Goal: Navigation & Orientation: Find specific page/section

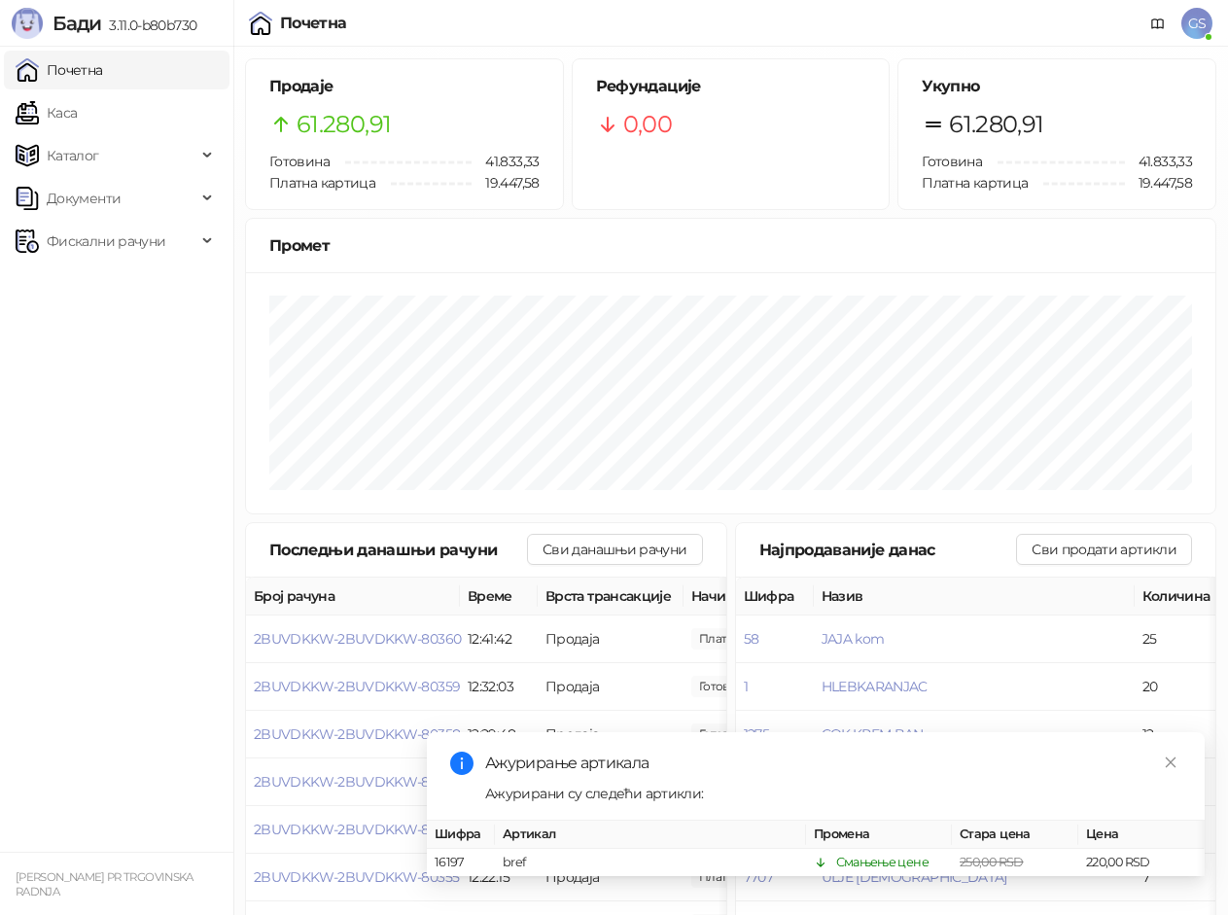
click at [77, 121] on link "Каса" at bounding box center [46, 112] width 61 height 39
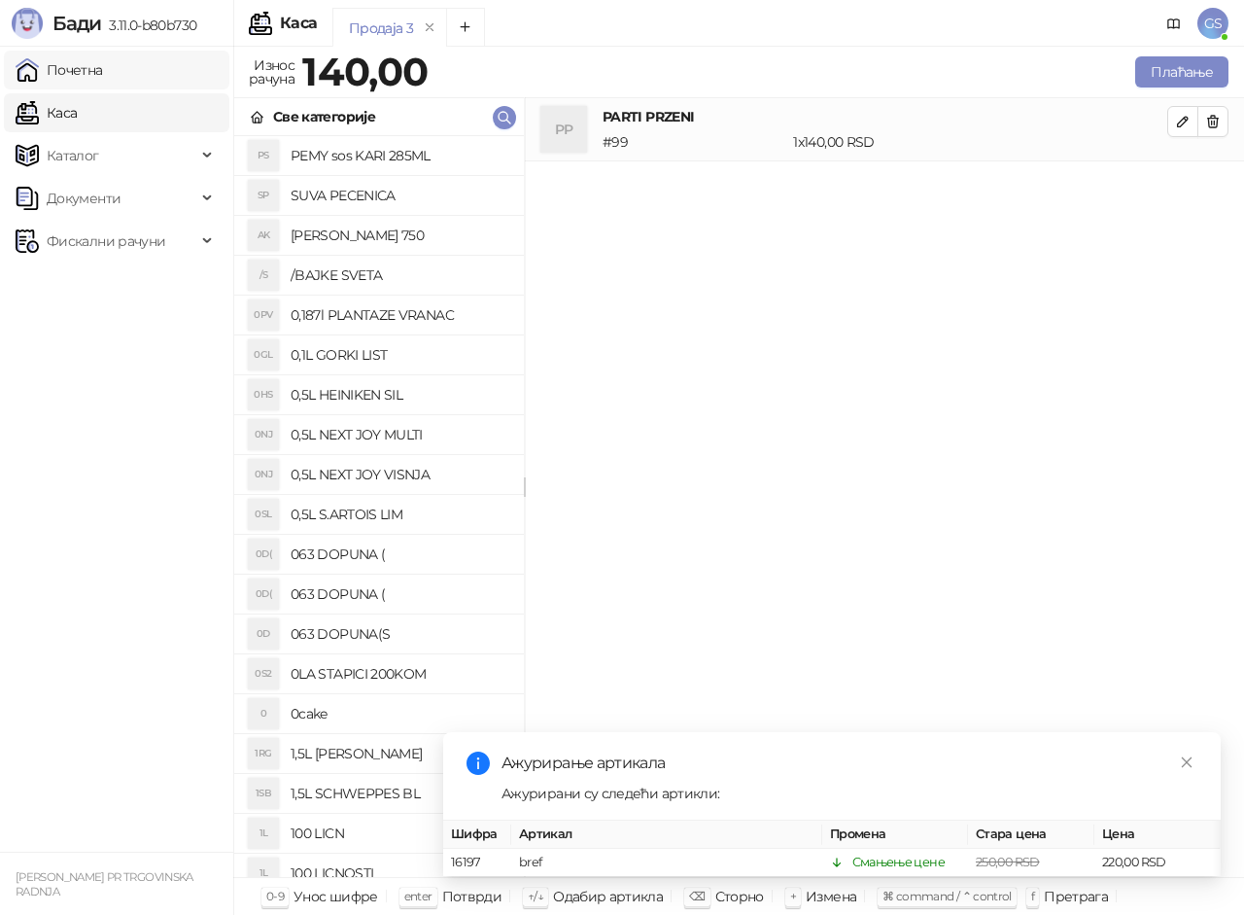
click at [103, 64] on link "Почетна" at bounding box center [59, 70] width 87 height 39
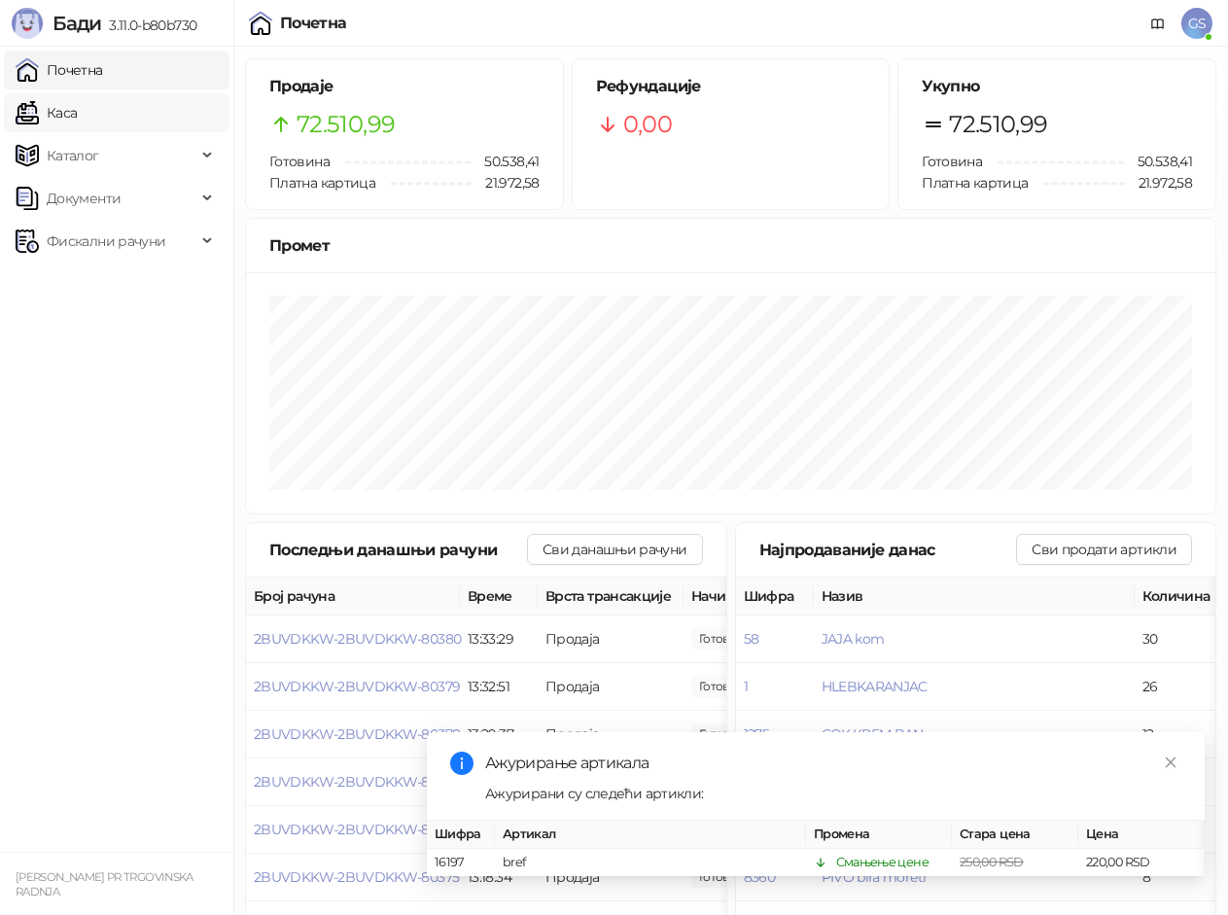
click at [65, 116] on link "Каса" at bounding box center [46, 112] width 61 height 39
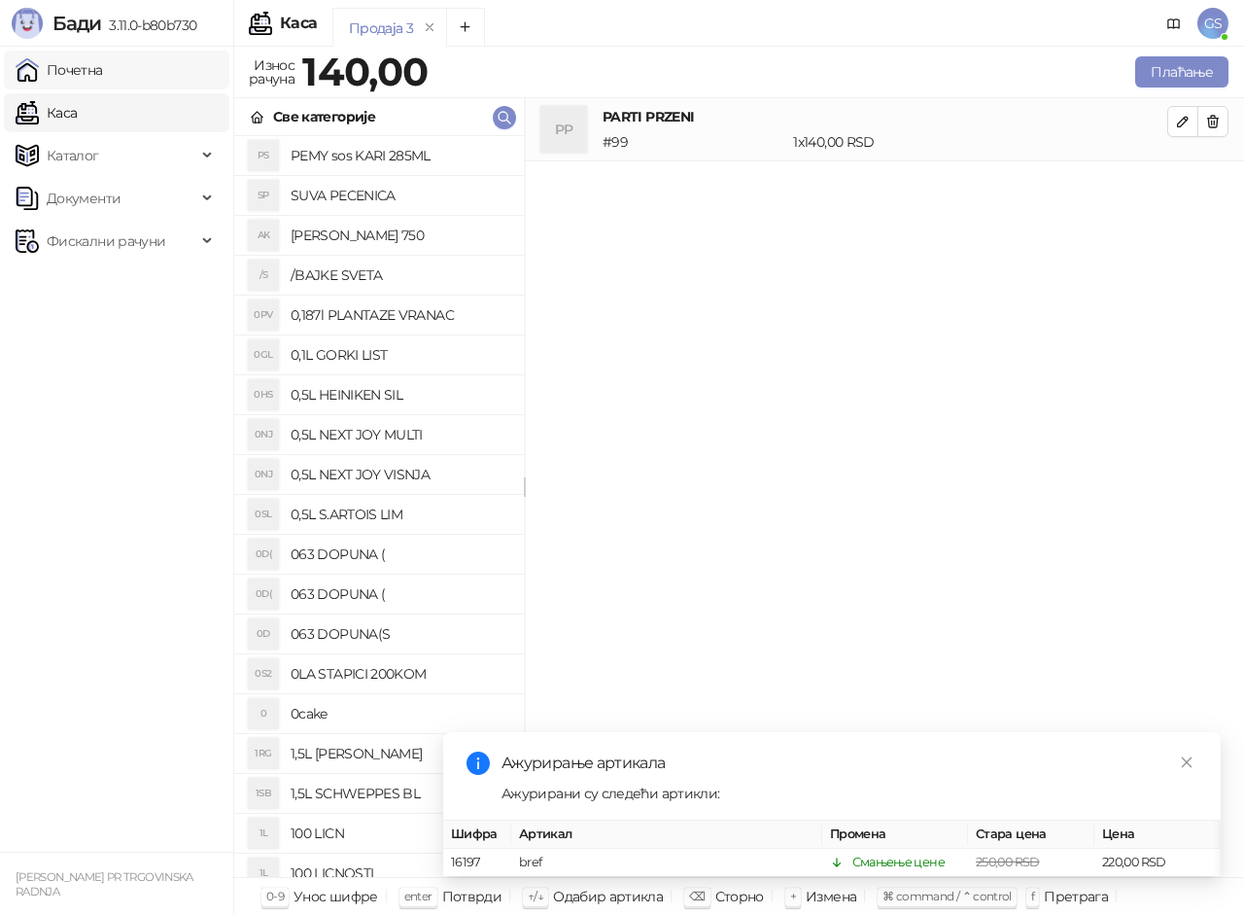
click at [103, 68] on link "Почетна" at bounding box center [59, 70] width 87 height 39
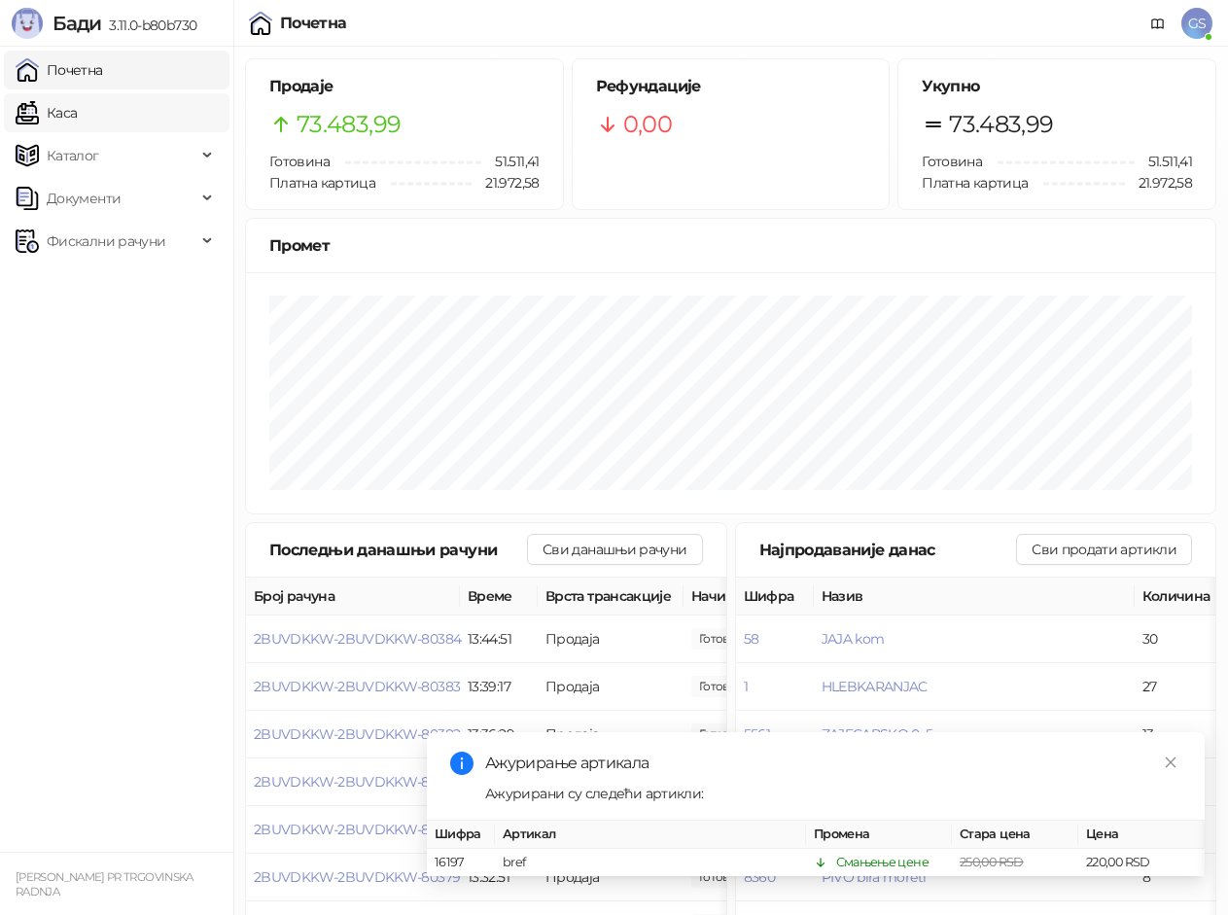
click at [77, 109] on link "Каса" at bounding box center [46, 112] width 61 height 39
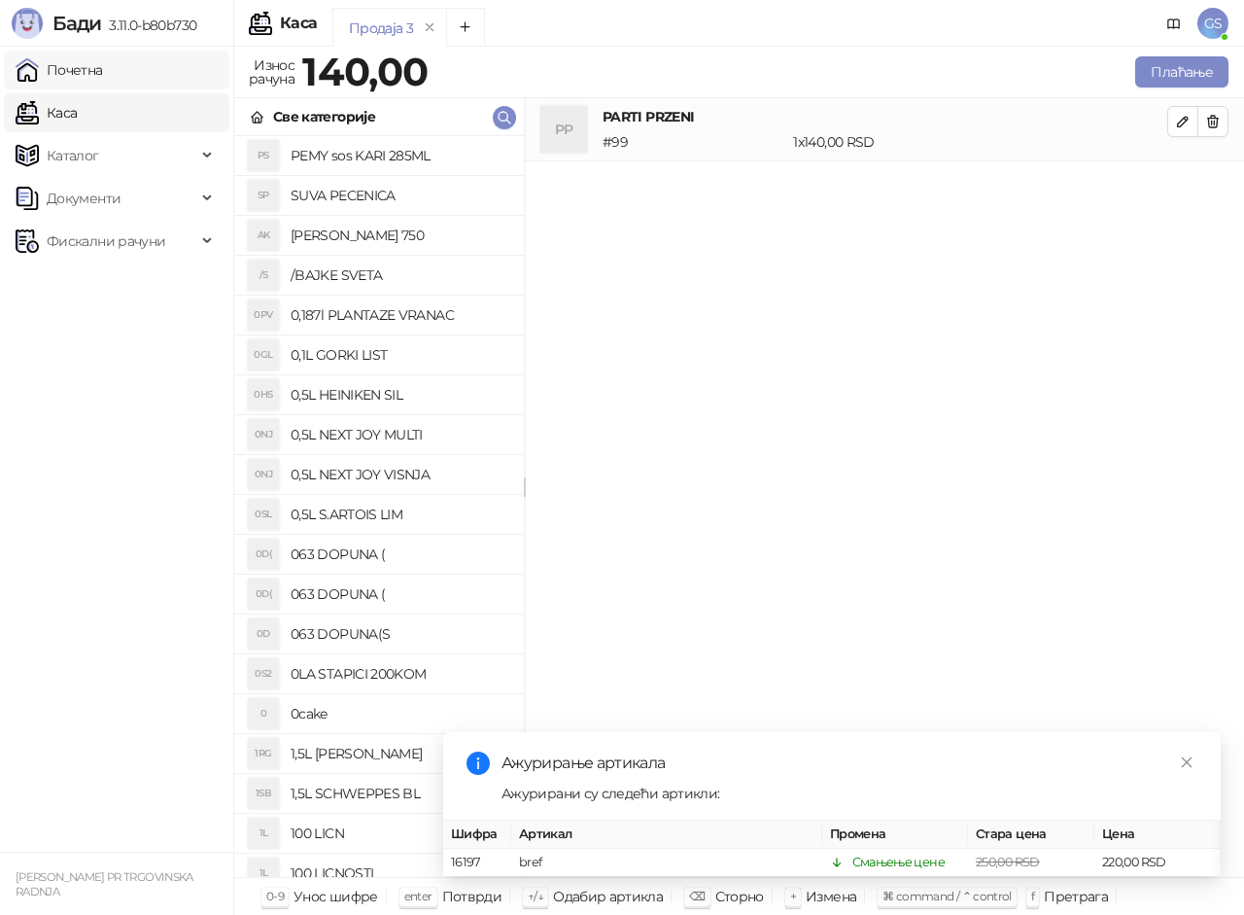
click at [103, 72] on link "Почетна" at bounding box center [59, 70] width 87 height 39
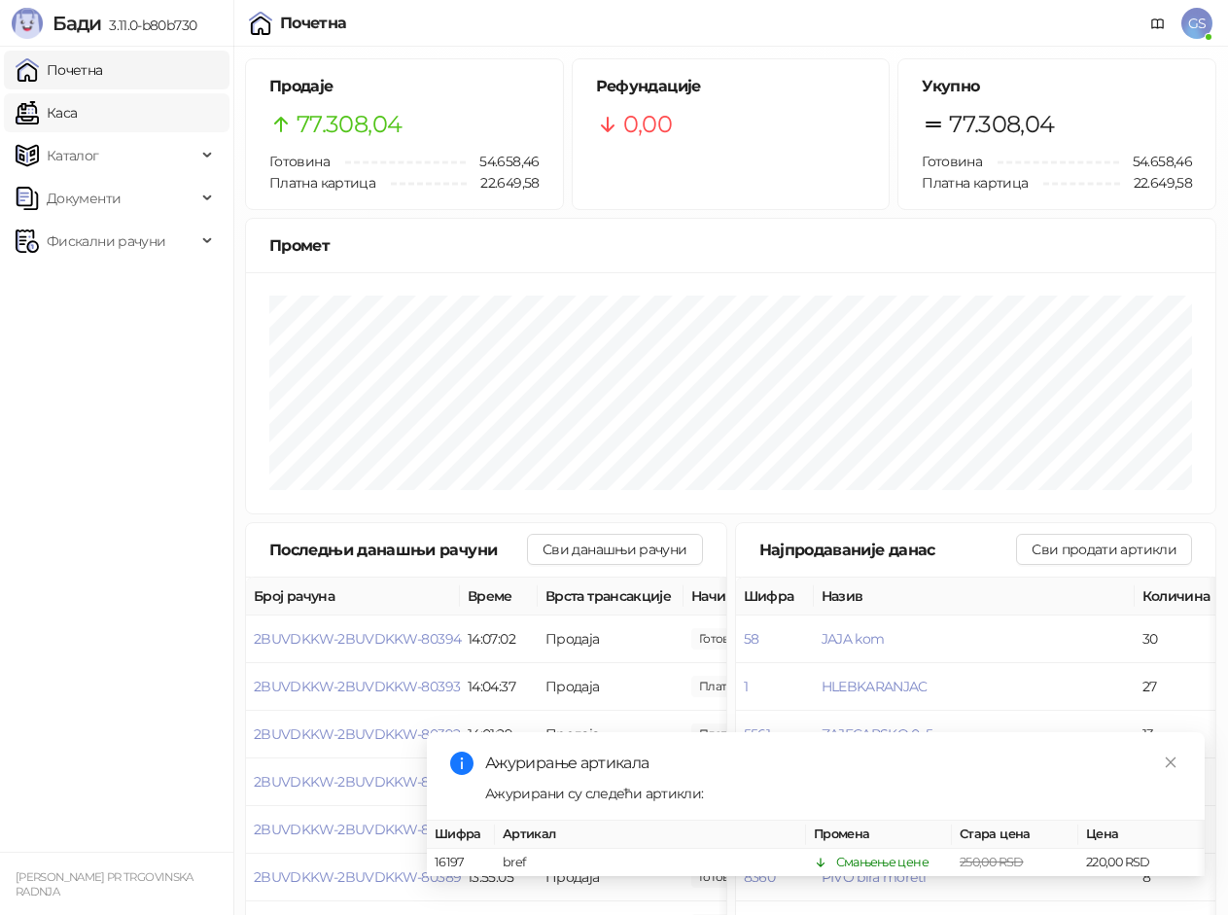
click at [77, 111] on link "Каса" at bounding box center [46, 112] width 61 height 39
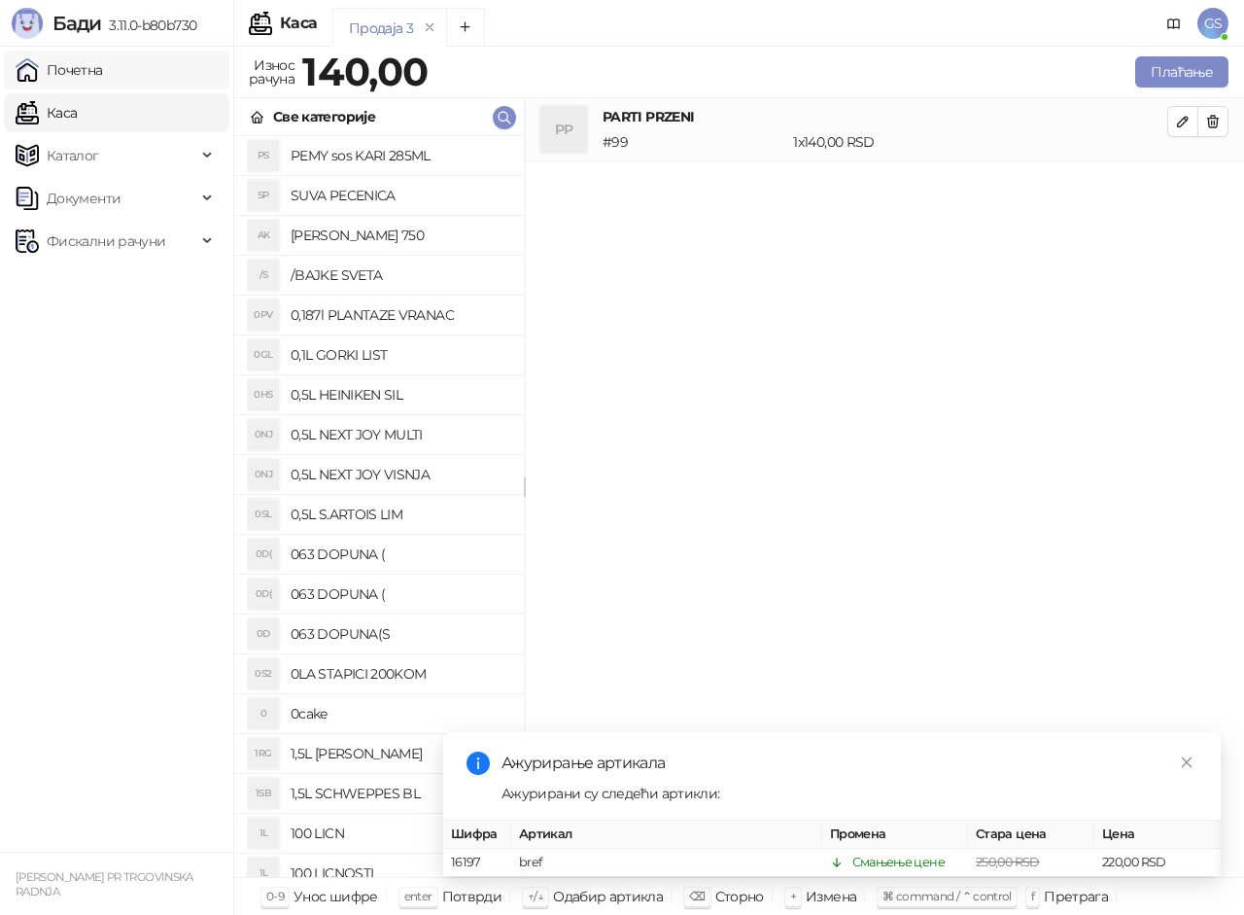
click at [103, 61] on link "Почетна" at bounding box center [59, 70] width 87 height 39
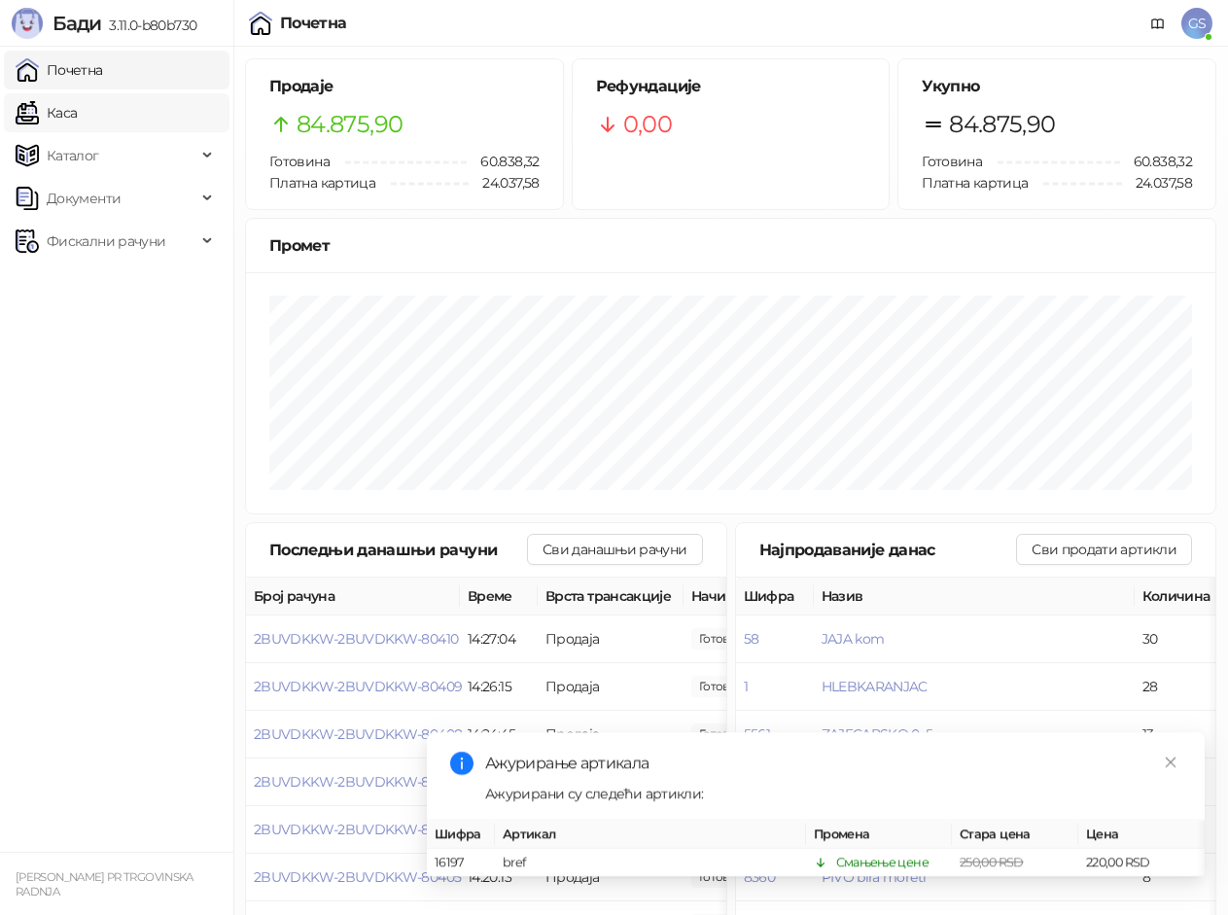
click at [77, 103] on link "Каса" at bounding box center [46, 112] width 61 height 39
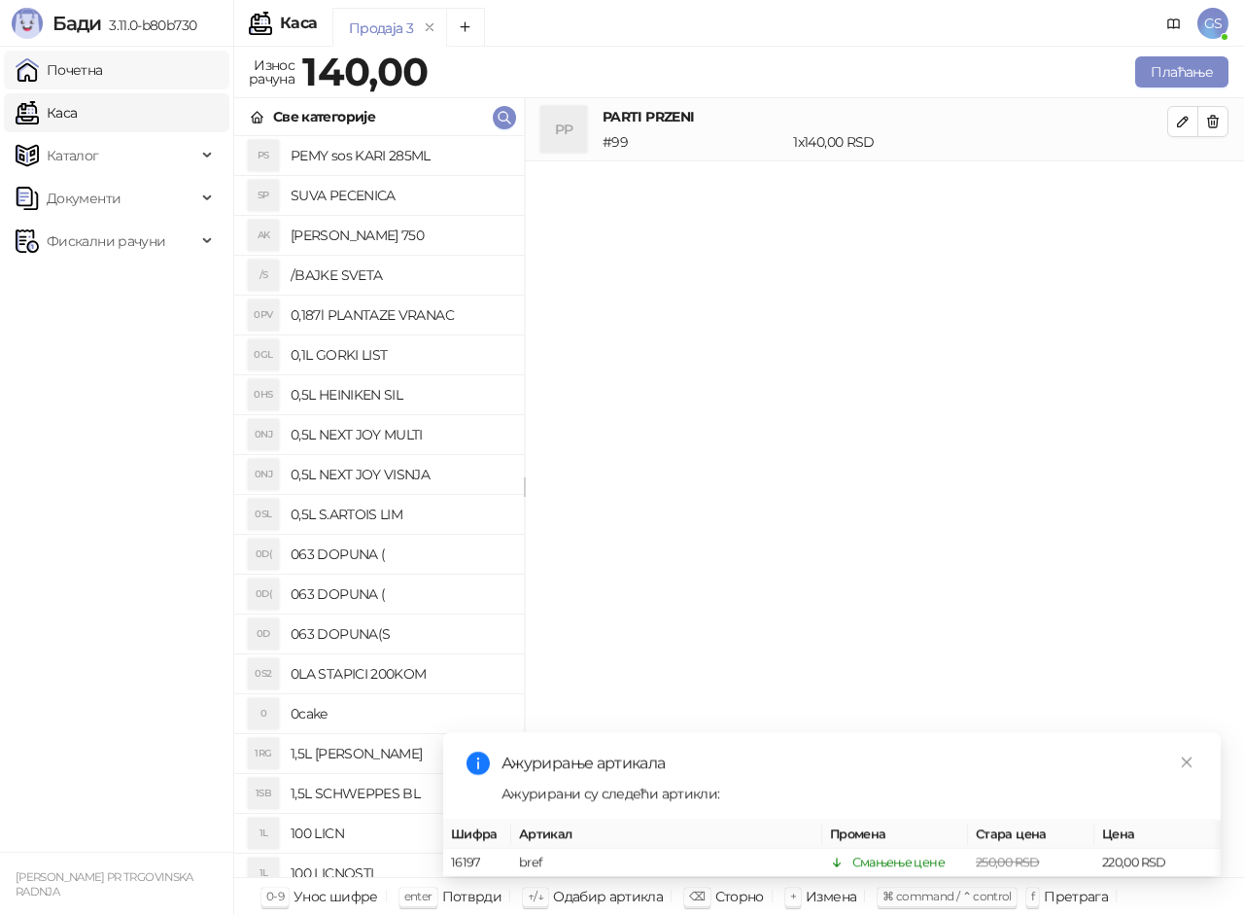
click at [103, 73] on link "Почетна" at bounding box center [59, 70] width 87 height 39
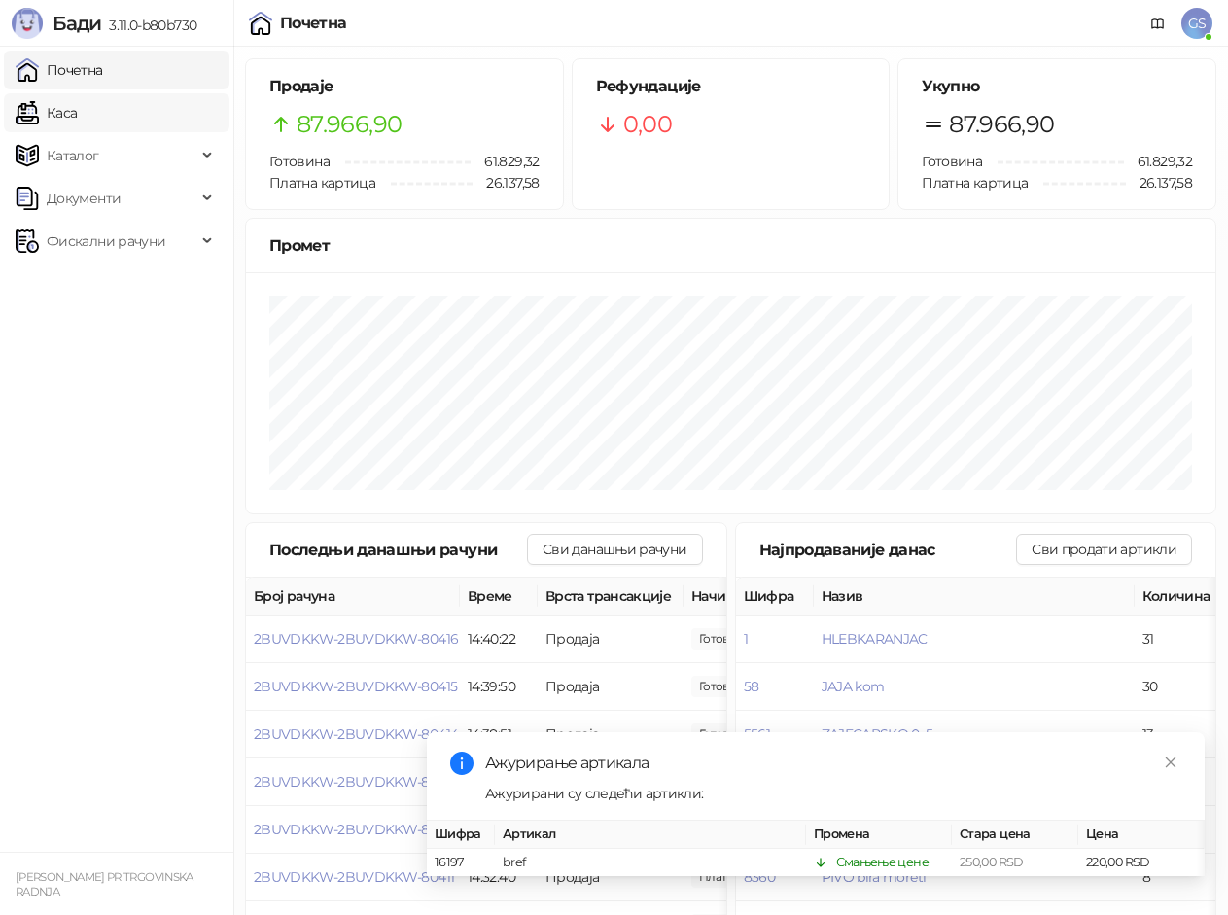
click at [77, 110] on link "Каса" at bounding box center [46, 112] width 61 height 39
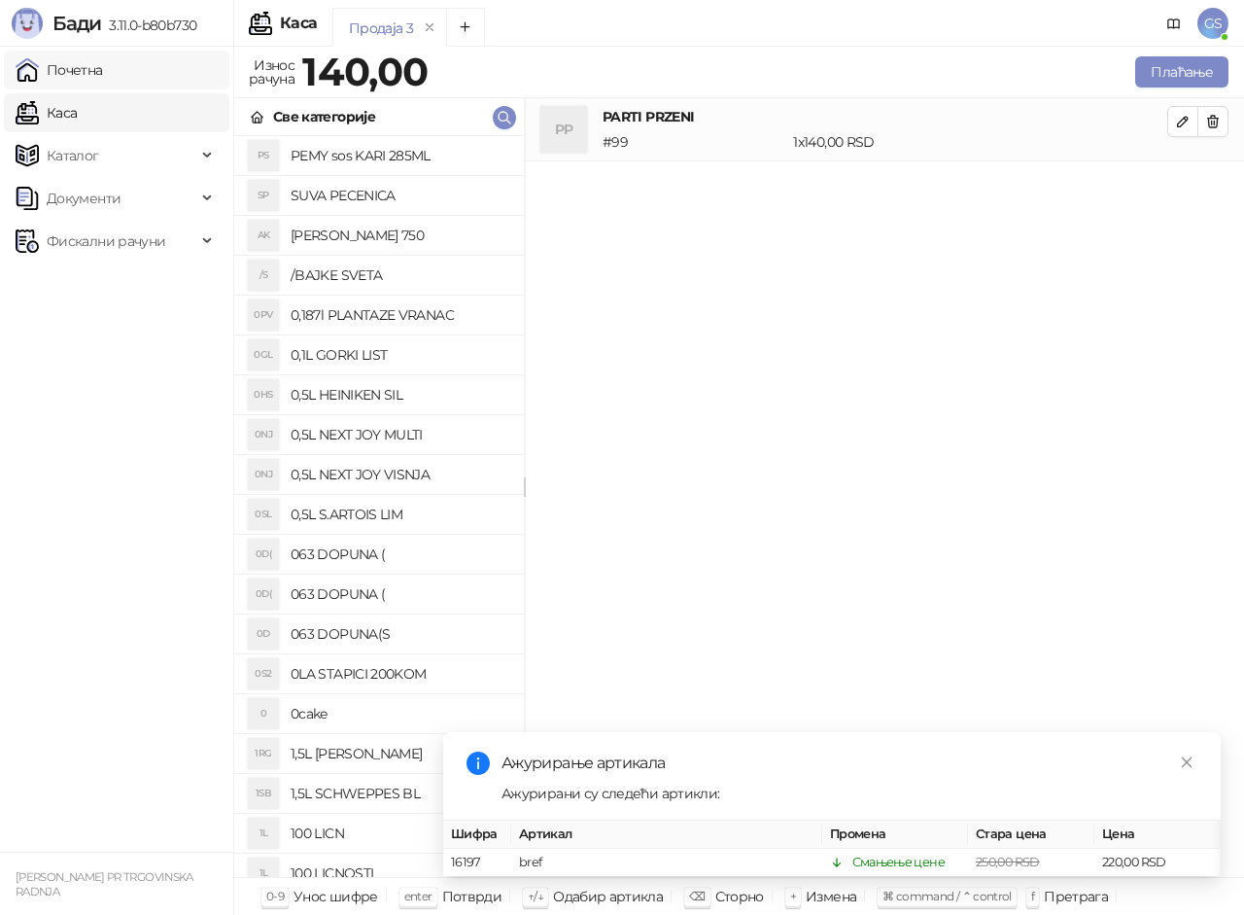
click at [103, 75] on link "Почетна" at bounding box center [59, 70] width 87 height 39
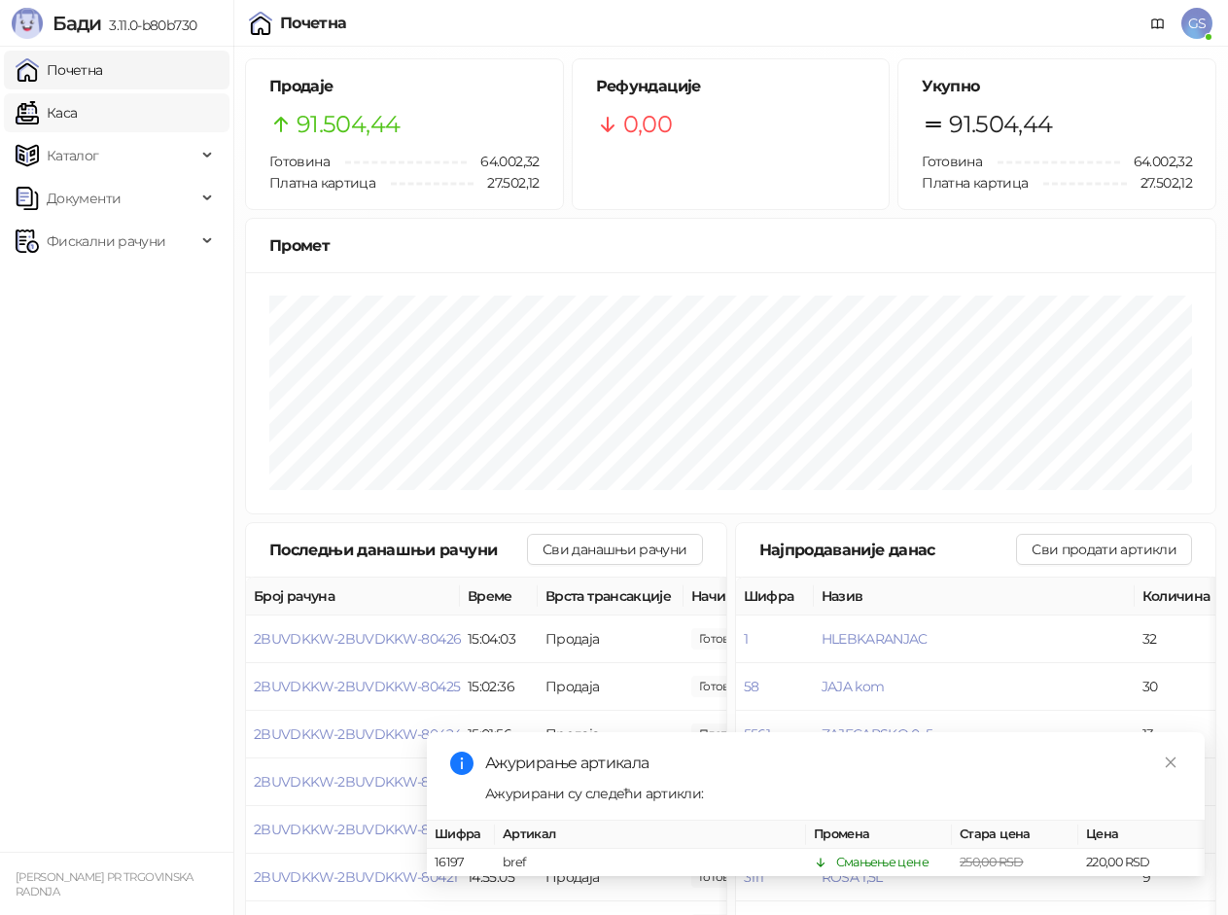
click at [77, 103] on link "Каса" at bounding box center [46, 112] width 61 height 39
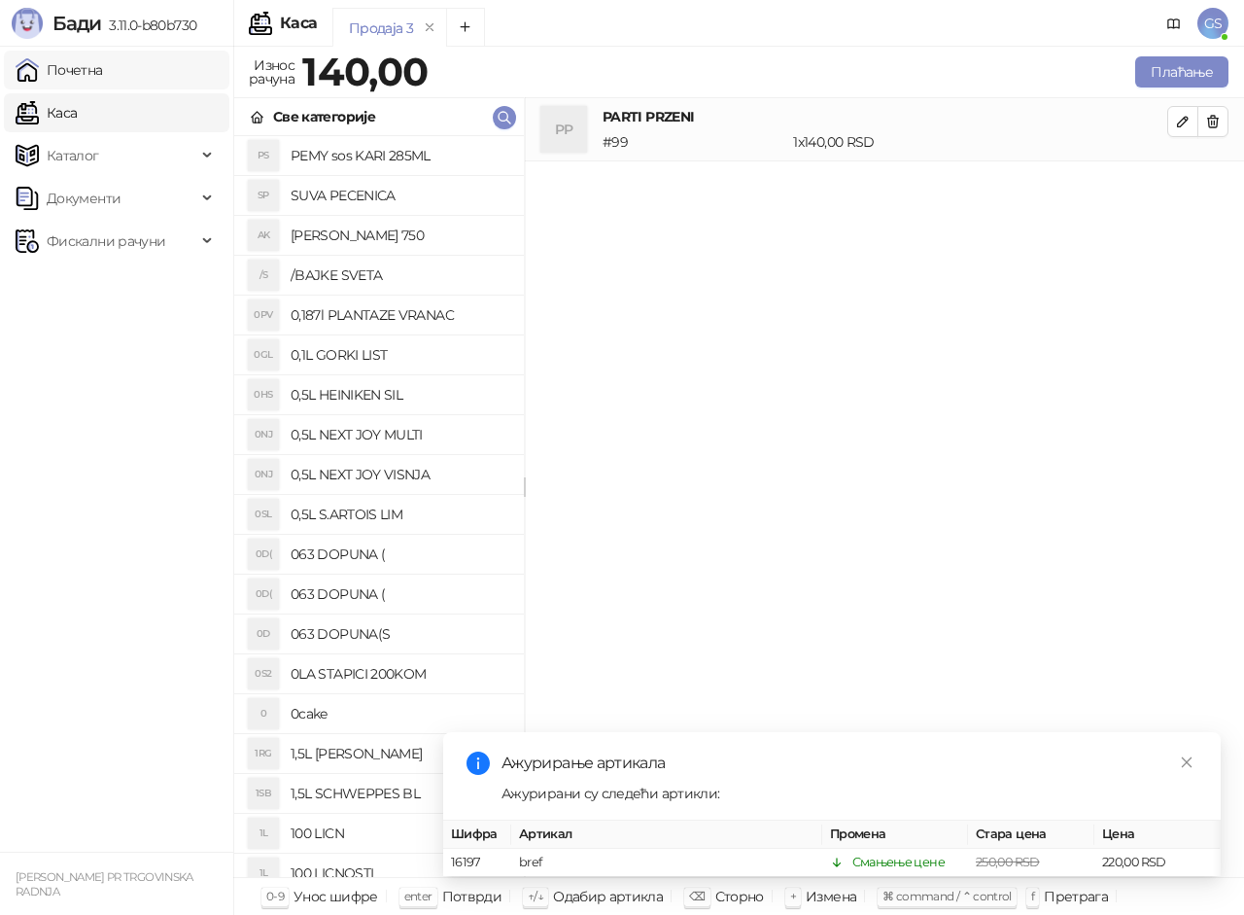
click at [103, 66] on link "Почетна" at bounding box center [59, 70] width 87 height 39
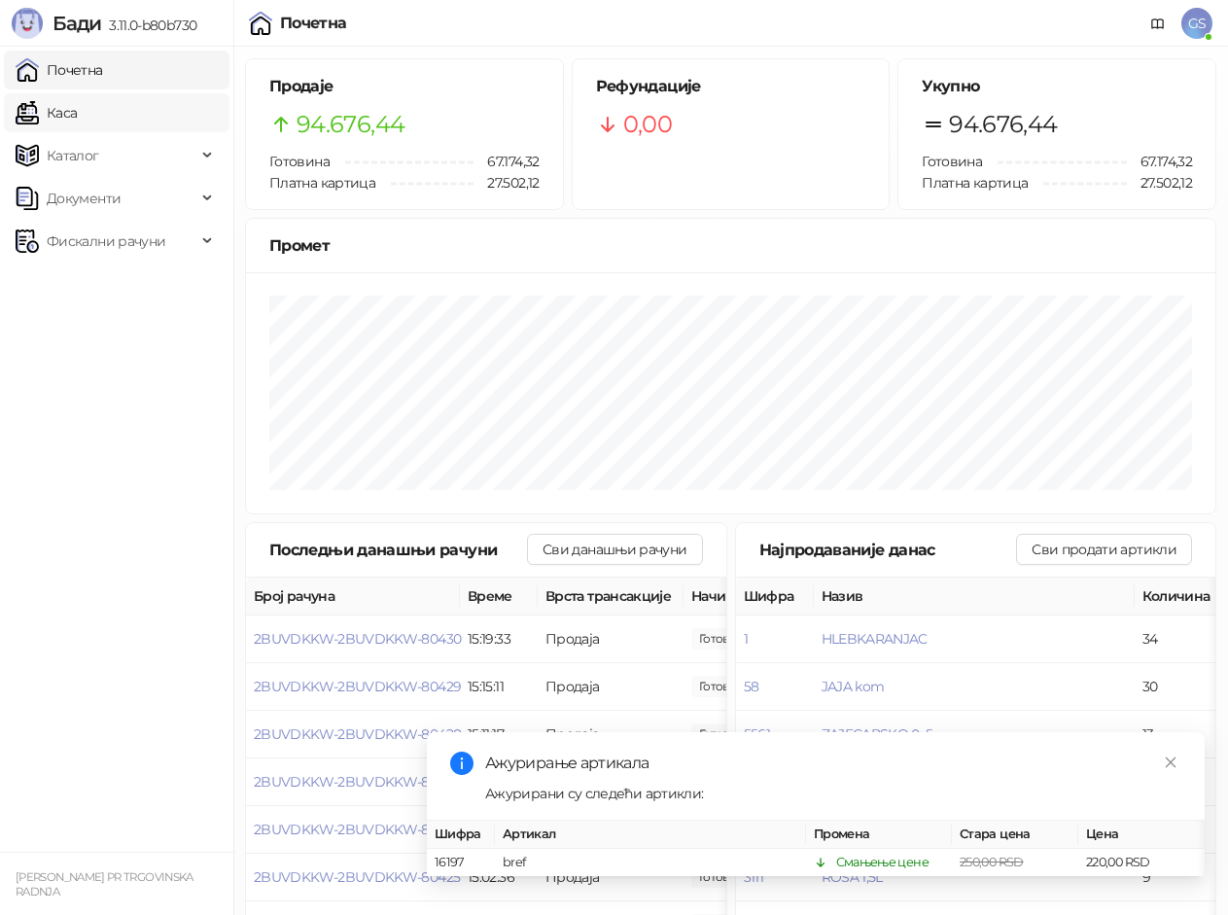
click at [77, 108] on link "Каса" at bounding box center [46, 112] width 61 height 39
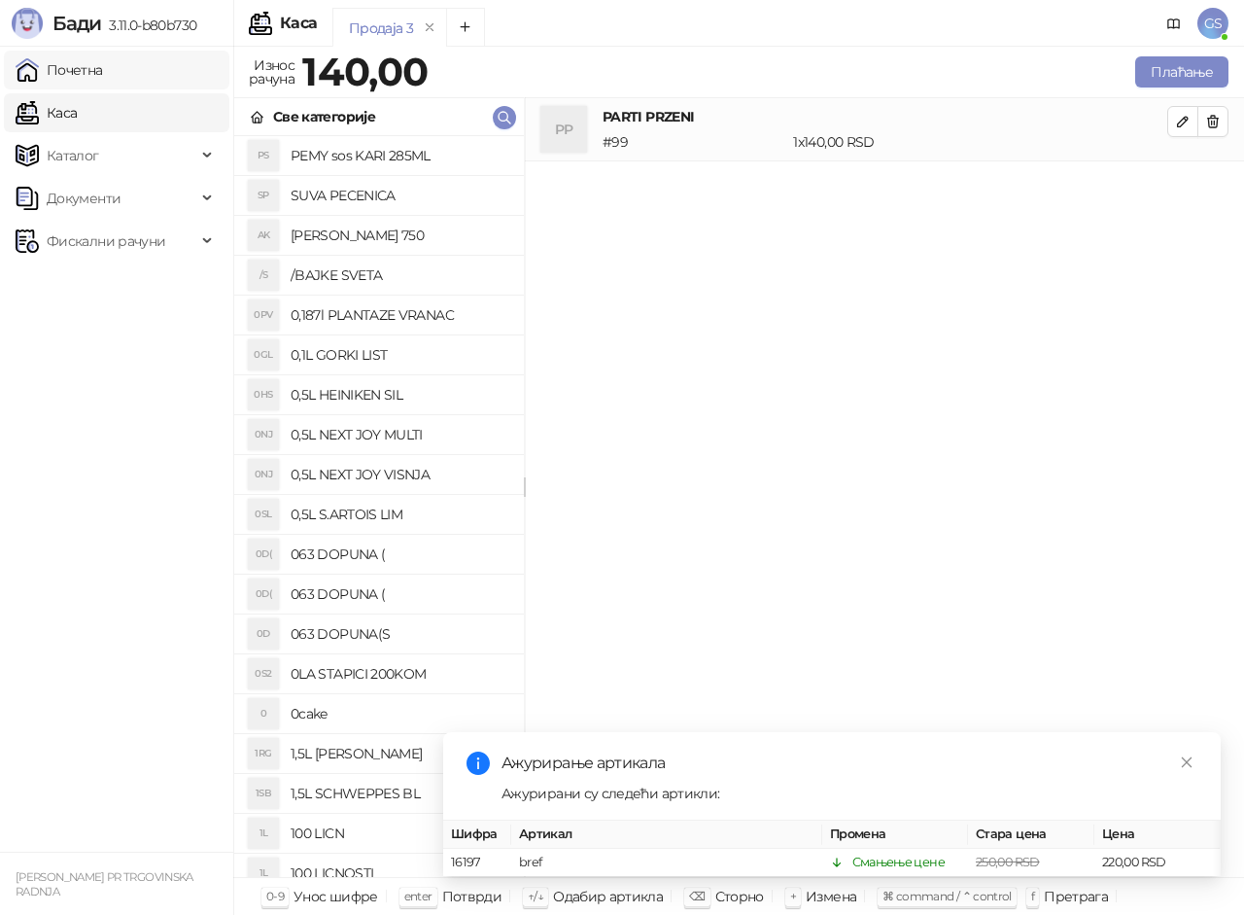
click at [103, 70] on link "Почетна" at bounding box center [59, 70] width 87 height 39
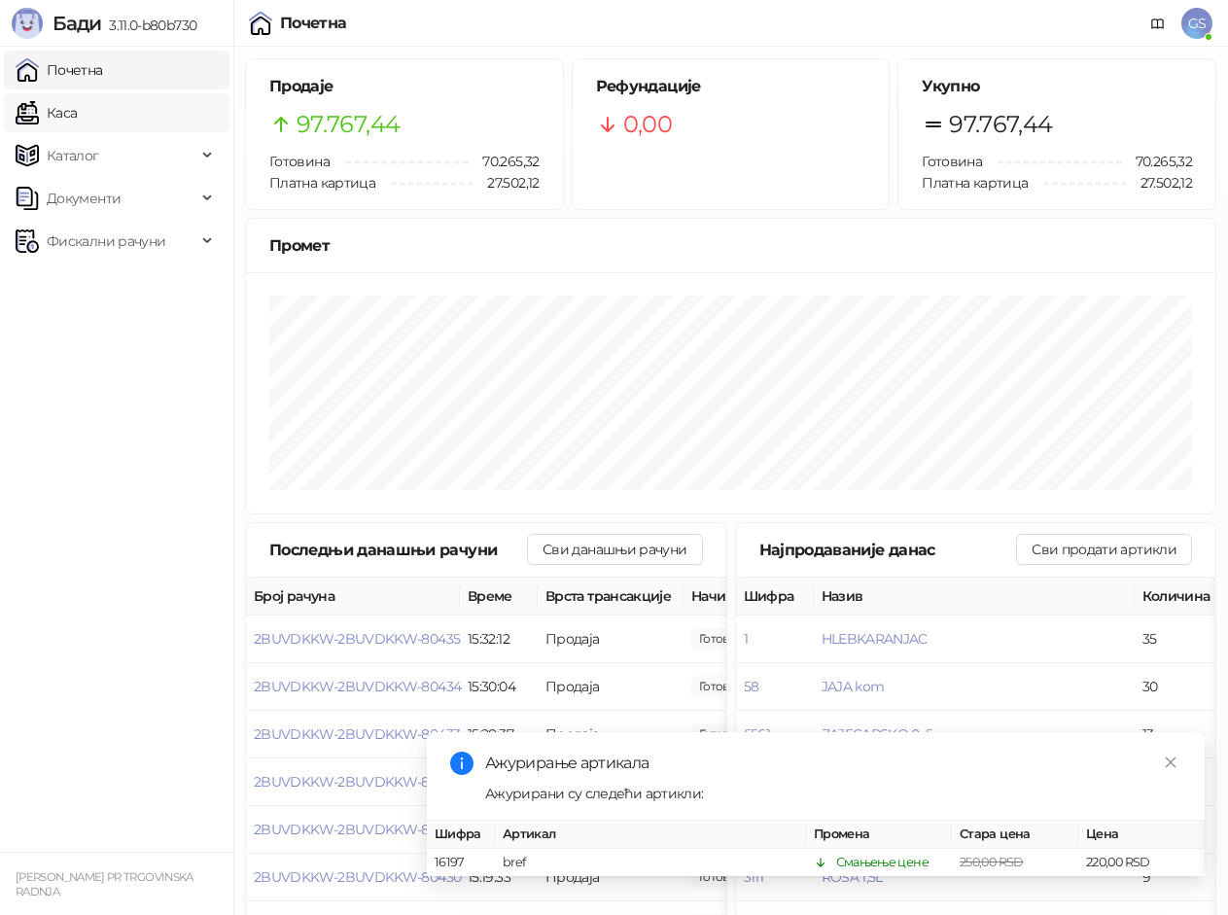
click at [77, 114] on link "Каса" at bounding box center [46, 112] width 61 height 39
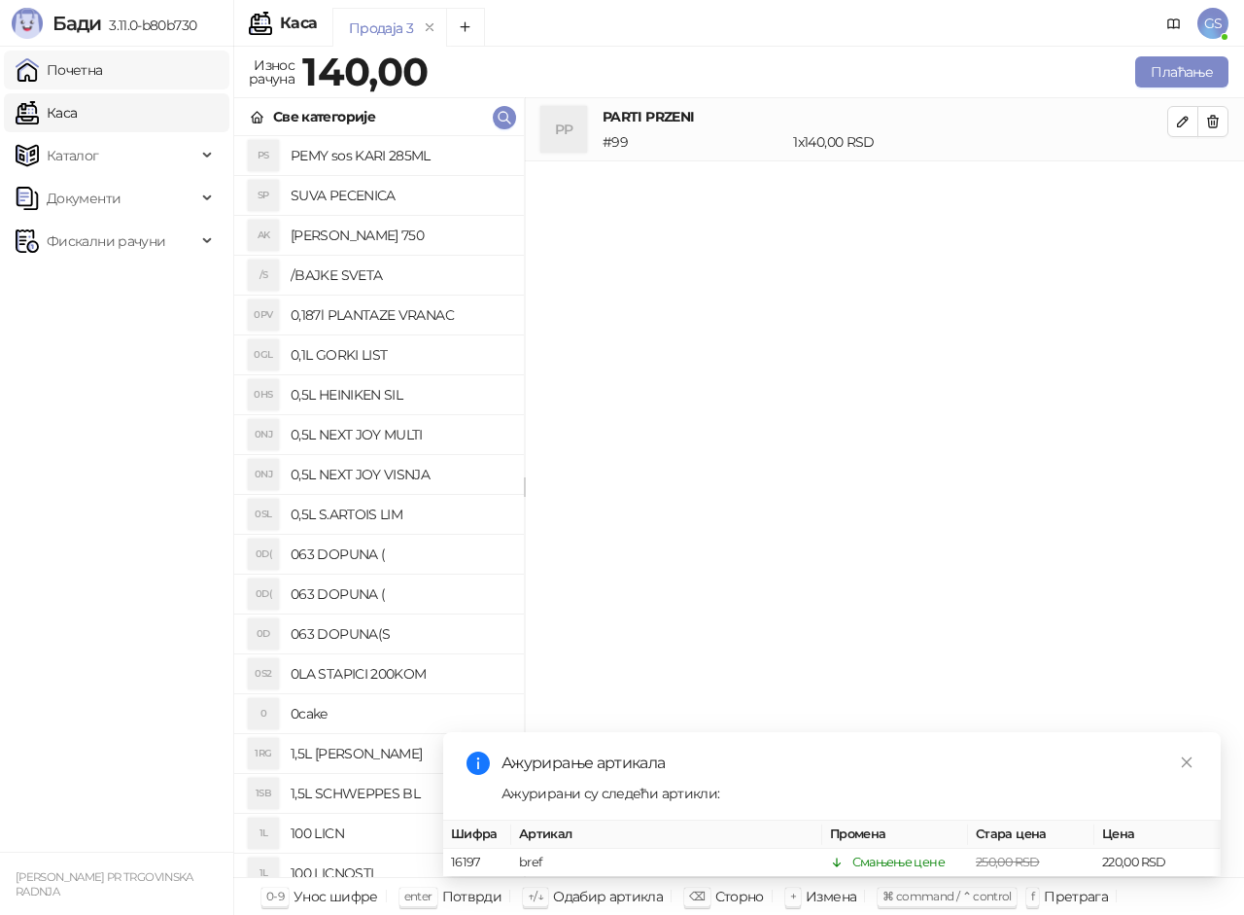
click at [103, 78] on link "Почетна" at bounding box center [59, 70] width 87 height 39
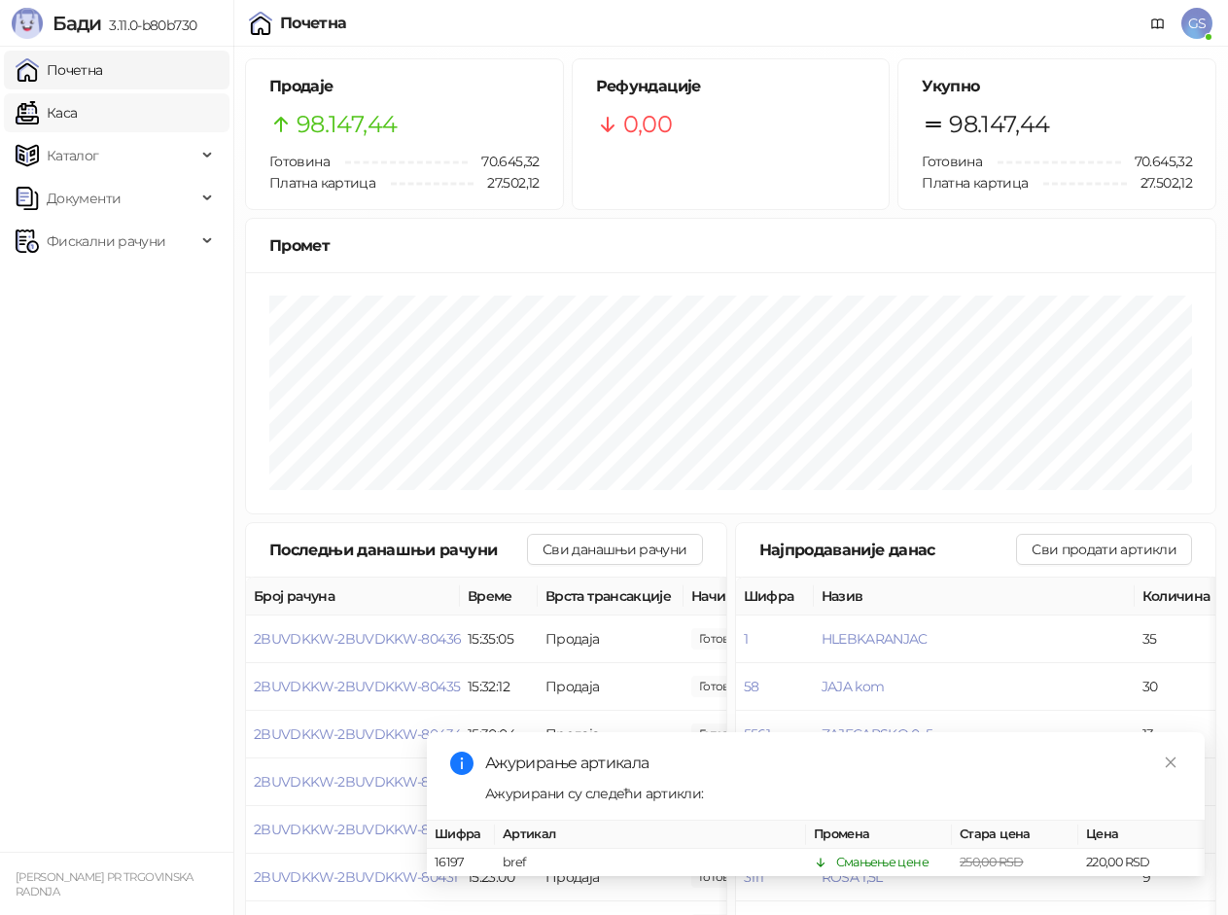
click at [77, 114] on link "Каса" at bounding box center [46, 112] width 61 height 39
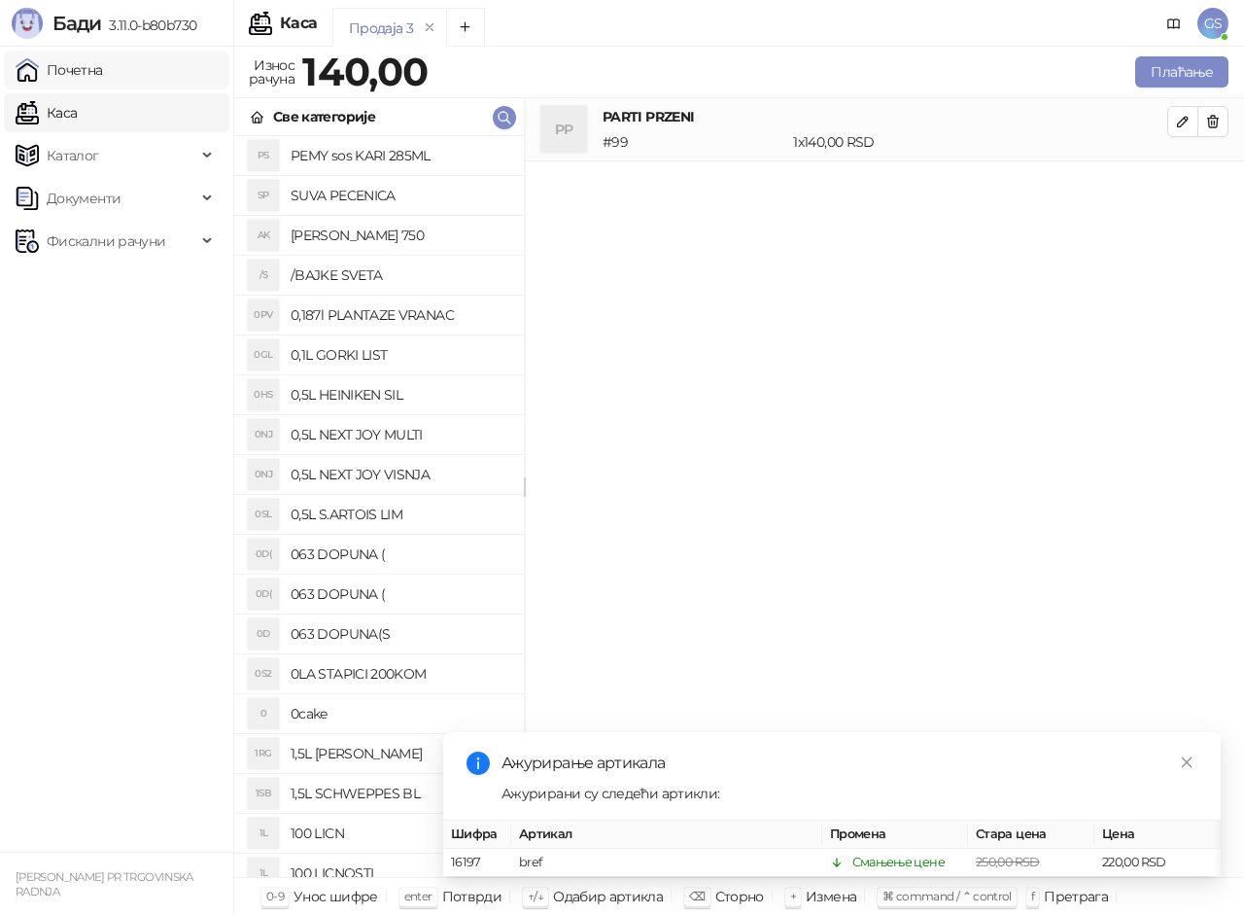
click at [103, 78] on link "Почетна" at bounding box center [59, 70] width 87 height 39
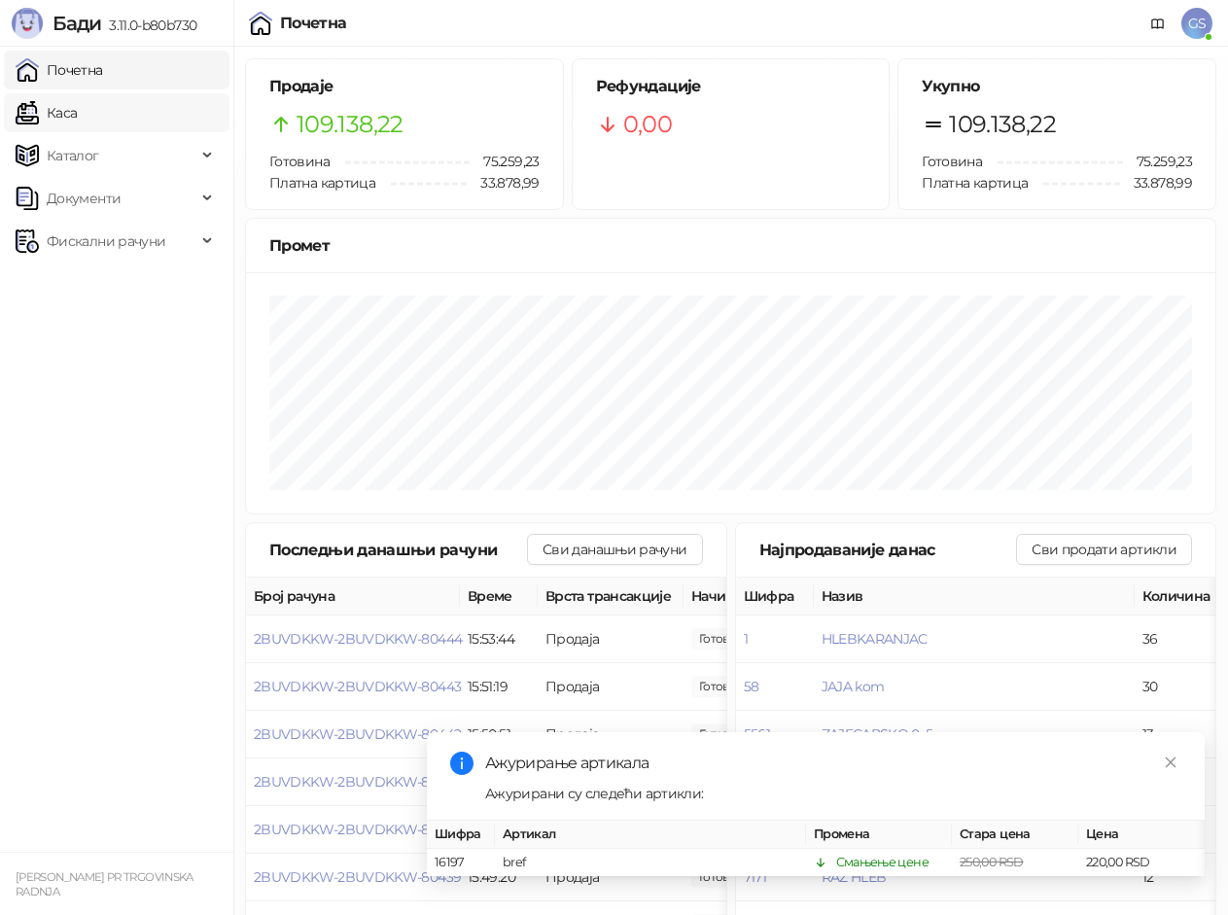
click at [77, 103] on link "Каса" at bounding box center [46, 112] width 61 height 39
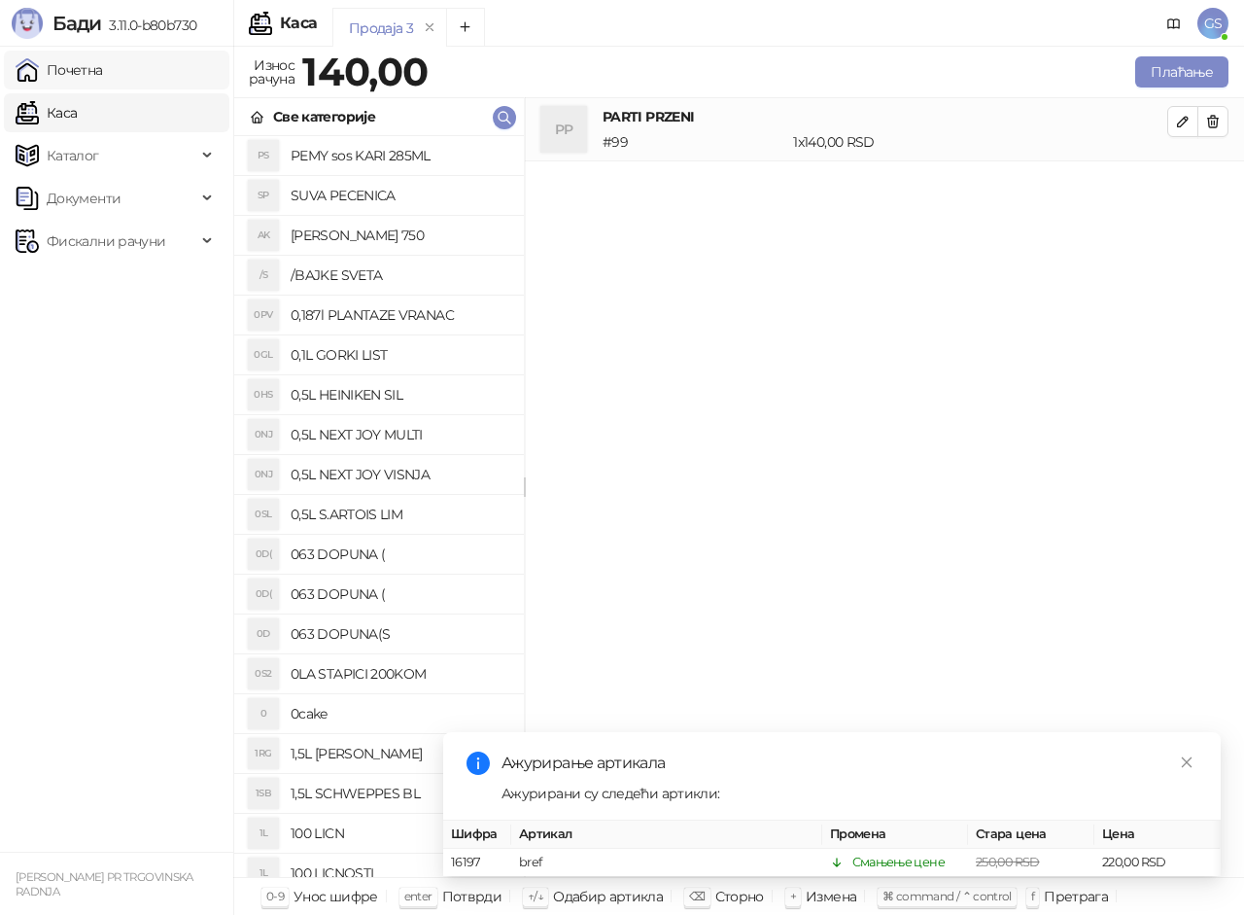
click at [103, 69] on link "Почетна" at bounding box center [59, 70] width 87 height 39
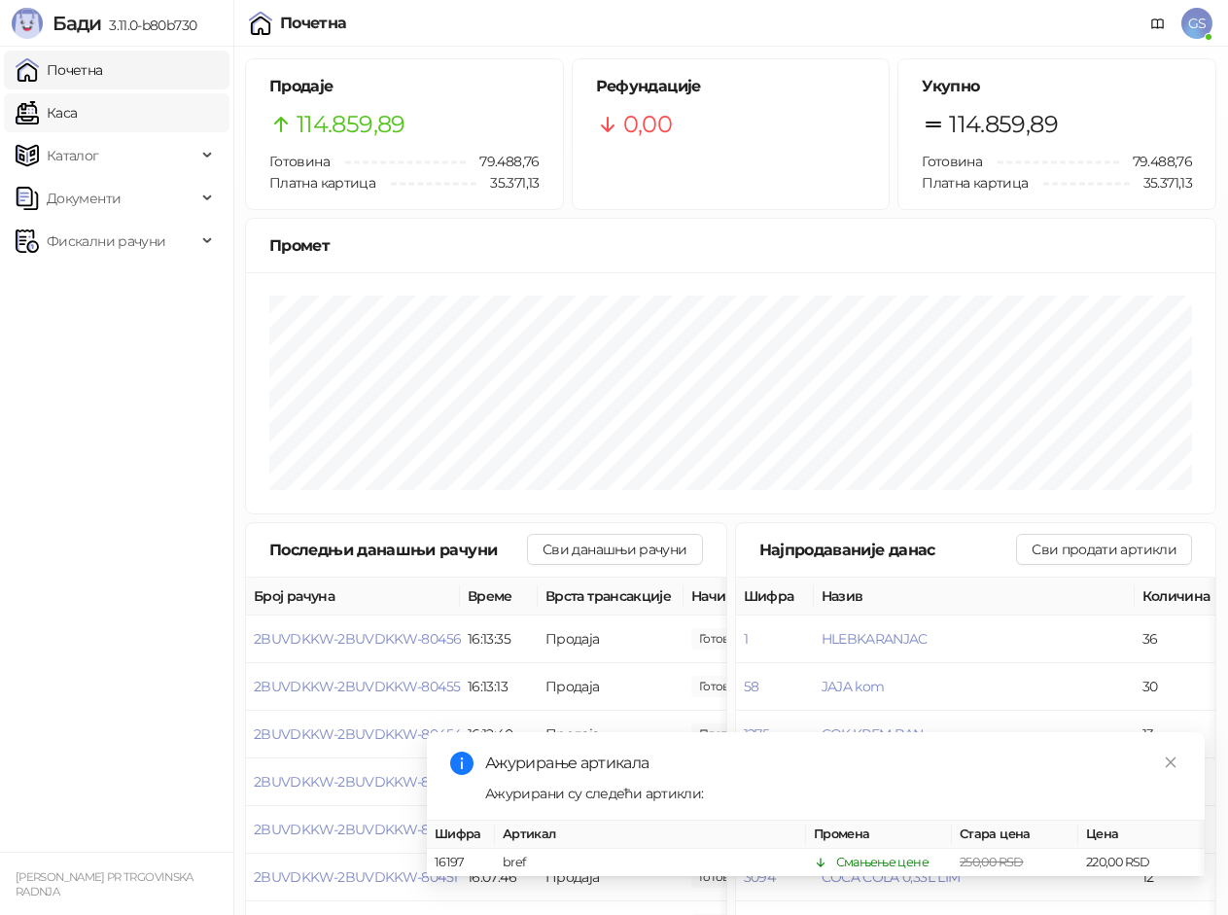
click at [77, 106] on link "Каса" at bounding box center [46, 112] width 61 height 39
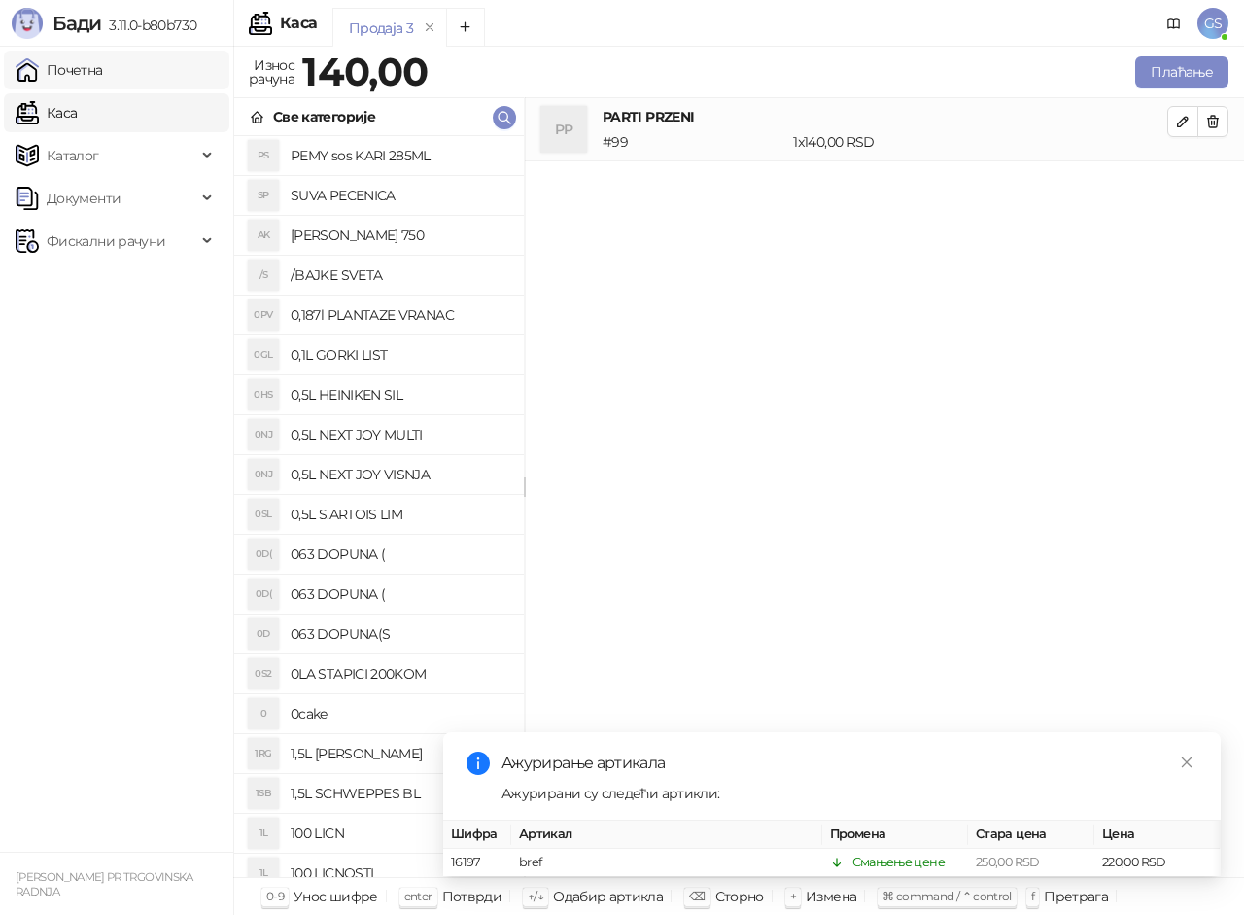
click at [103, 68] on link "Почетна" at bounding box center [59, 70] width 87 height 39
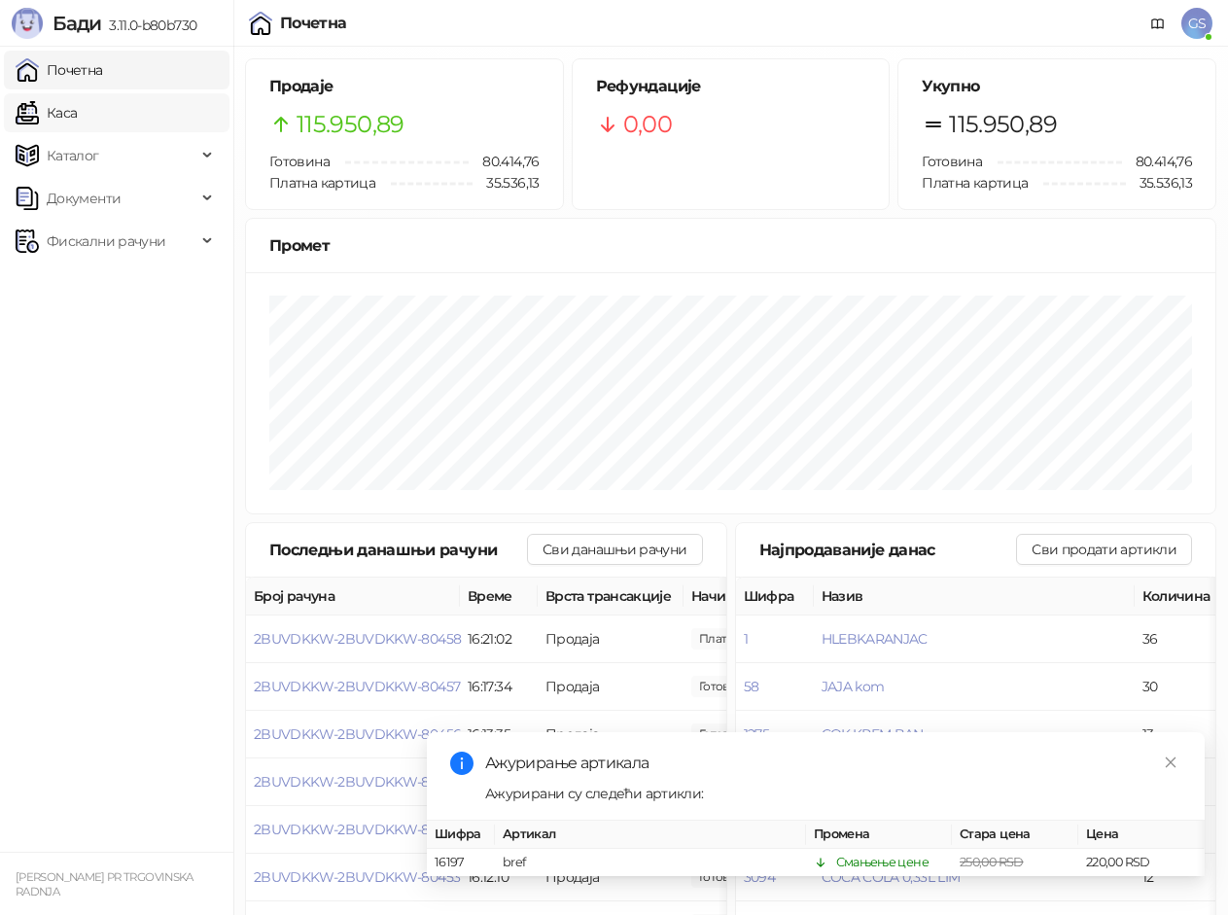
click at [77, 115] on link "Каса" at bounding box center [46, 112] width 61 height 39
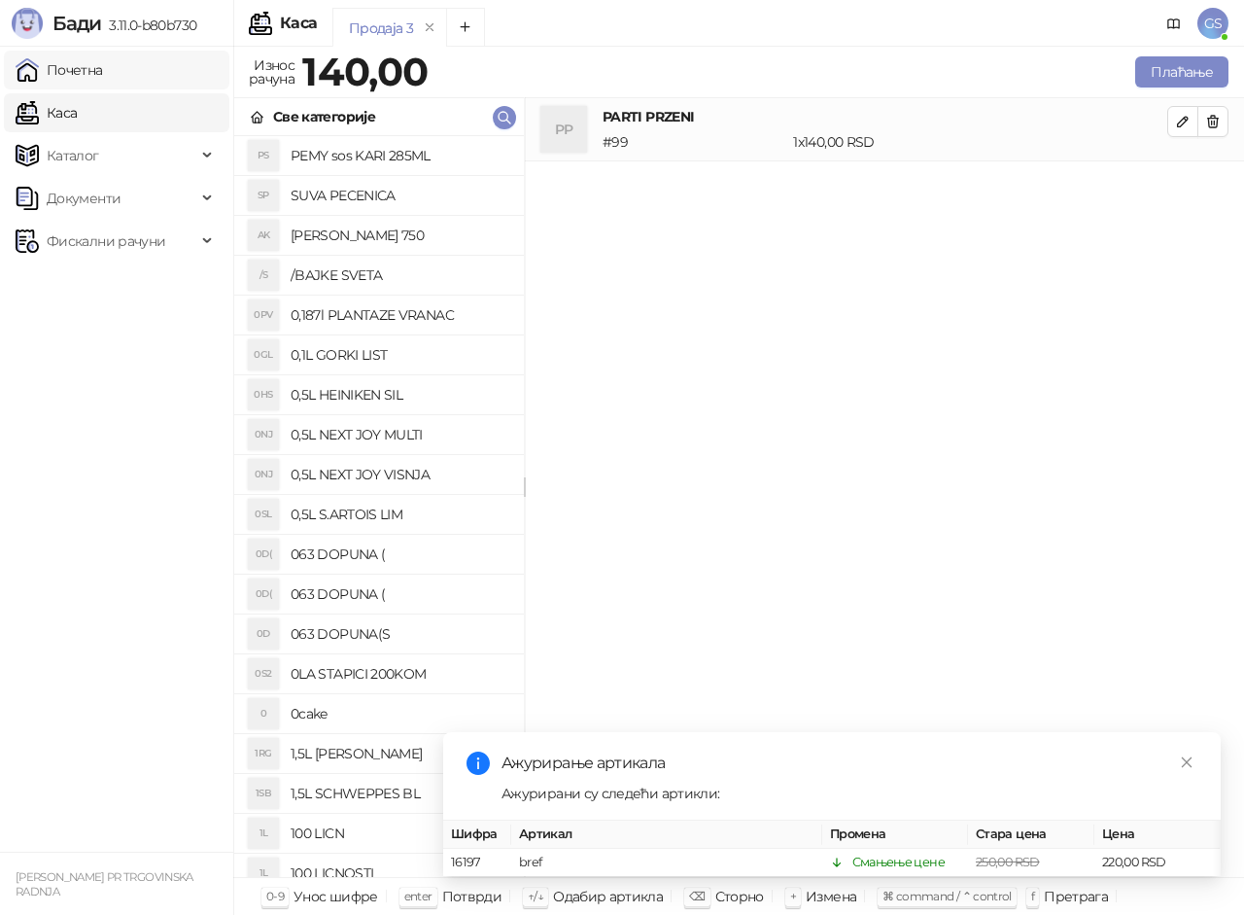
click at [103, 71] on link "Почетна" at bounding box center [59, 70] width 87 height 39
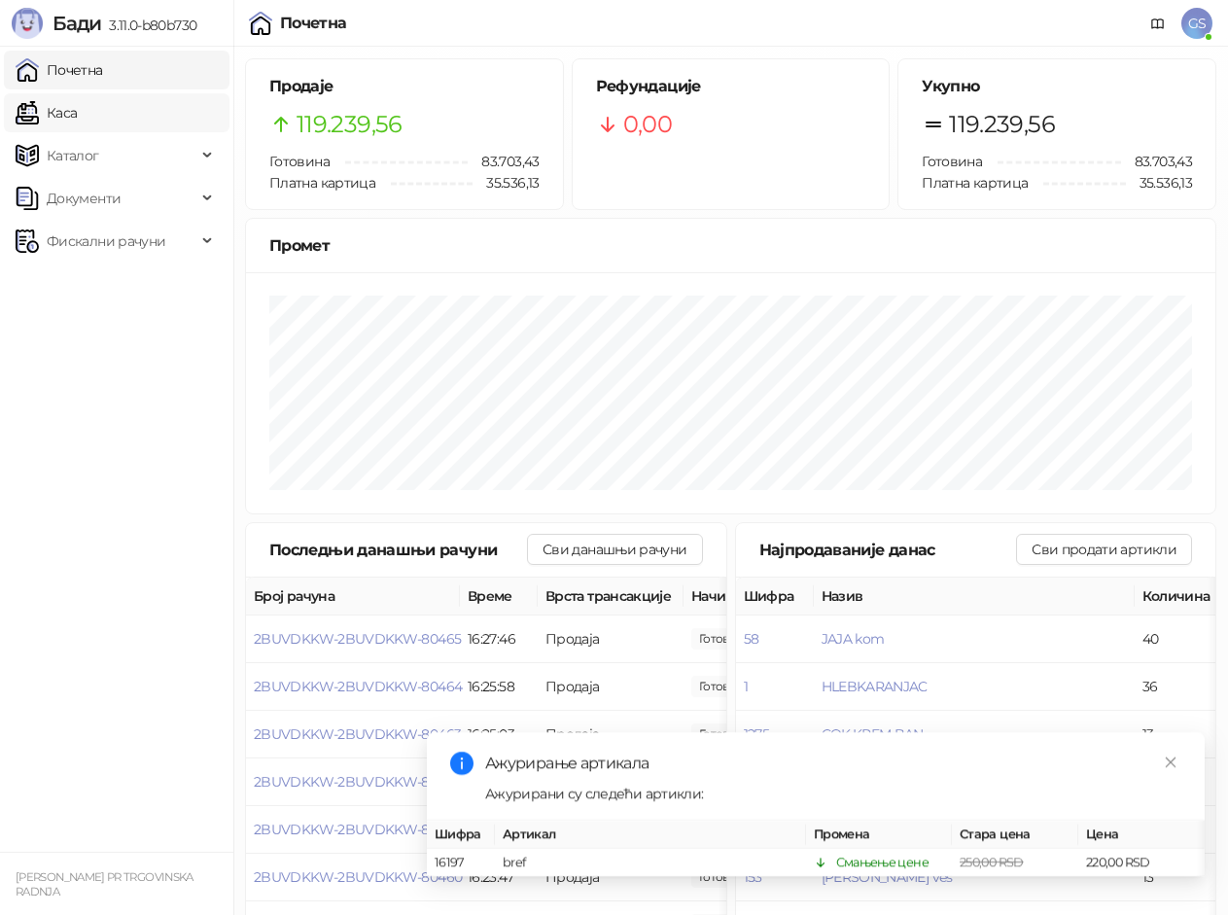
click at [77, 106] on link "Каса" at bounding box center [46, 112] width 61 height 39
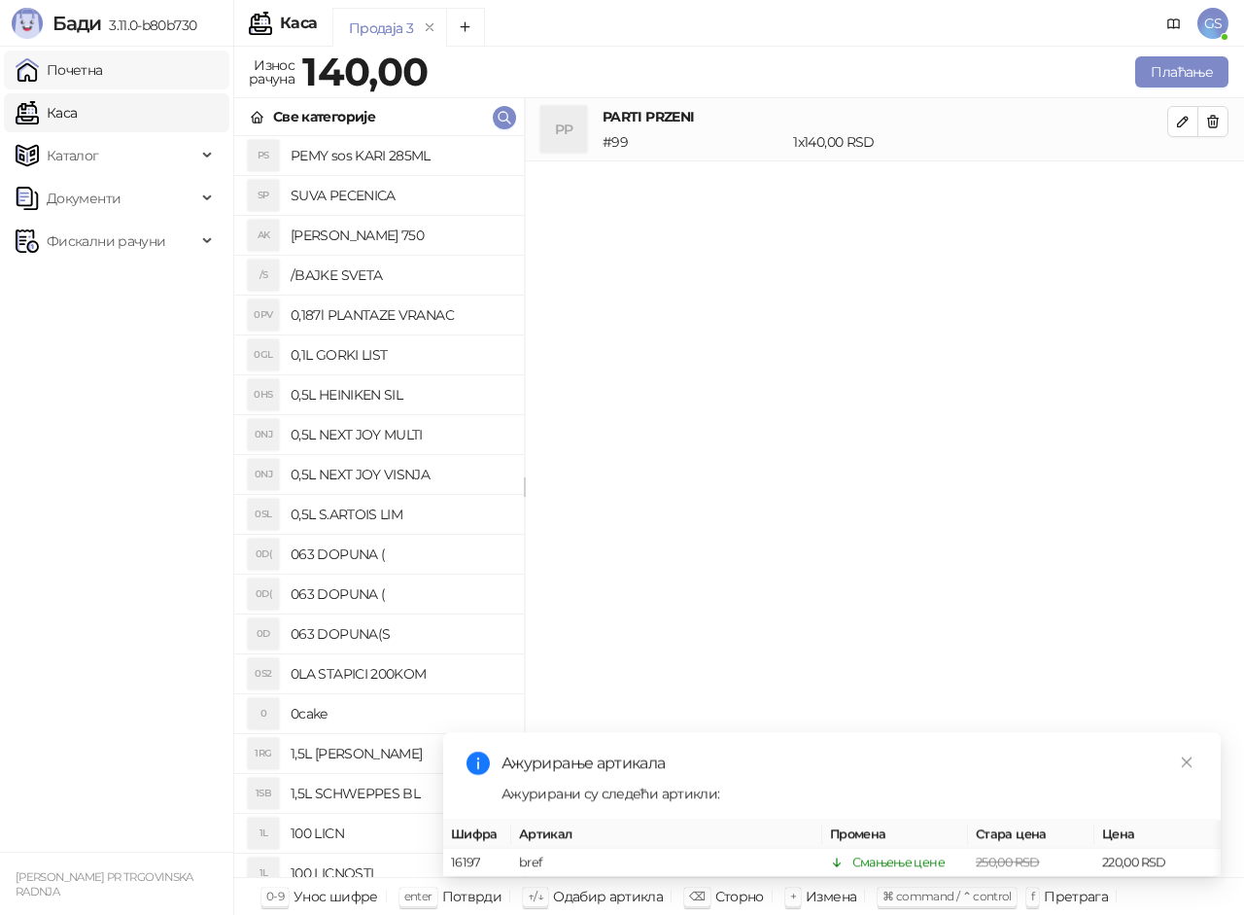
click at [103, 74] on link "Почетна" at bounding box center [59, 70] width 87 height 39
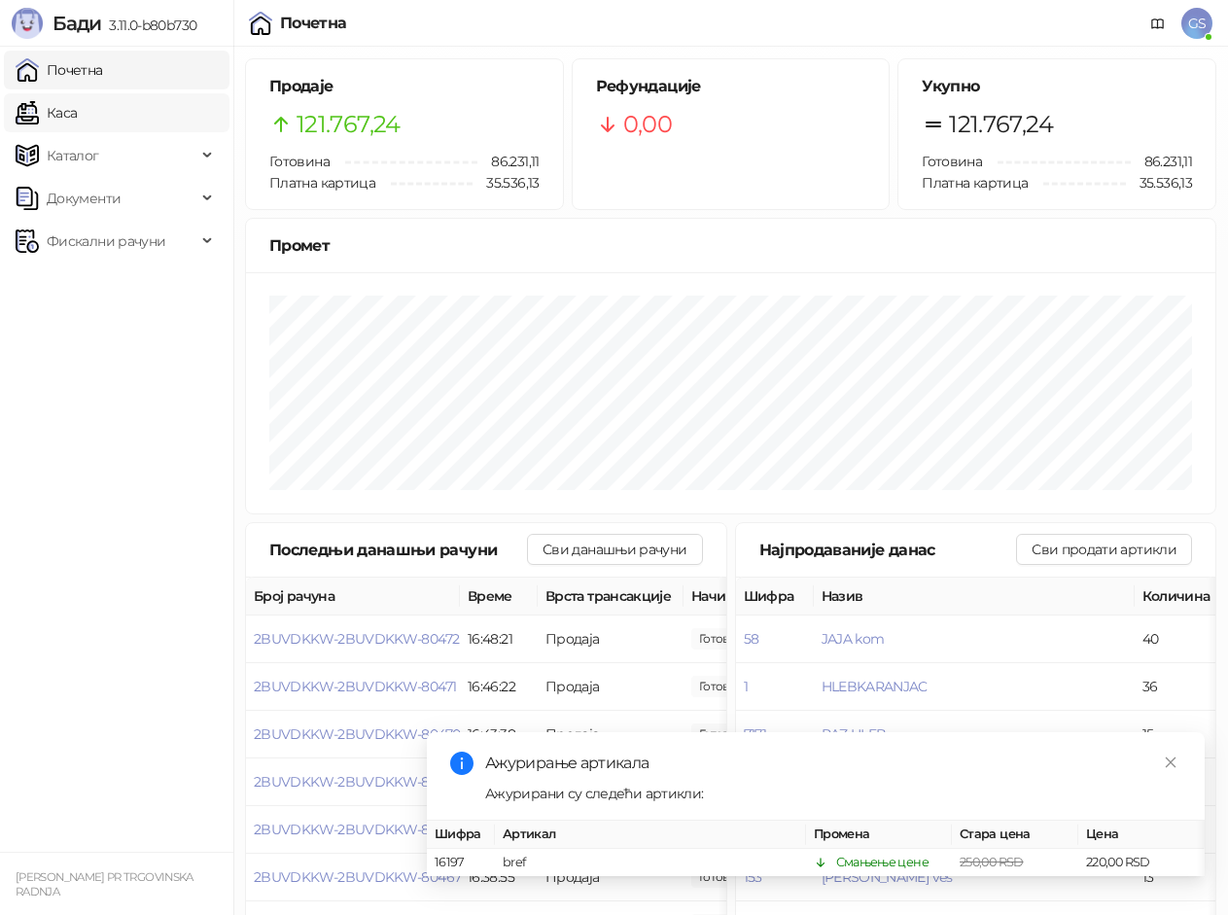
click at [77, 114] on link "Каса" at bounding box center [46, 112] width 61 height 39
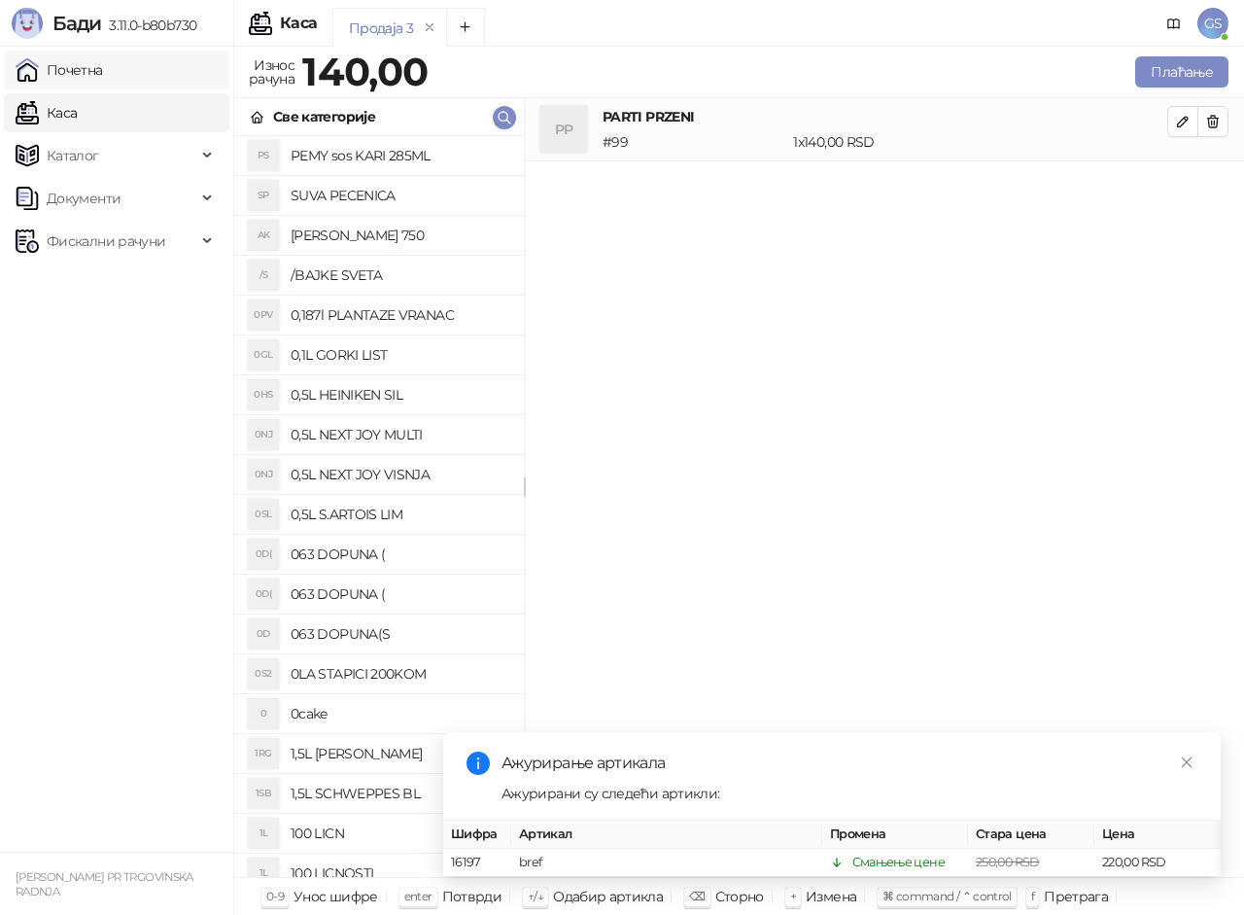
click at [103, 73] on link "Почетна" at bounding box center [59, 70] width 87 height 39
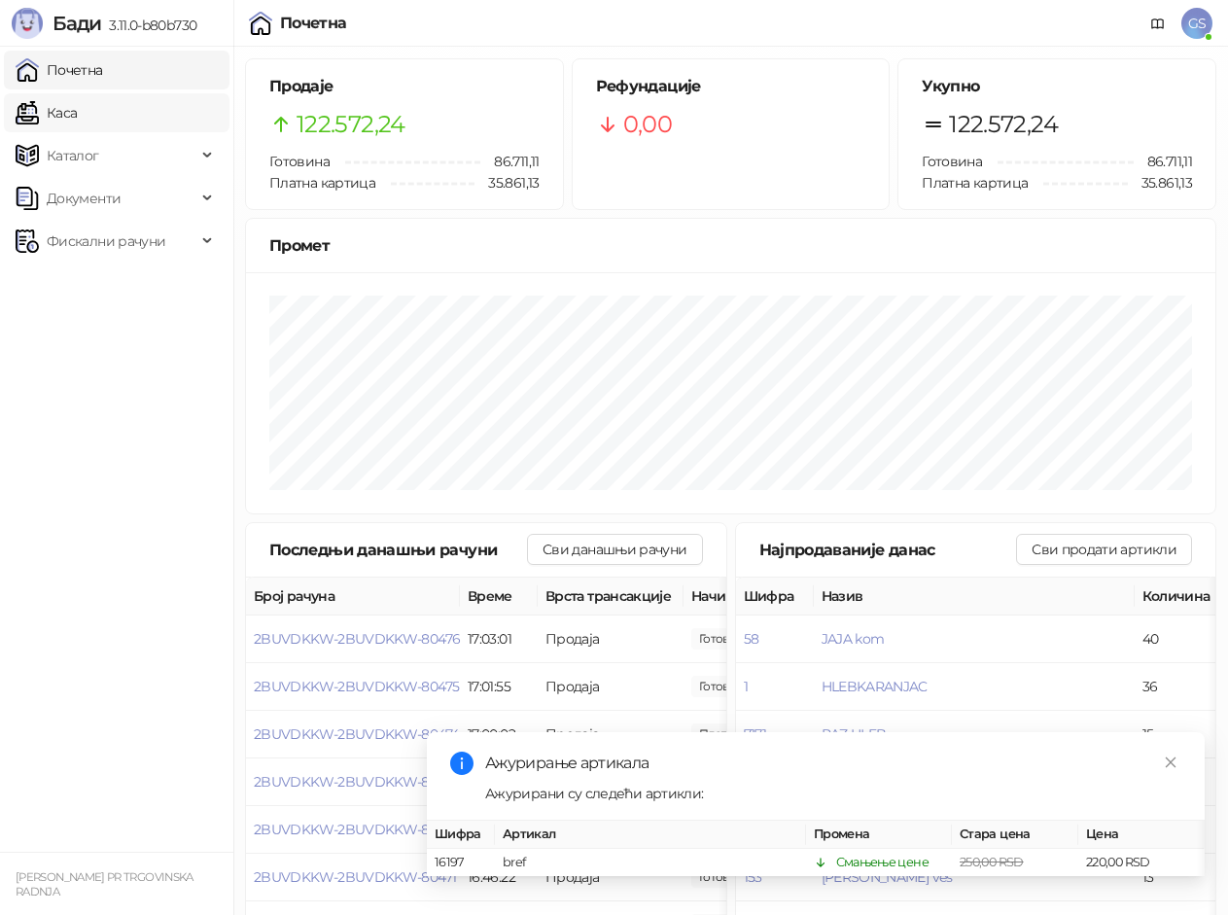
click at [77, 113] on link "Каса" at bounding box center [46, 112] width 61 height 39
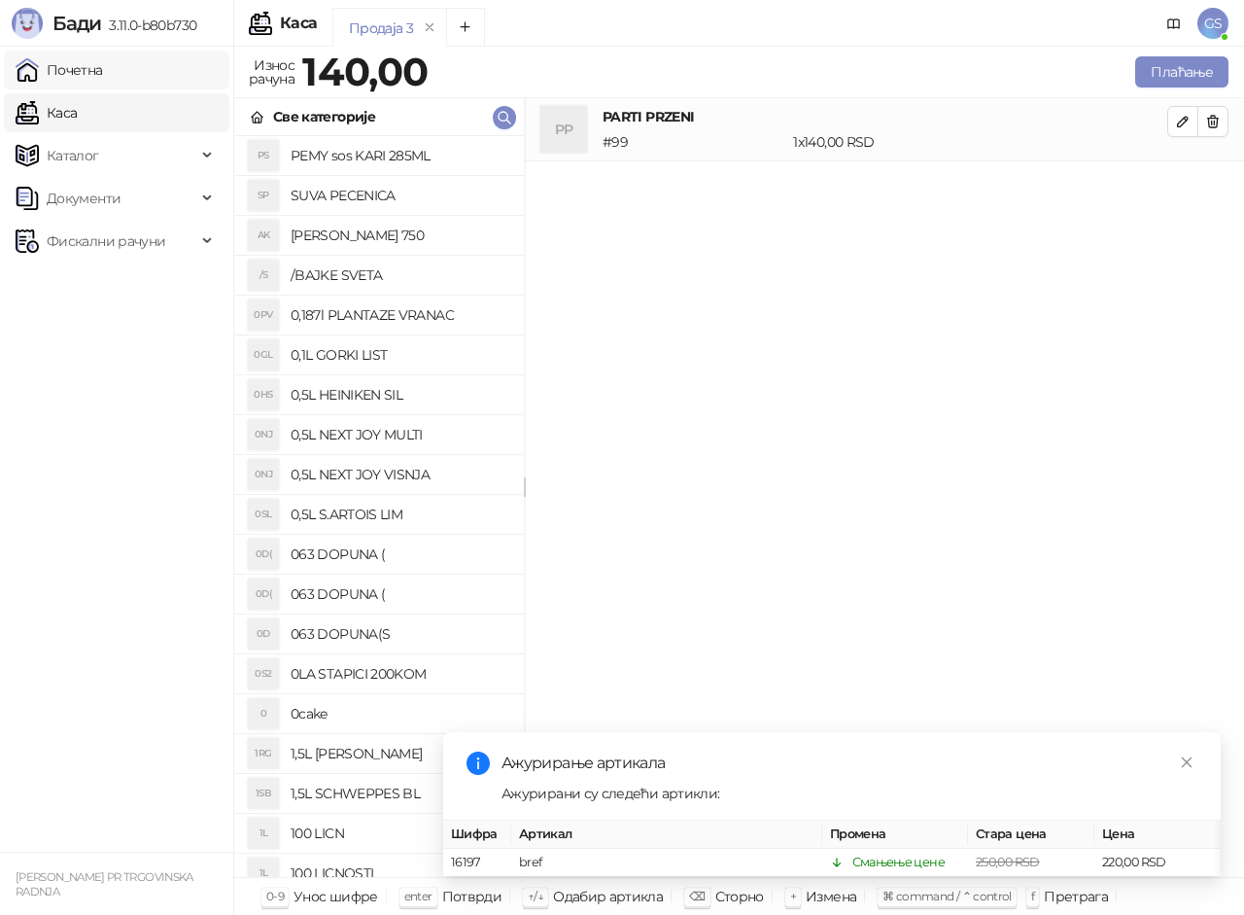
click at [103, 76] on link "Почетна" at bounding box center [59, 70] width 87 height 39
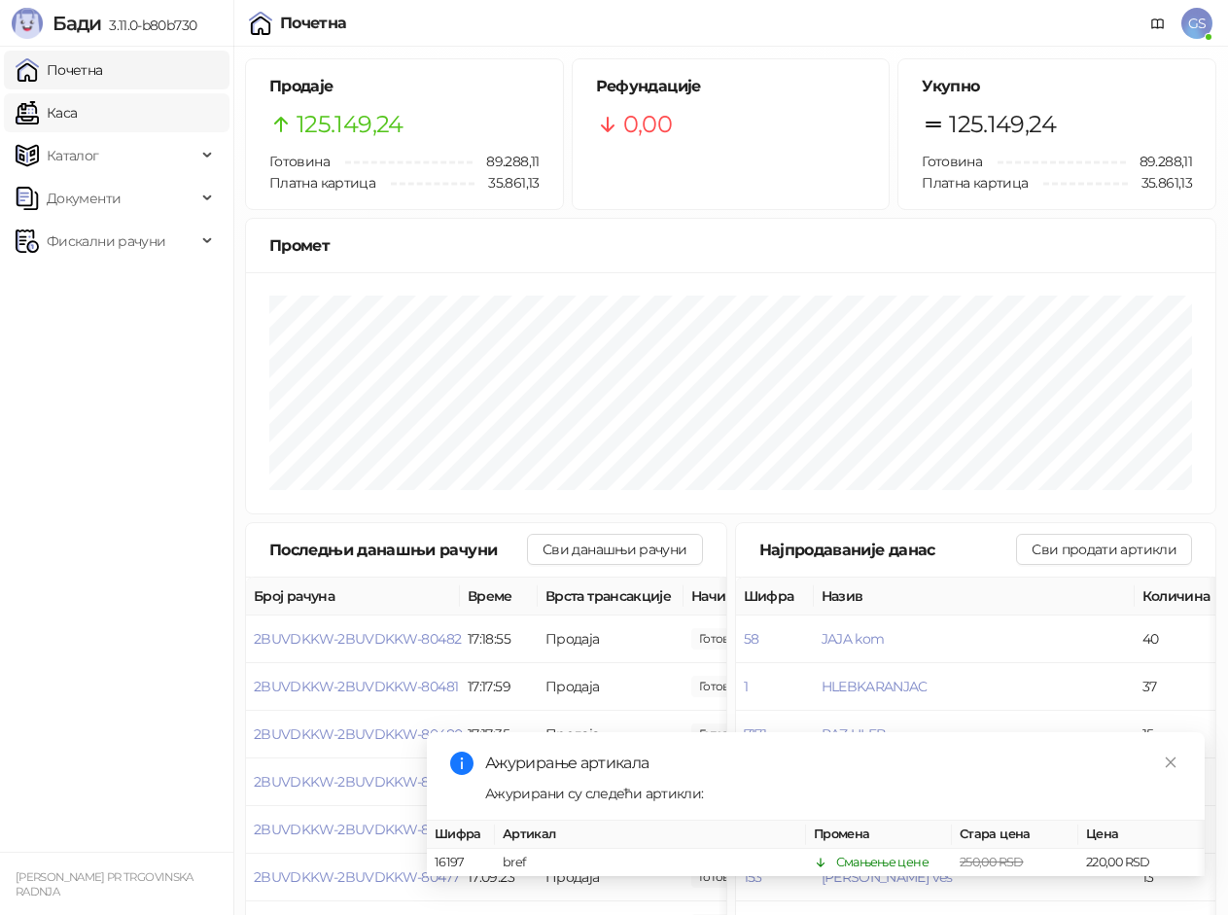
click at [77, 104] on link "Каса" at bounding box center [46, 112] width 61 height 39
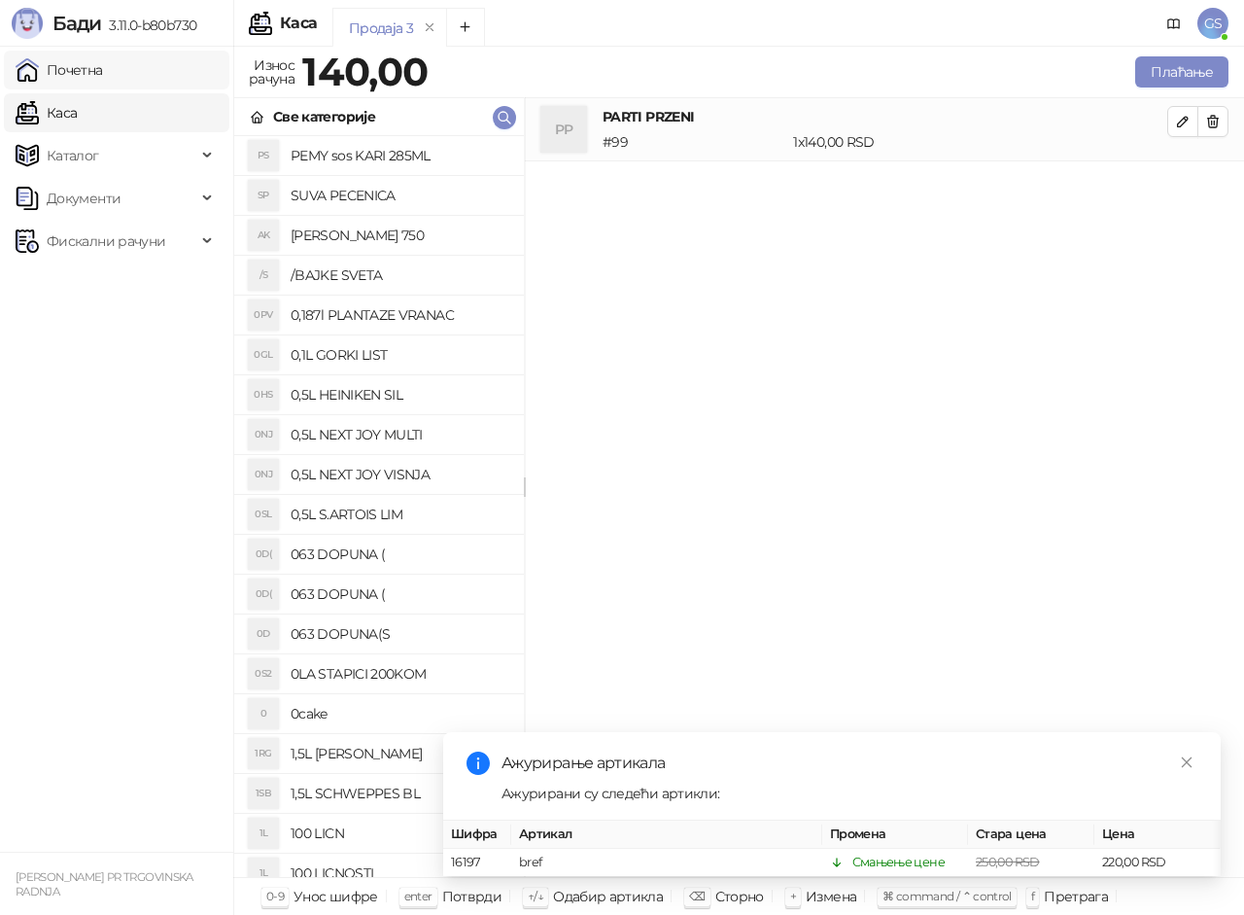
click at [103, 73] on link "Почетна" at bounding box center [59, 70] width 87 height 39
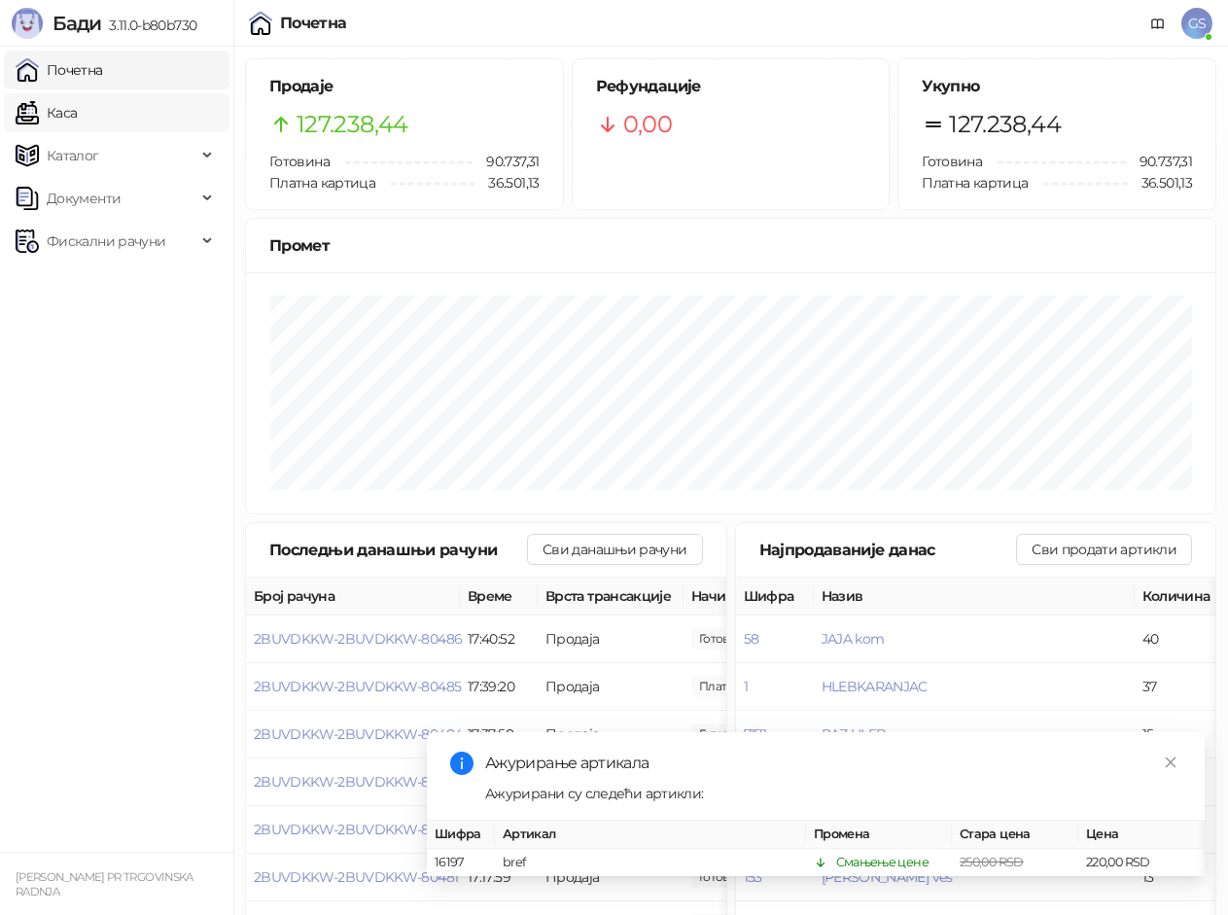
click at [77, 112] on link "Каса" at bounding box center [46, 112] width 61 height 39
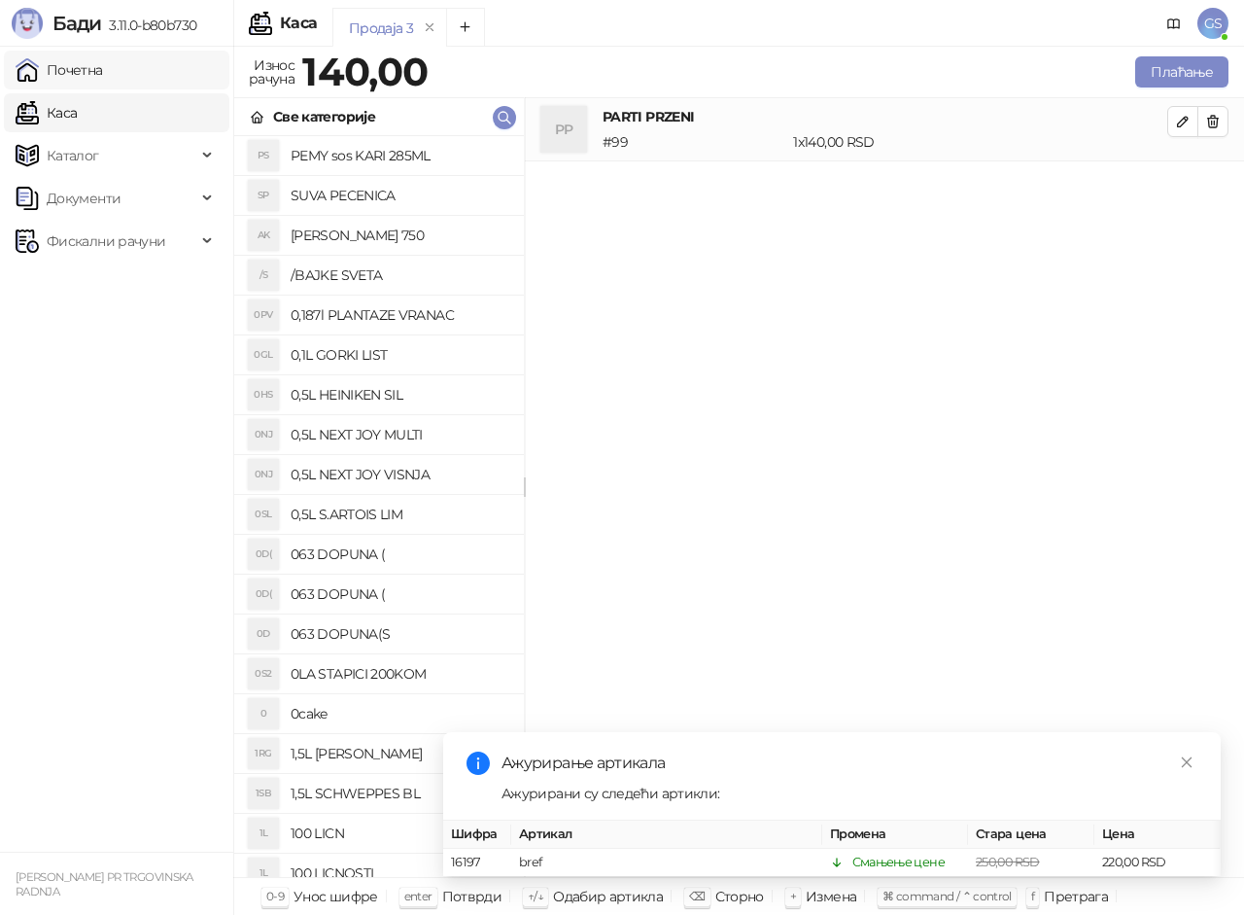
click at [103, 78] on link "Почетна" at bounding box center [59, 70] width 87 height 39
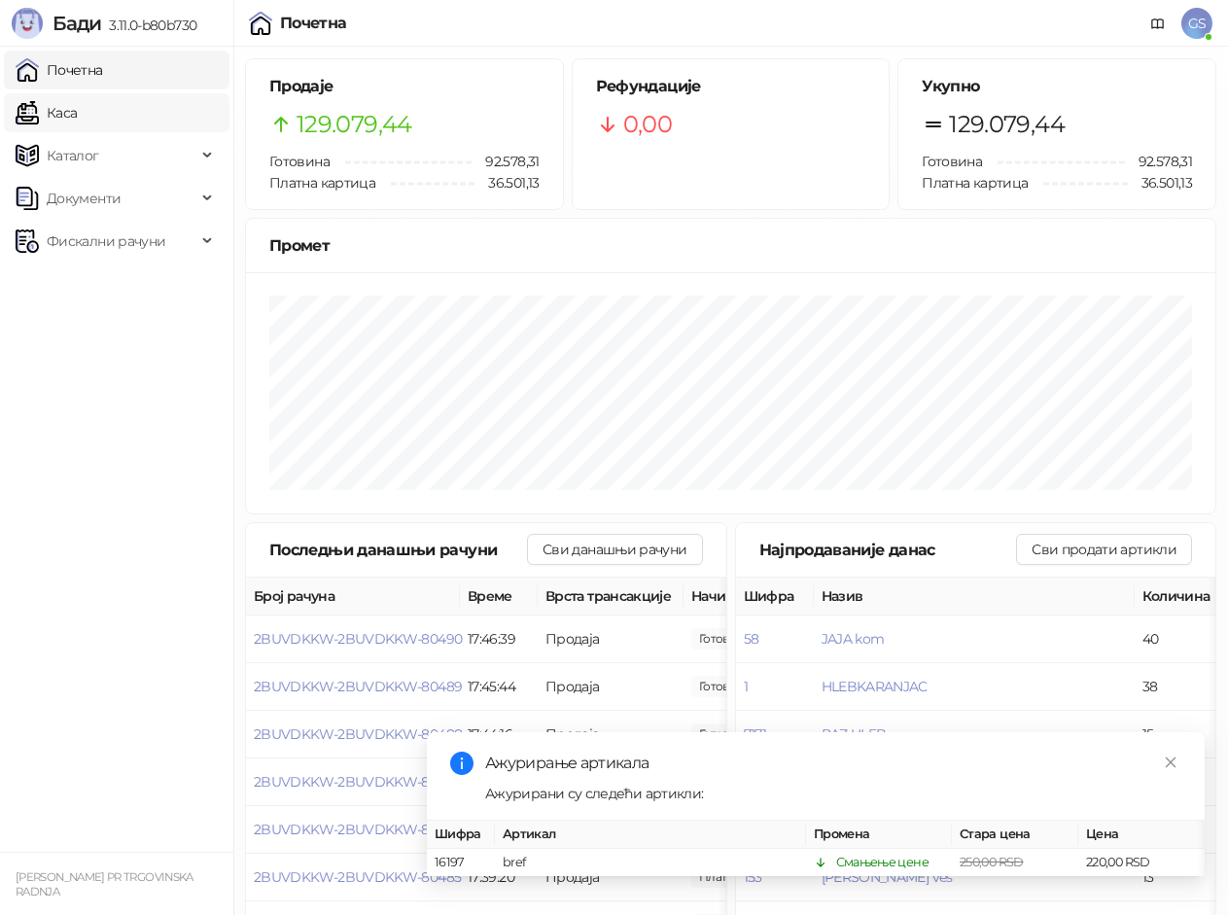
click at [77, 113] on link "Каса" at bounding box center [46, 112] width 61 height 39
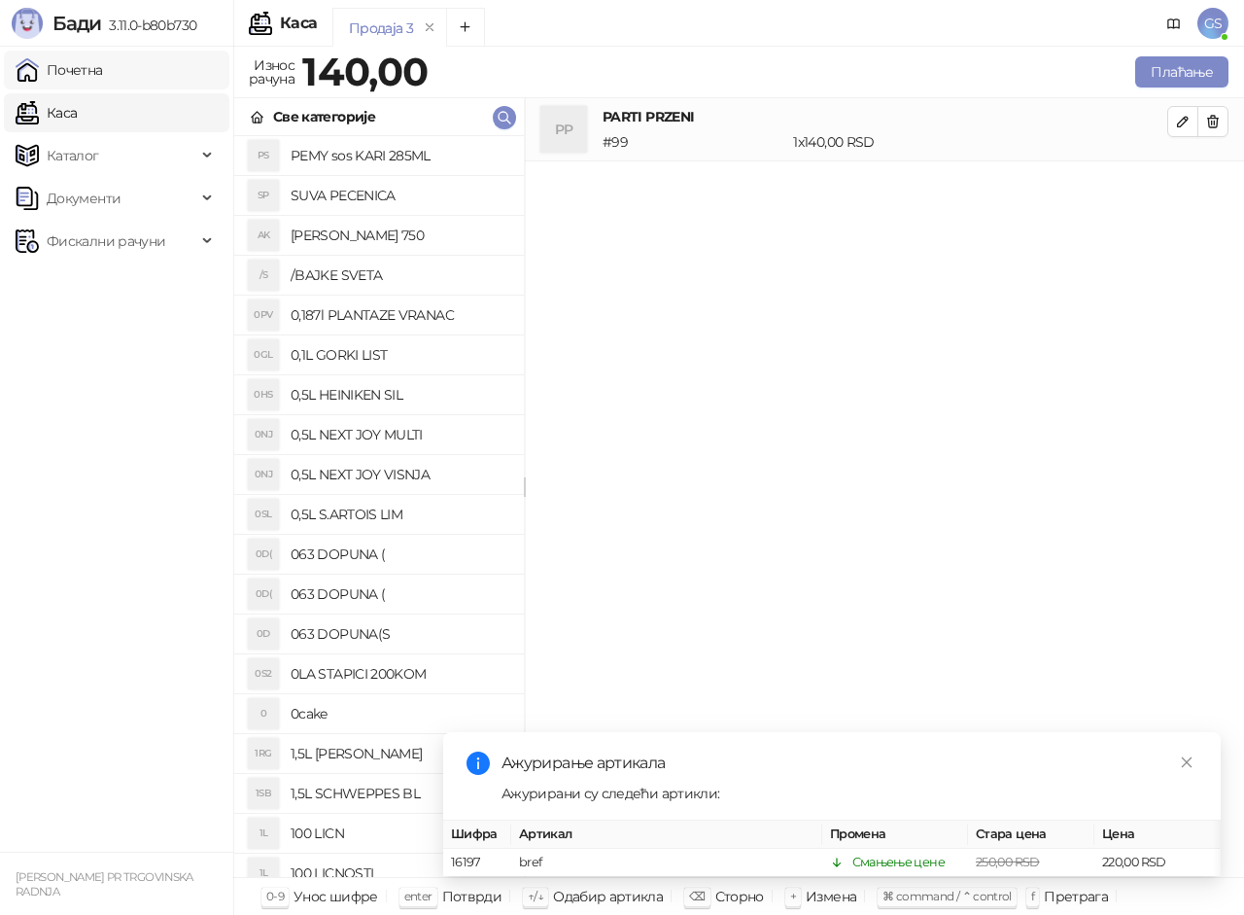
click at [103, 73] on link "Почетна" at bounding box center [59, 70] width 87 height 39
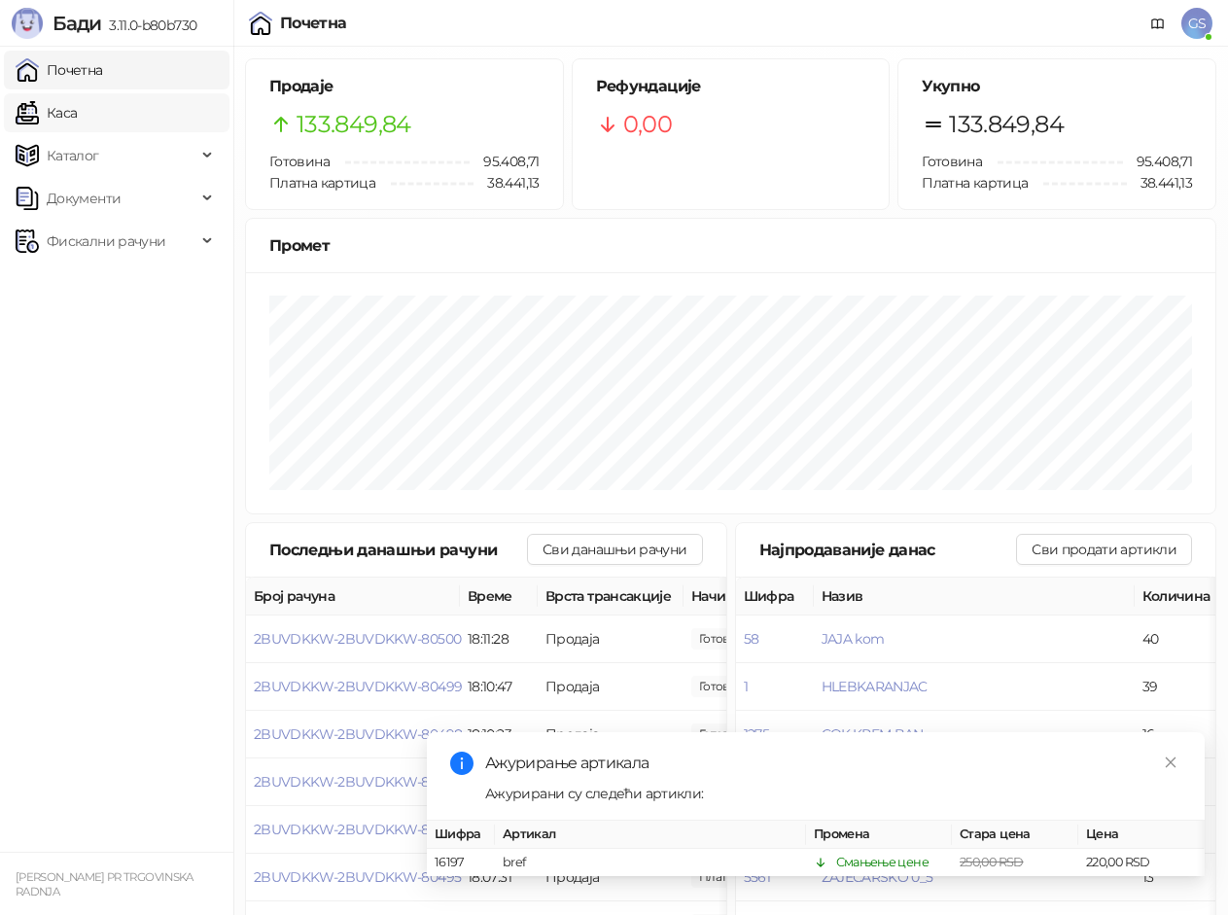
click at [77, 116] on link "Каса" at bounding box center [46, 112] width 61 height 39
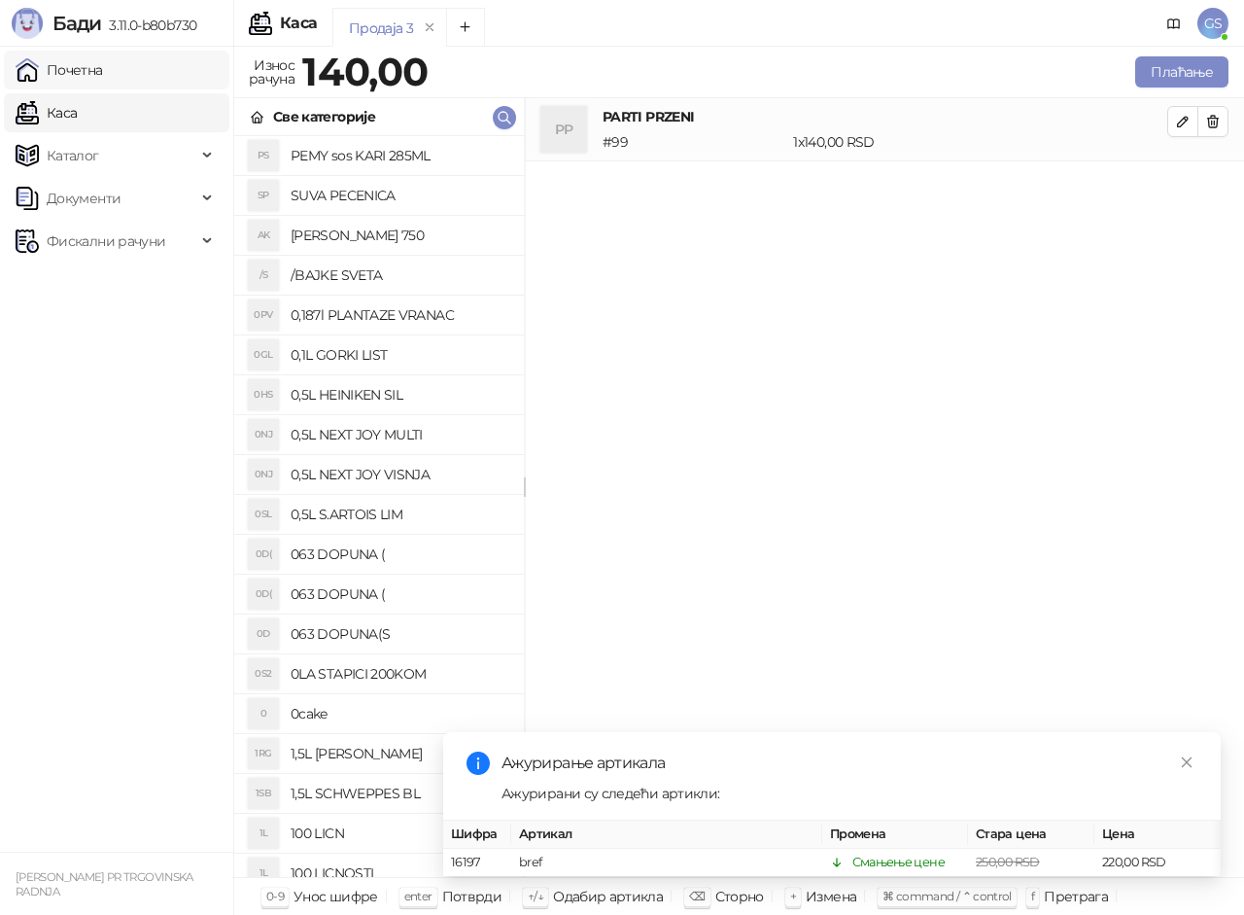
click at [97, 70] on link "Почетна" at bounding box center [59, 70] width 87 height 39
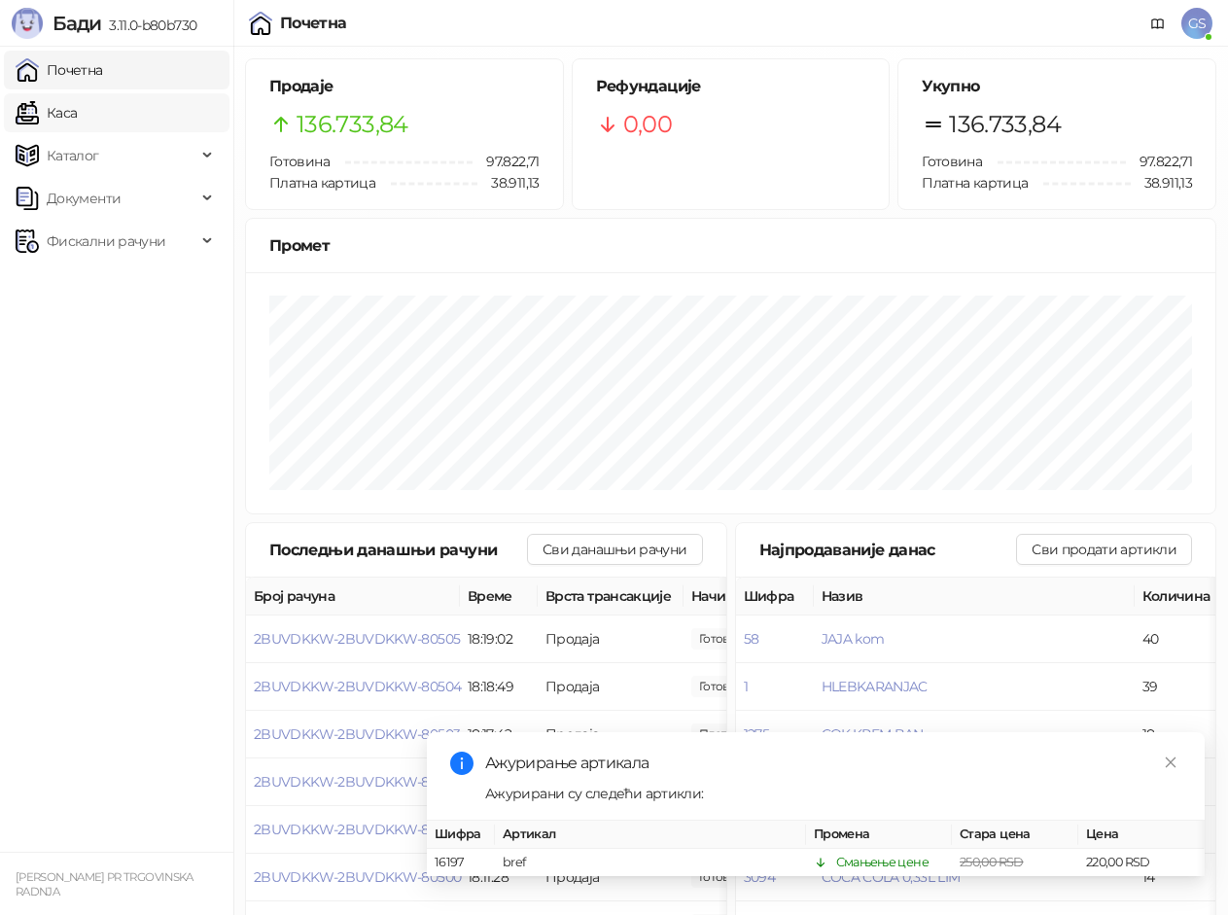
click at [77, 102] on link "Каса" at bounding box center [46, 112] width 61 height 39
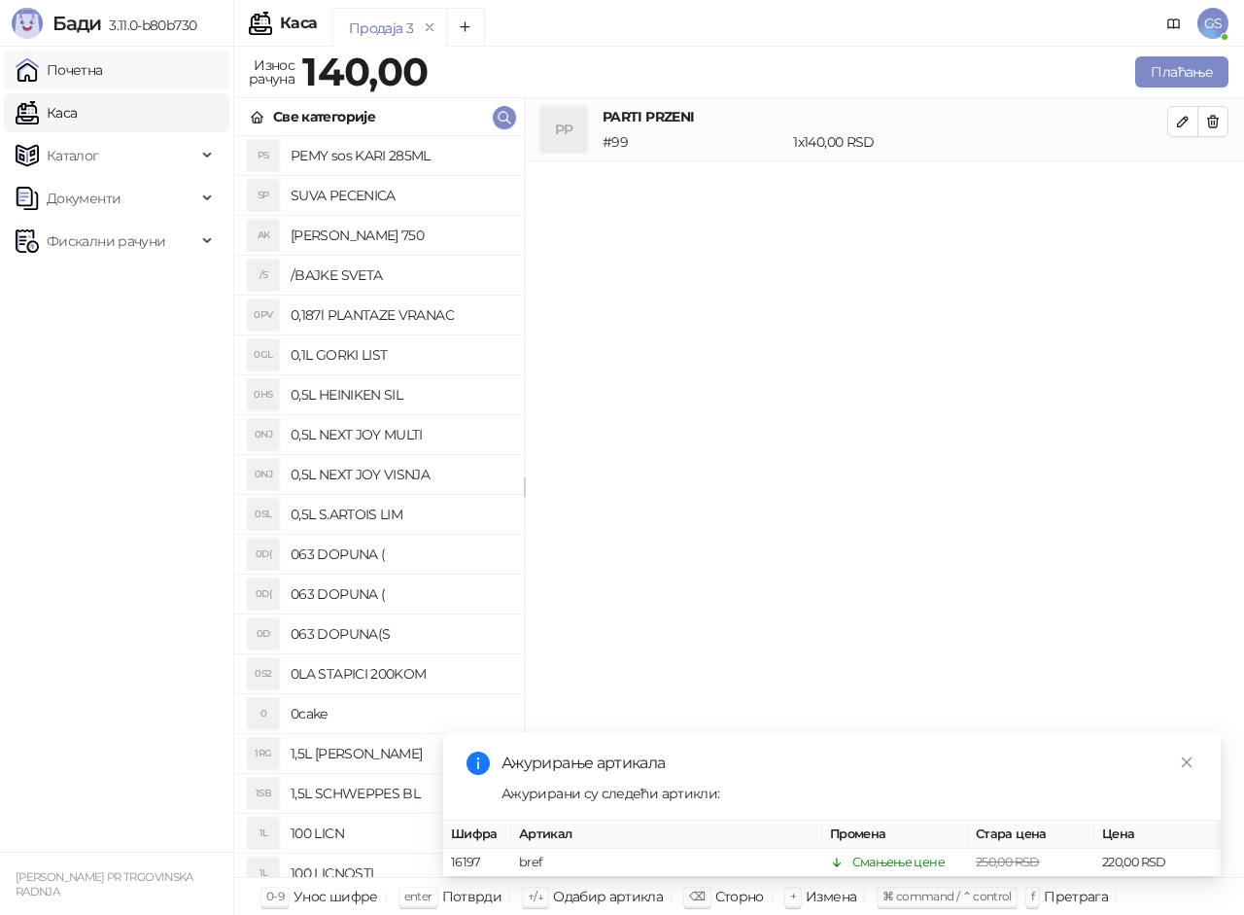
click at [85, 70] on link "Почетна" at bounding box center [59, 70] width 87 height 39
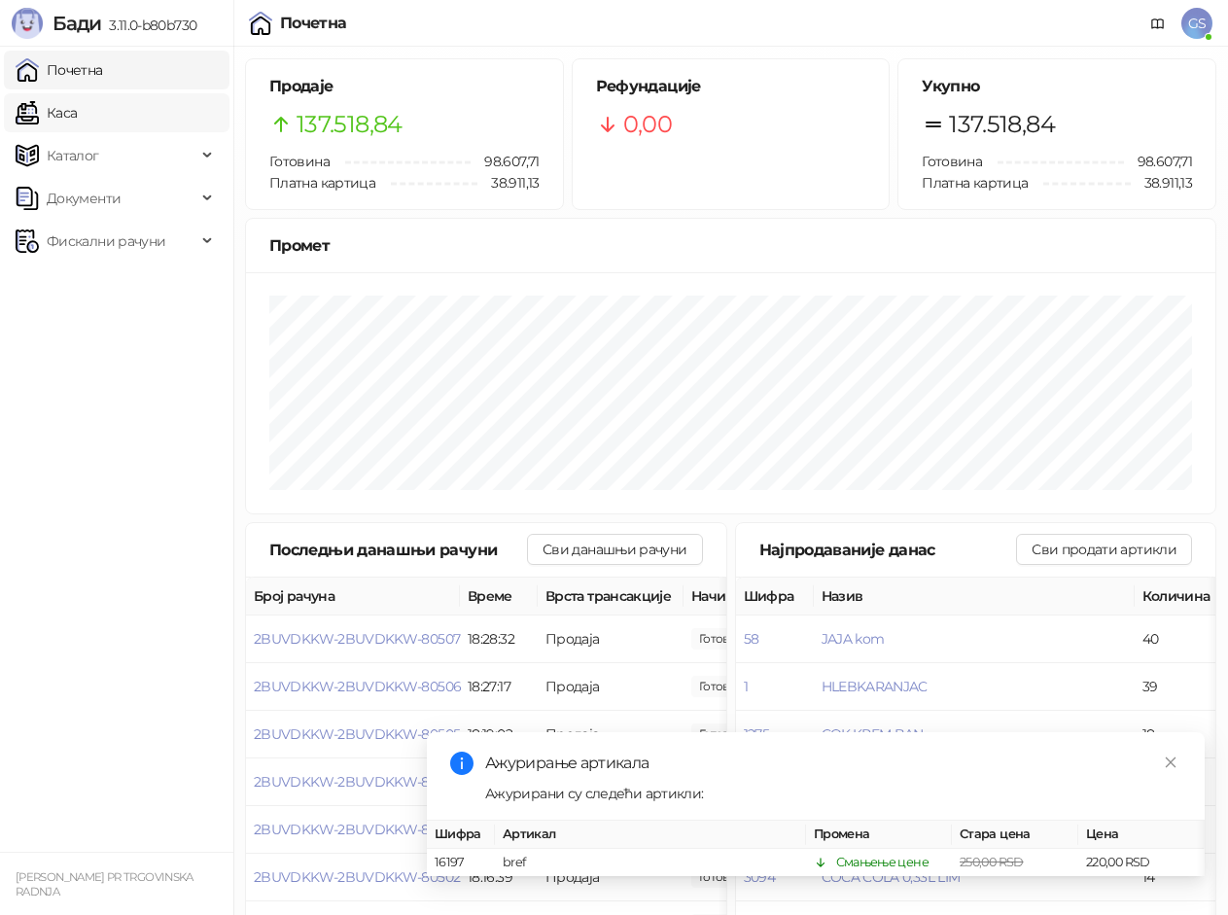
click at [77, 104] on link "Каса" at bounding box center [46, 112] width 61 height 39
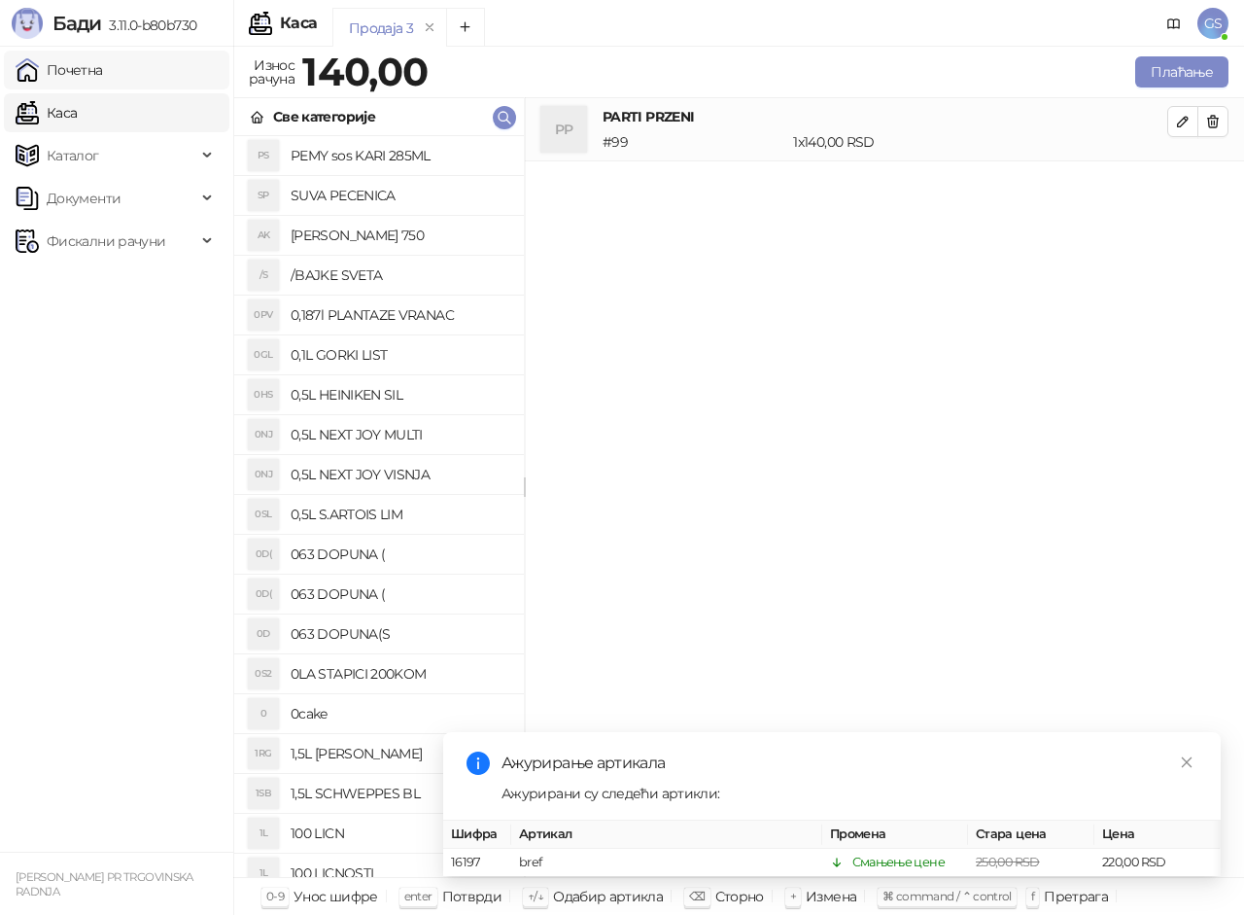
click at [99, 64] on link "Почетна" at bounding box center [59, 70] width 87 height 39
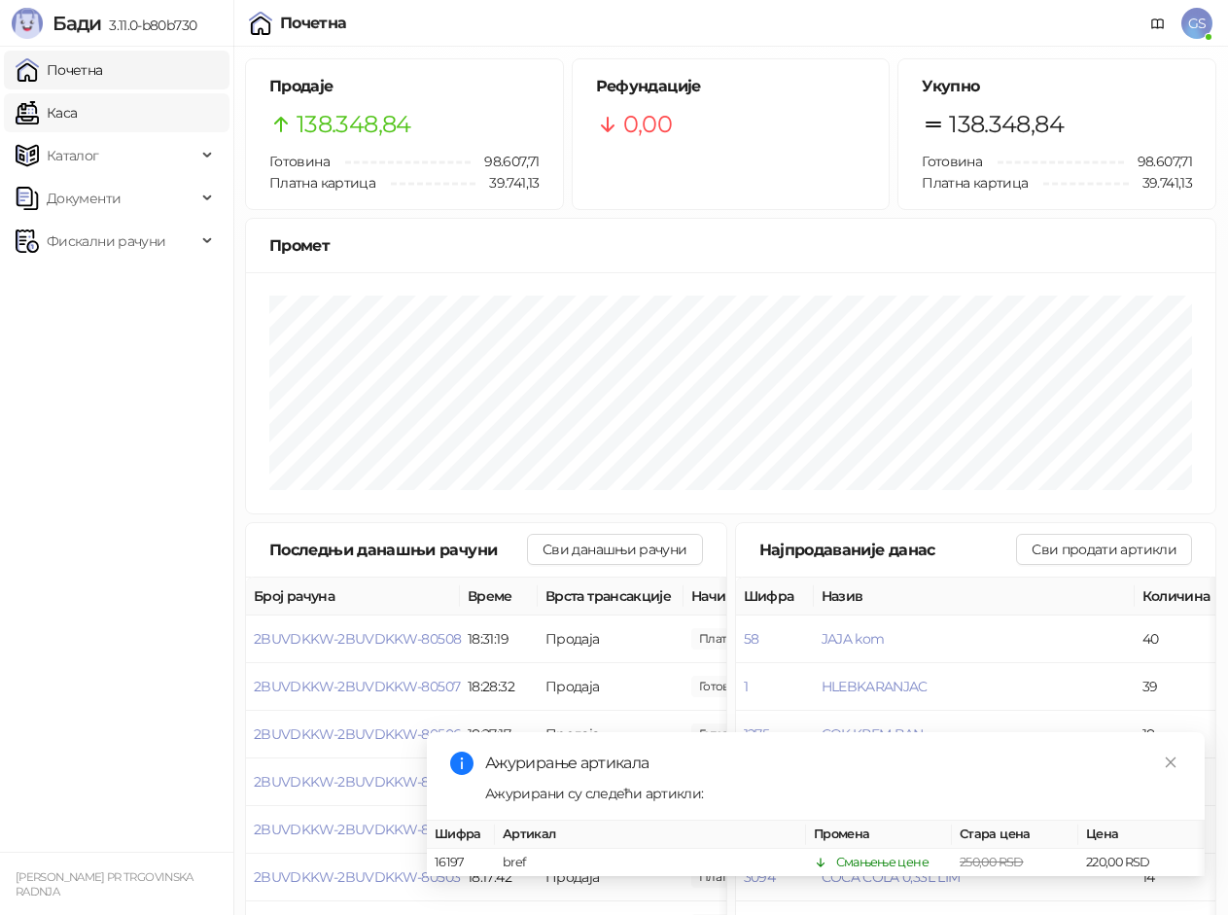
click at [77, 115] on link "Каса" at bounding box center [46, 112] width 61 height 39
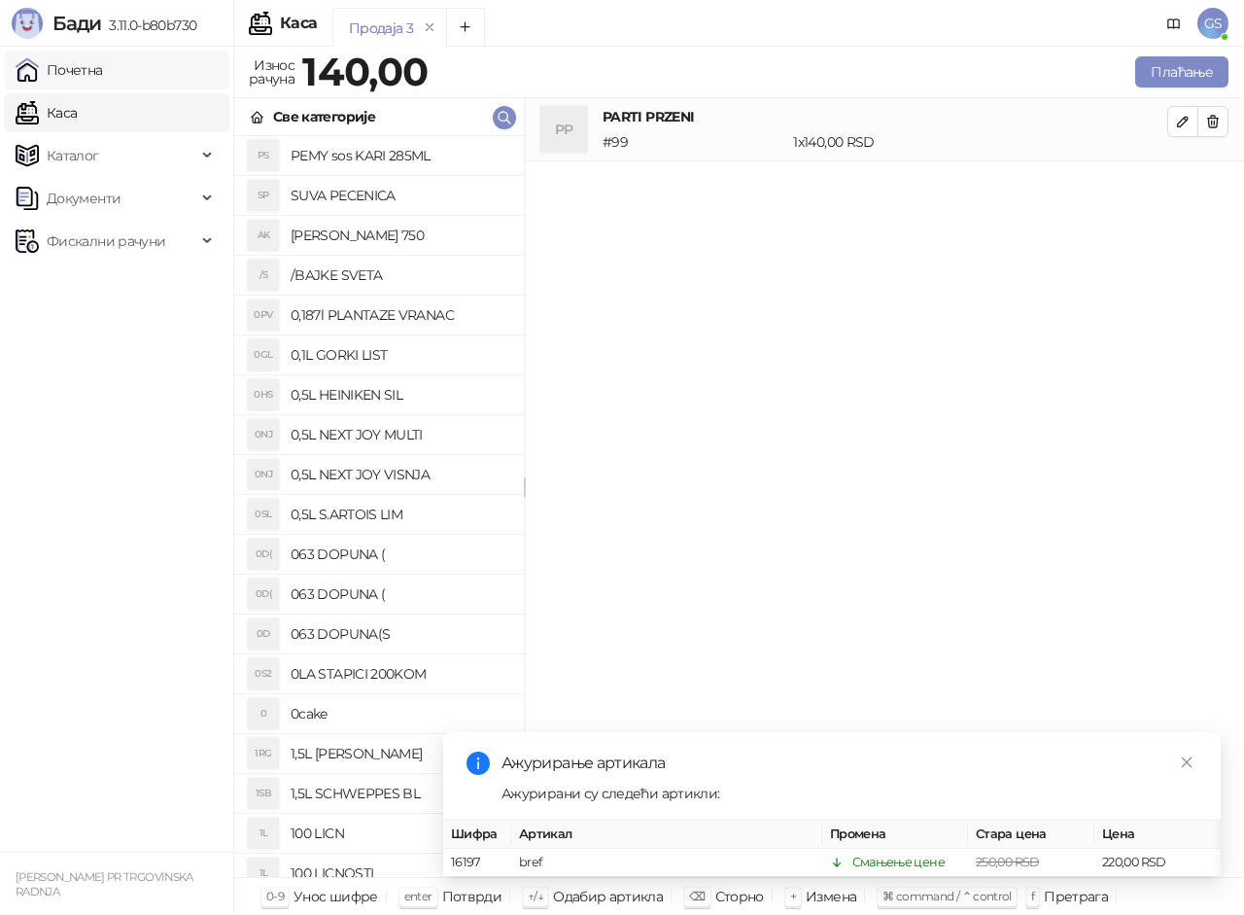
click at [98, 72] on link "Почетна" at bounding box center [59, 70] width 87 height 39
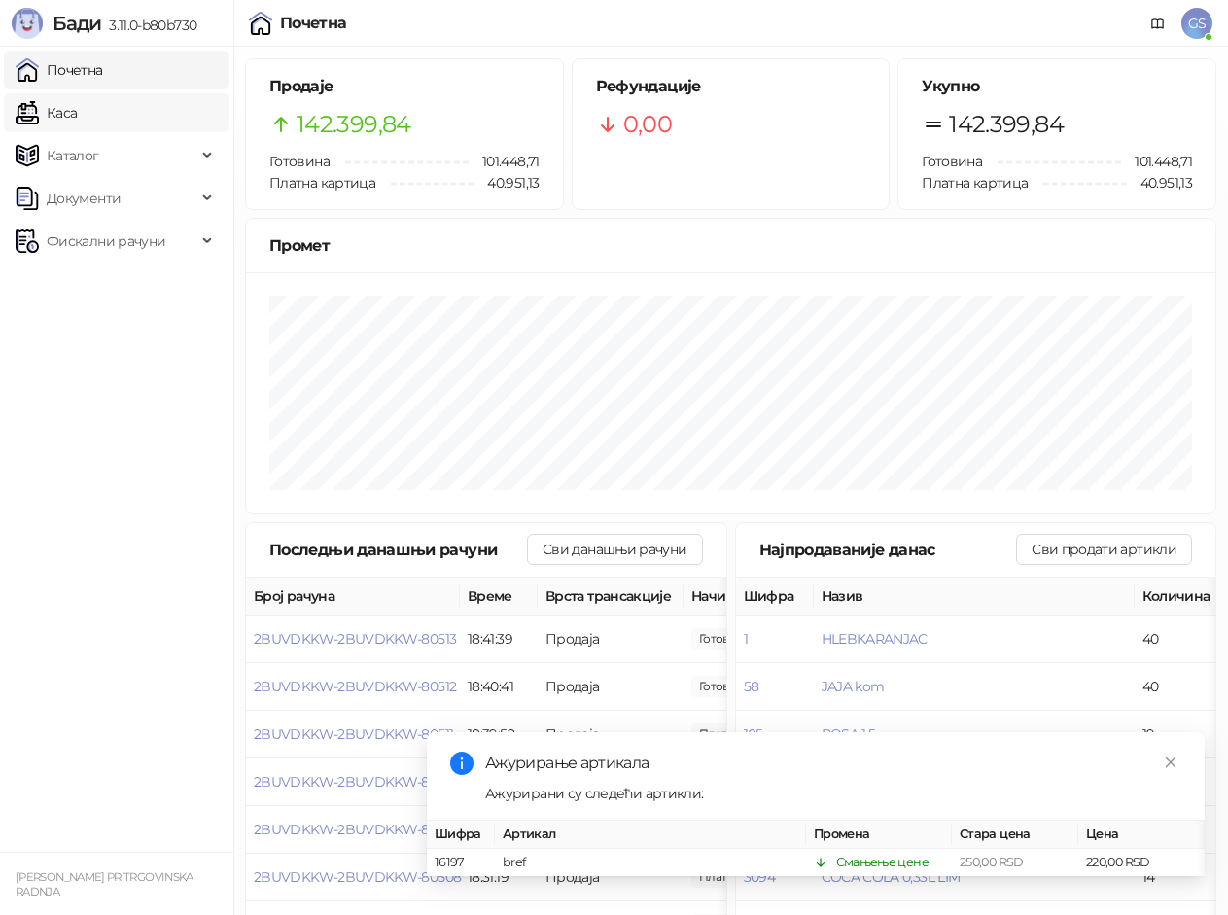
click at [77, 105] on link "Каса" at bounding box center [46, 112] width 61 height 39
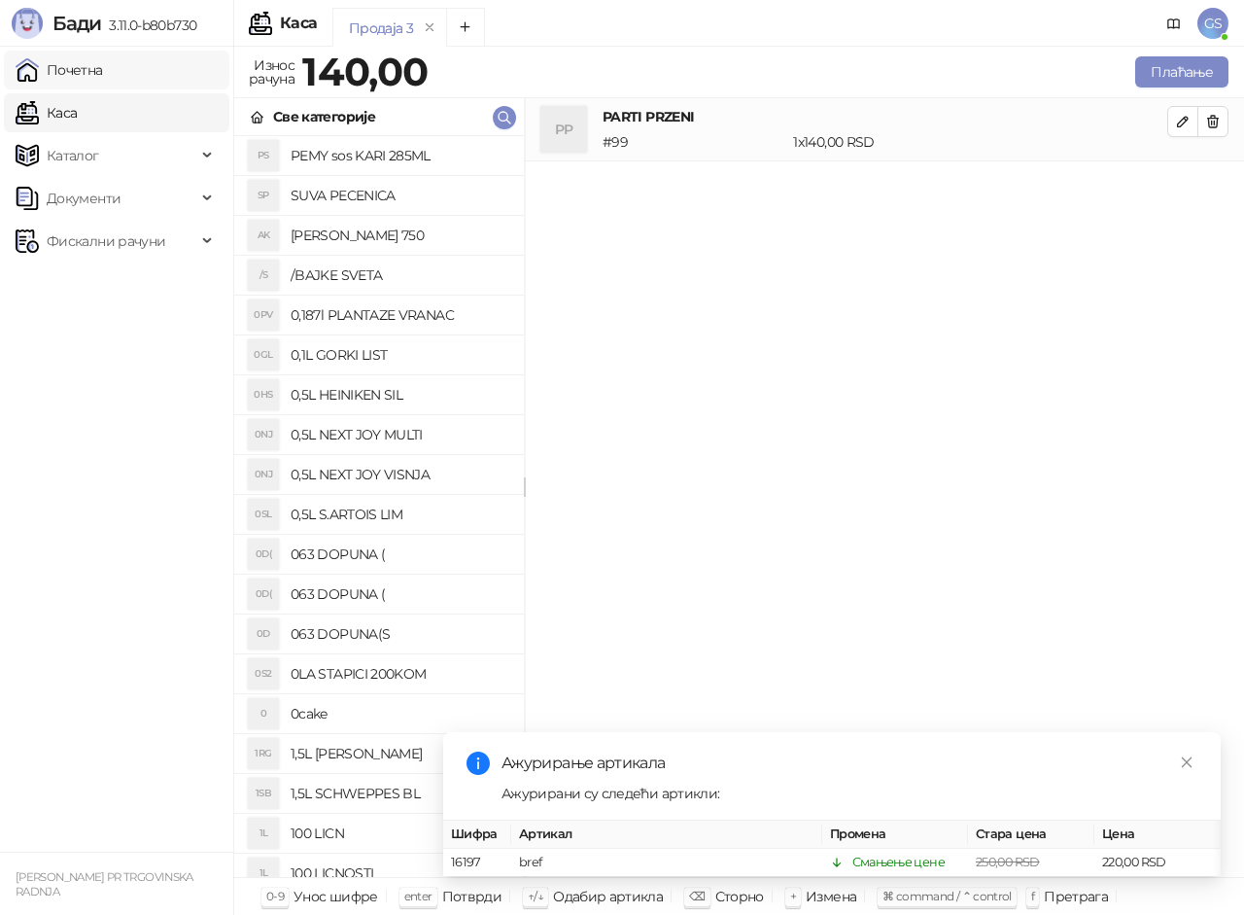
click at [103, 71] on link "Почетна" at bounding box center [59, 70] width 87 height 39
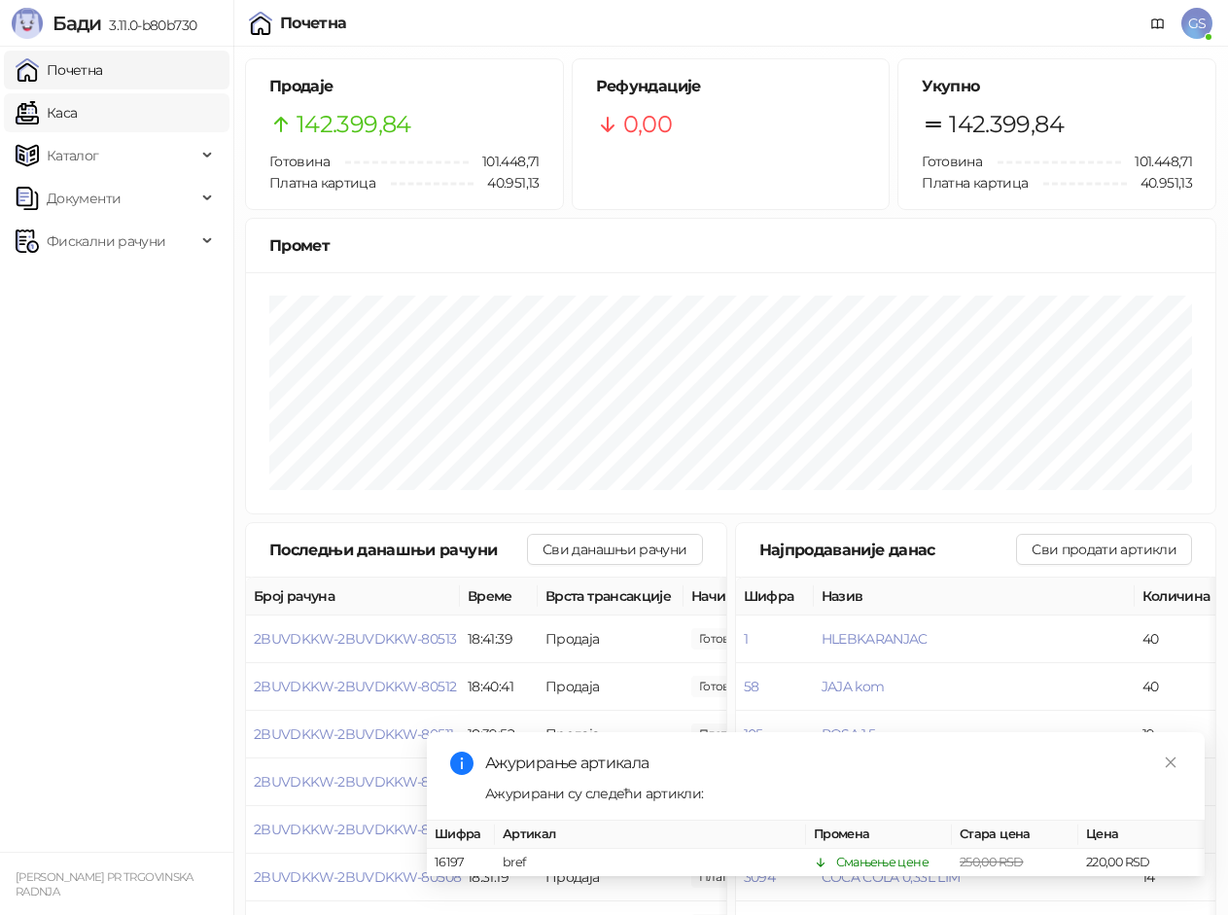
click at [75, 118] on link "Каса" at bounding box center [46, 112] width 61 height 39
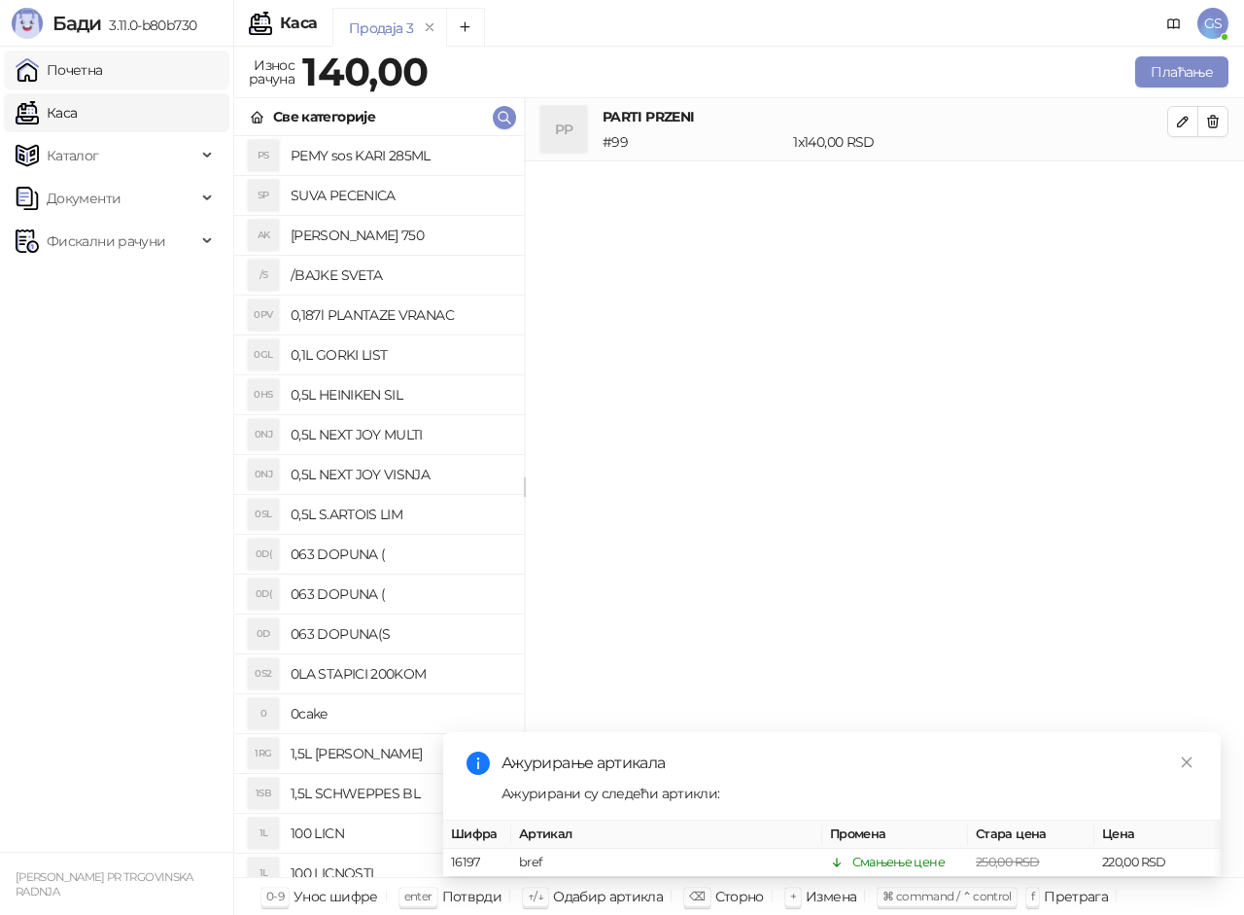
click at [94, 77] on link "Почетна" at bounding box center [59, 70] width 87 height 39
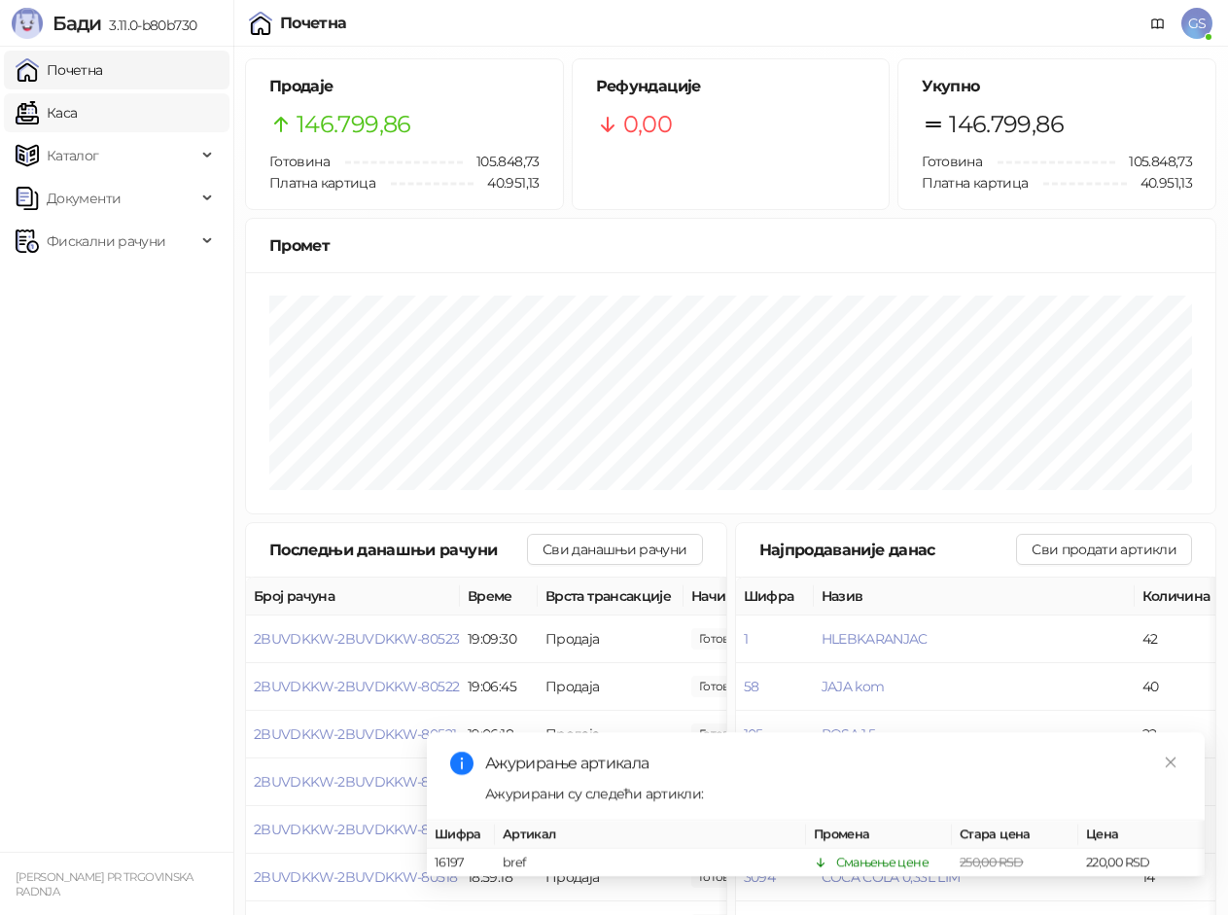
click at [77, 111] on link "Каса" at bounding box center [46, 112] width 61 height 39
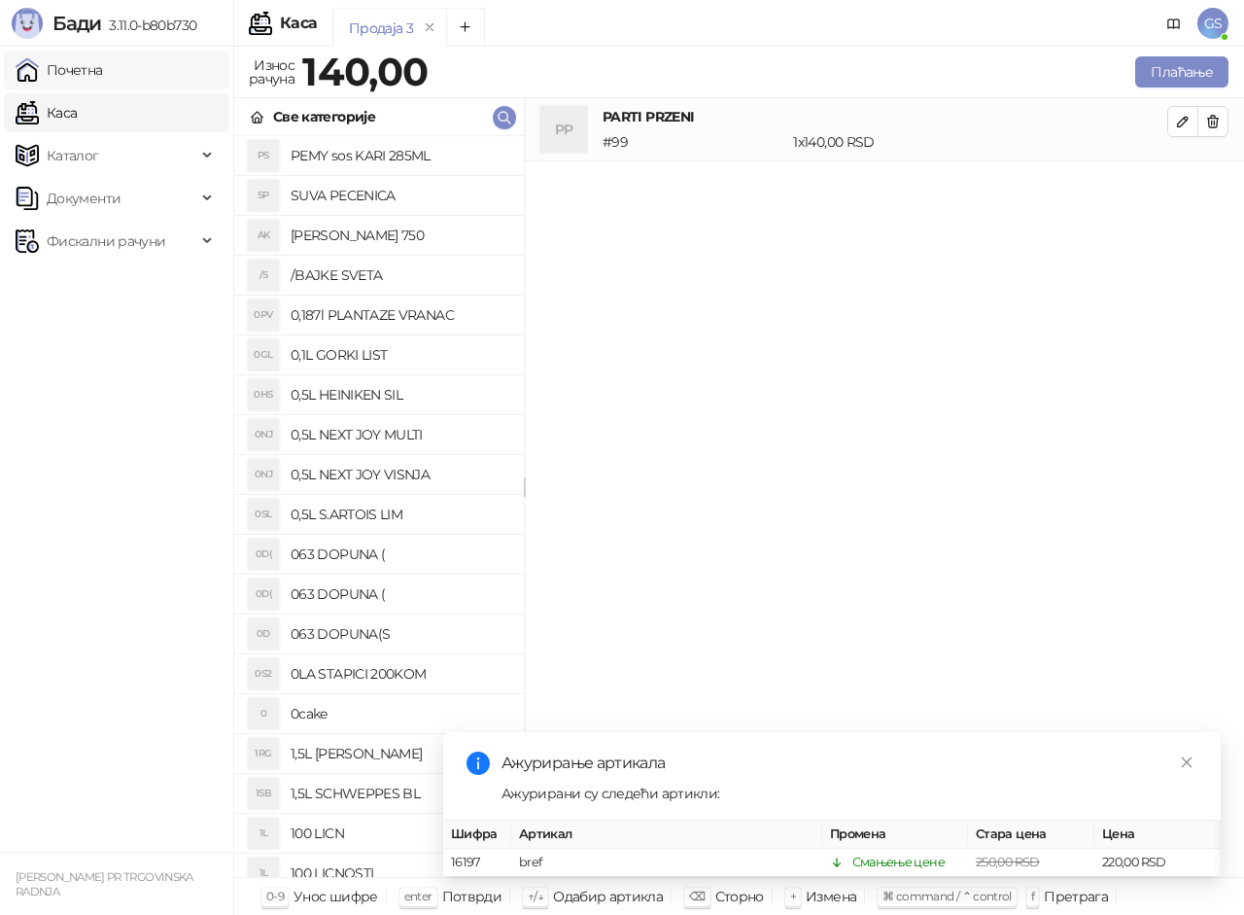
click at [103, 68] on link "Почетна" at bounding box center [59, 70] width 87 height 39
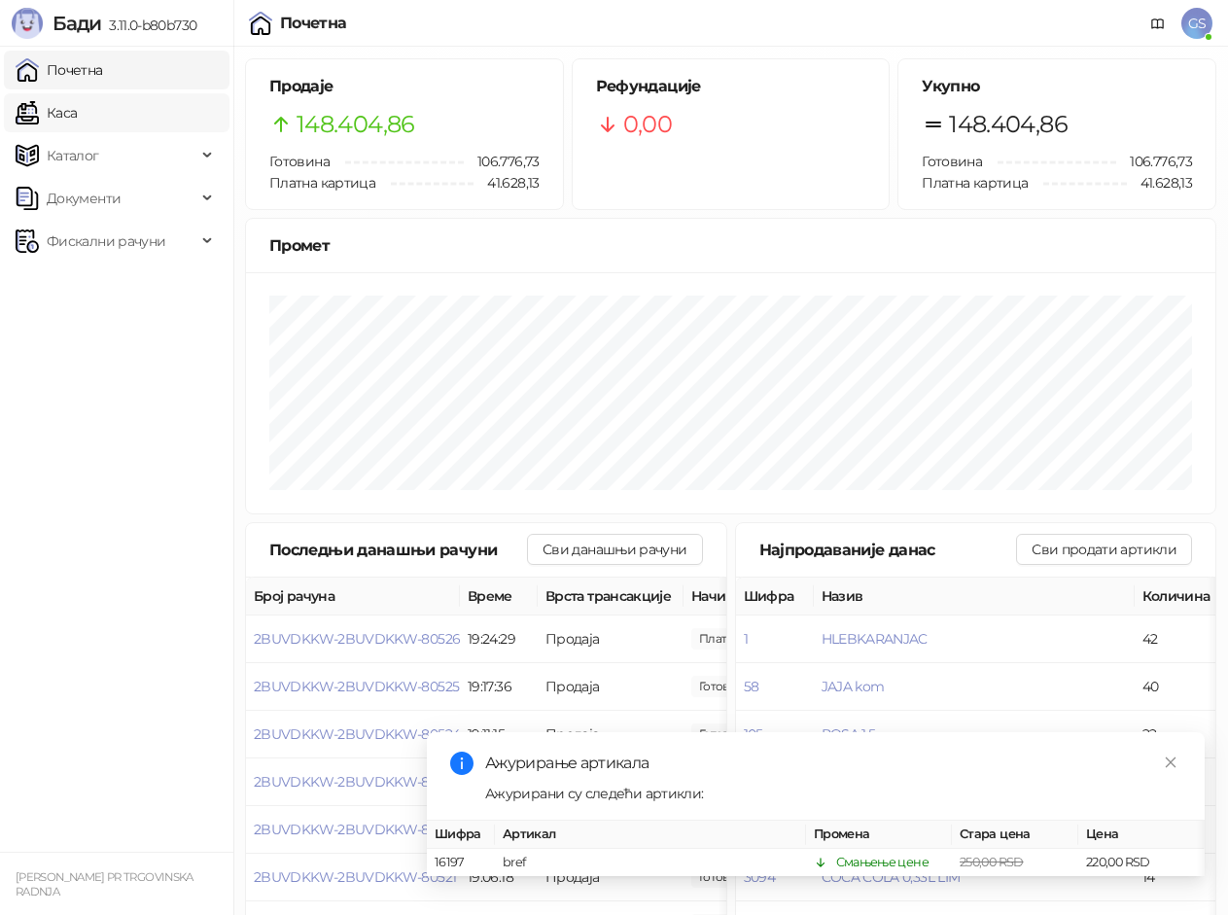
click at [77, 116] on link "Каса" at bounding box center [46, 112] width 61 height 39
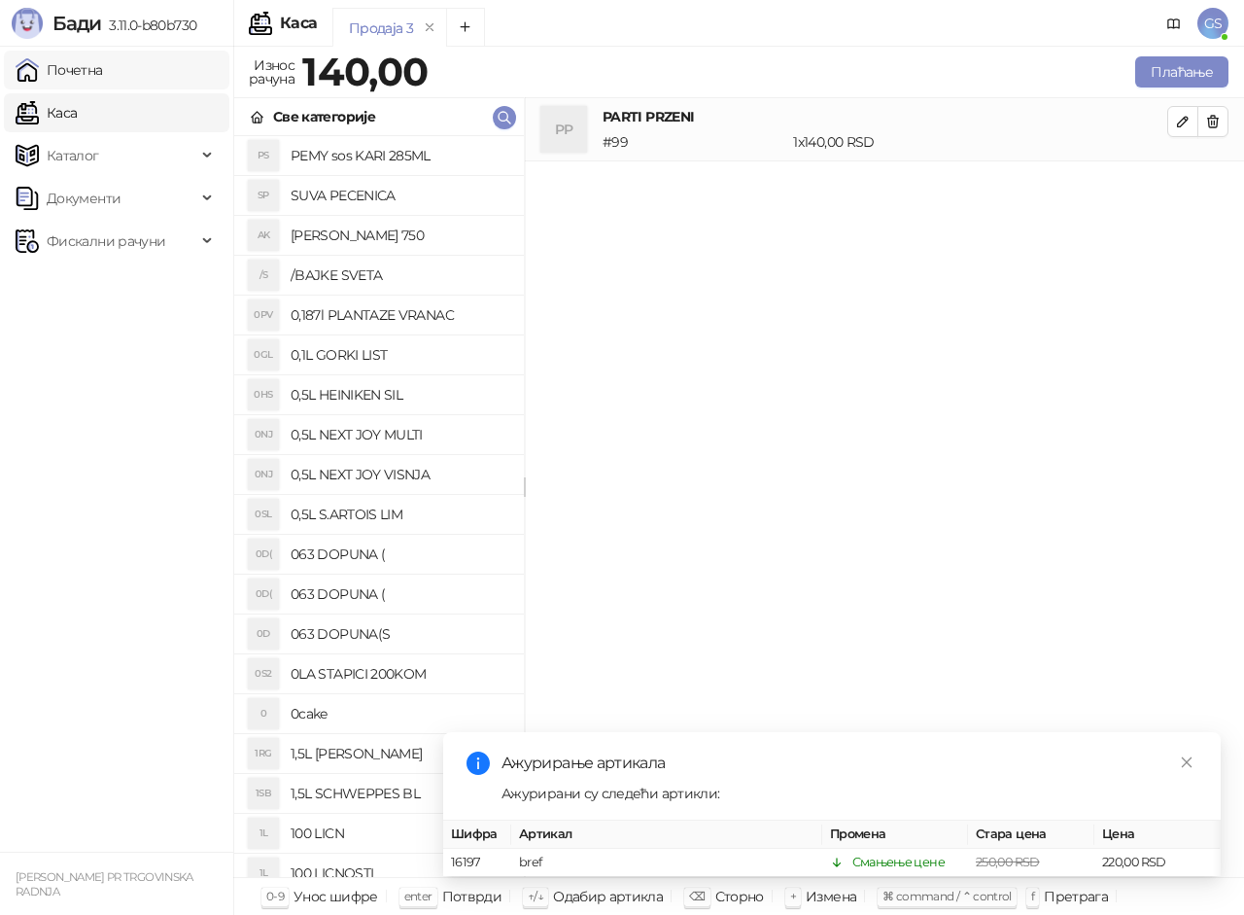
click at [103, 71] on link "Почетна" at bounding box center [59, 70] width 87 height 39
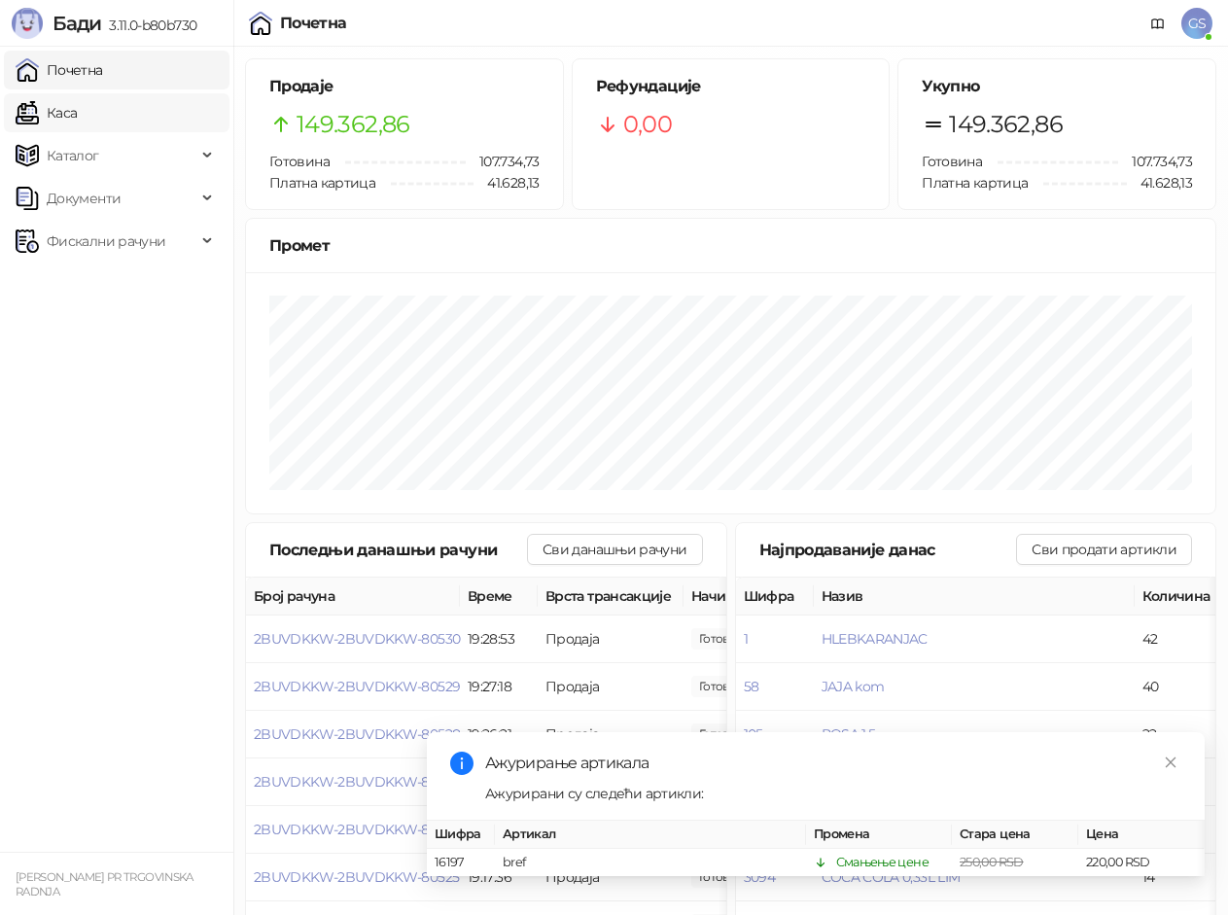
click at [77, 110] on link "Каса" at bounding box center [46, 112] width 61 height 39
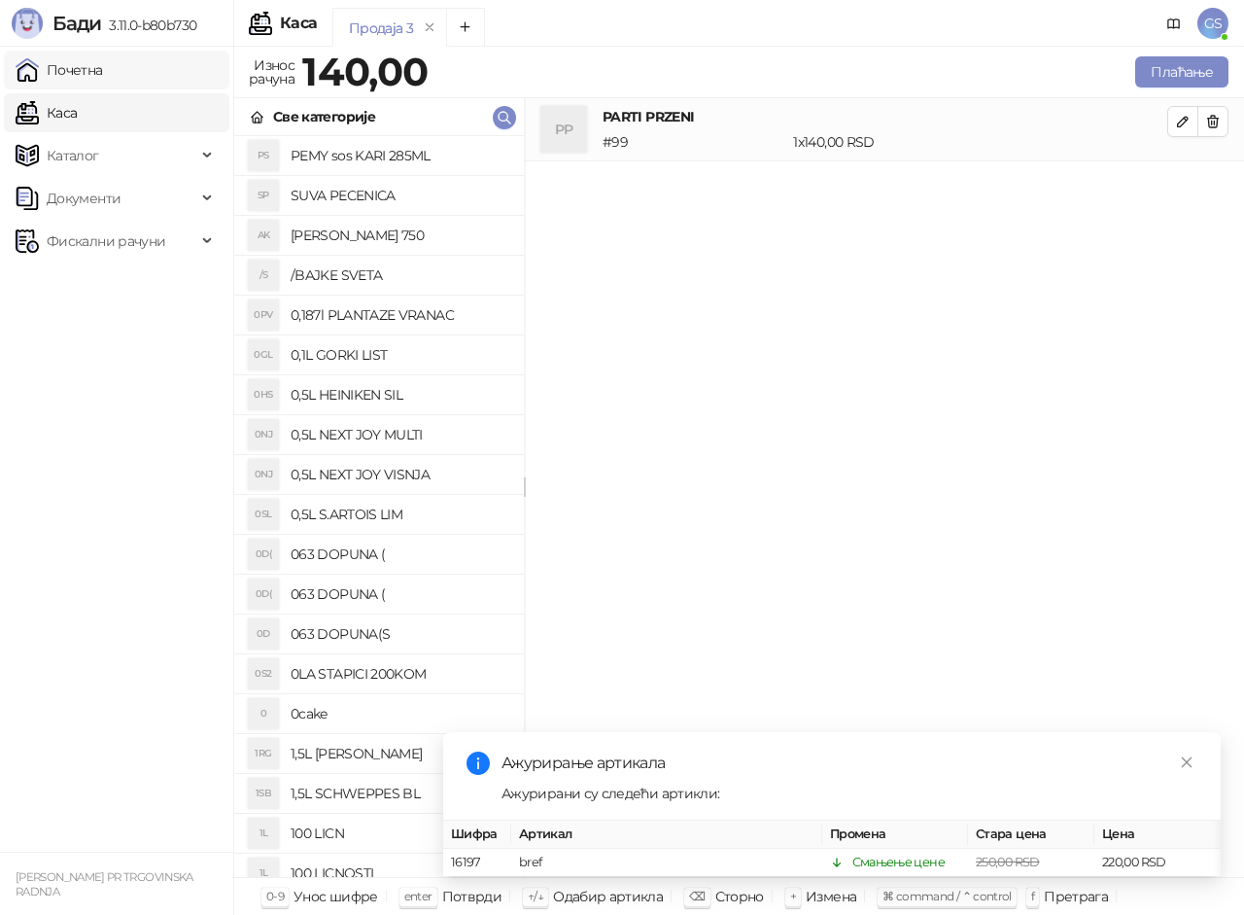
click at [103, 68] on link "Почетна" at bounding box center [59, 70] width 87 height 39
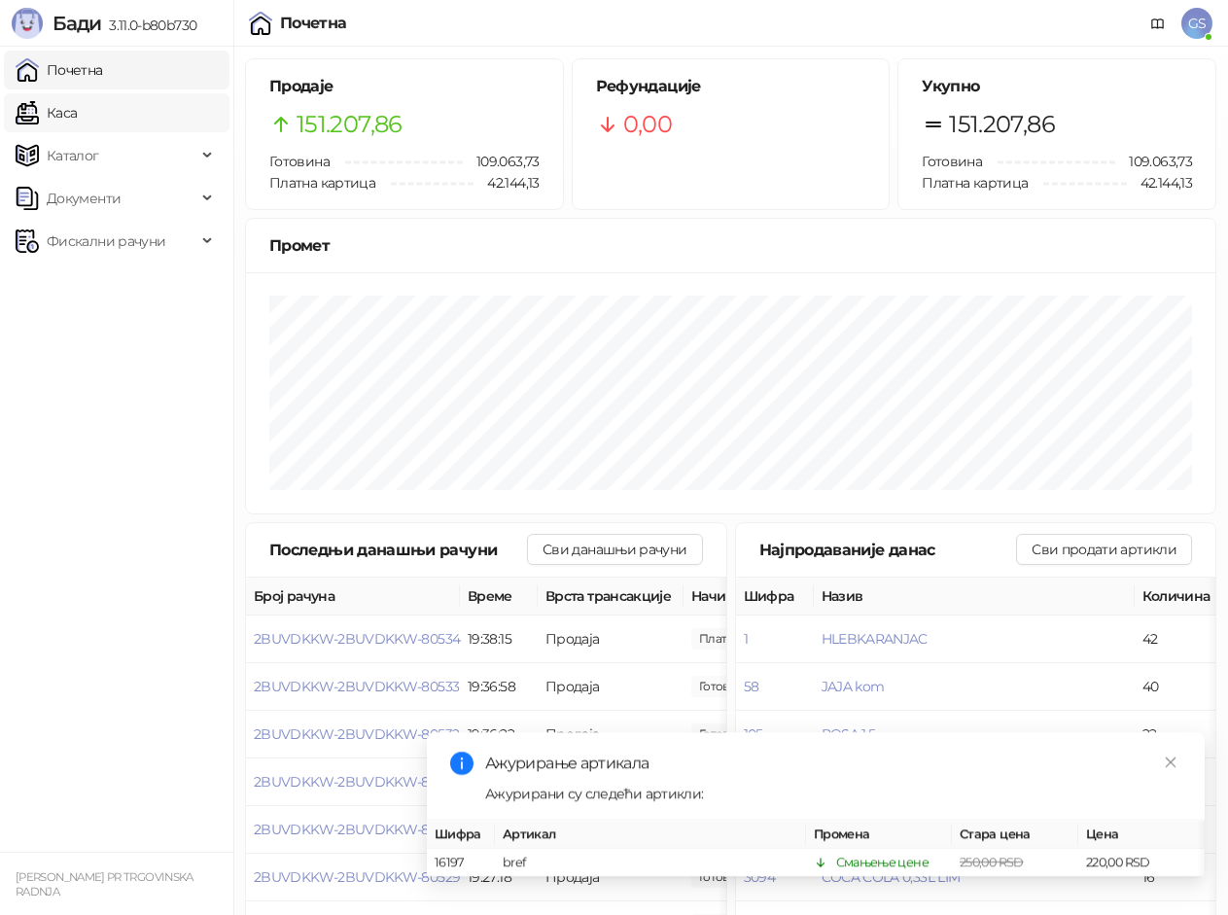
click at [77, 110] on link "Каса" at bounding box center [46, 112] width 61 height 39
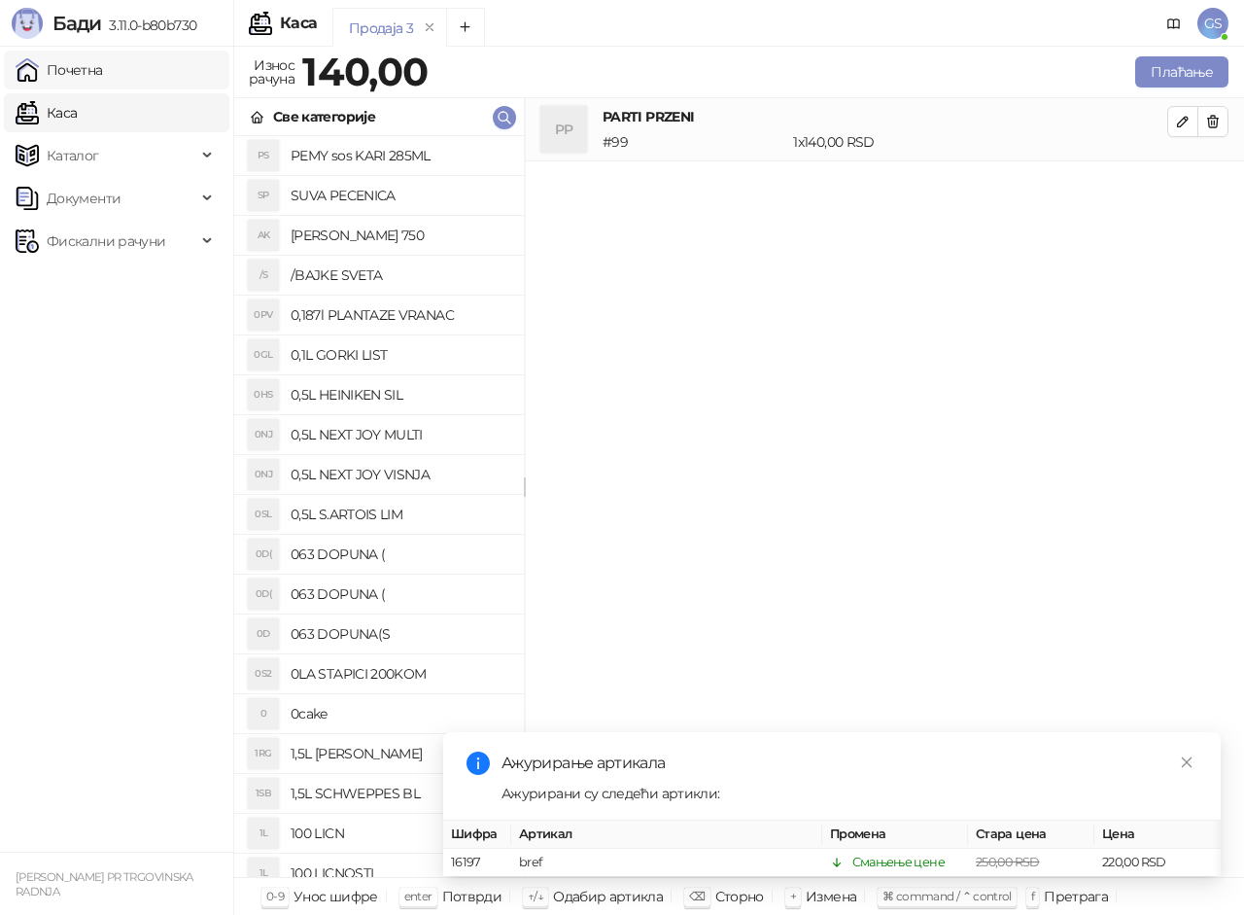
click at [103, 70] on link "Почетна" at bounding box center [59, 70] width 87 height 39
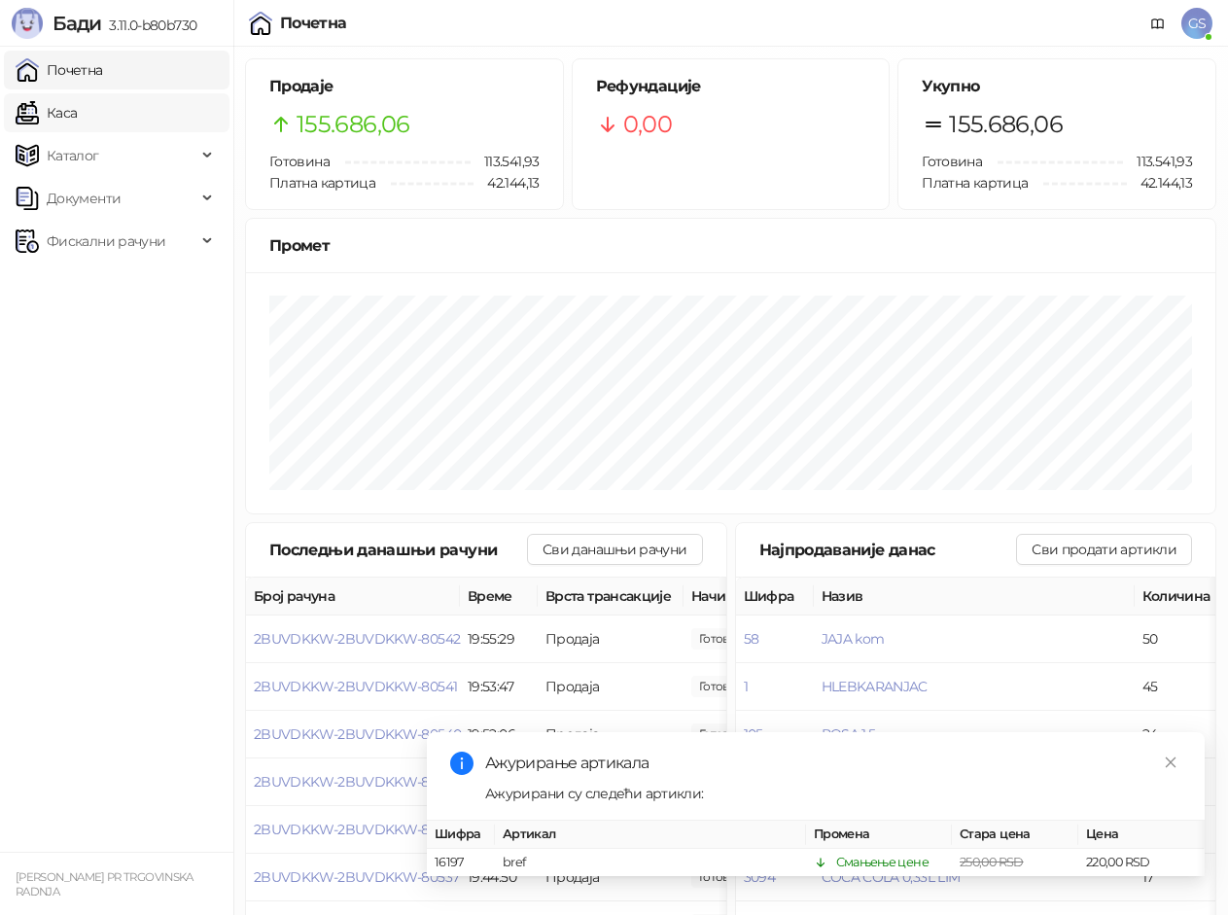
click at [77, 104] on link "Каса" at bounding box center [46, 112] width 61 height 39
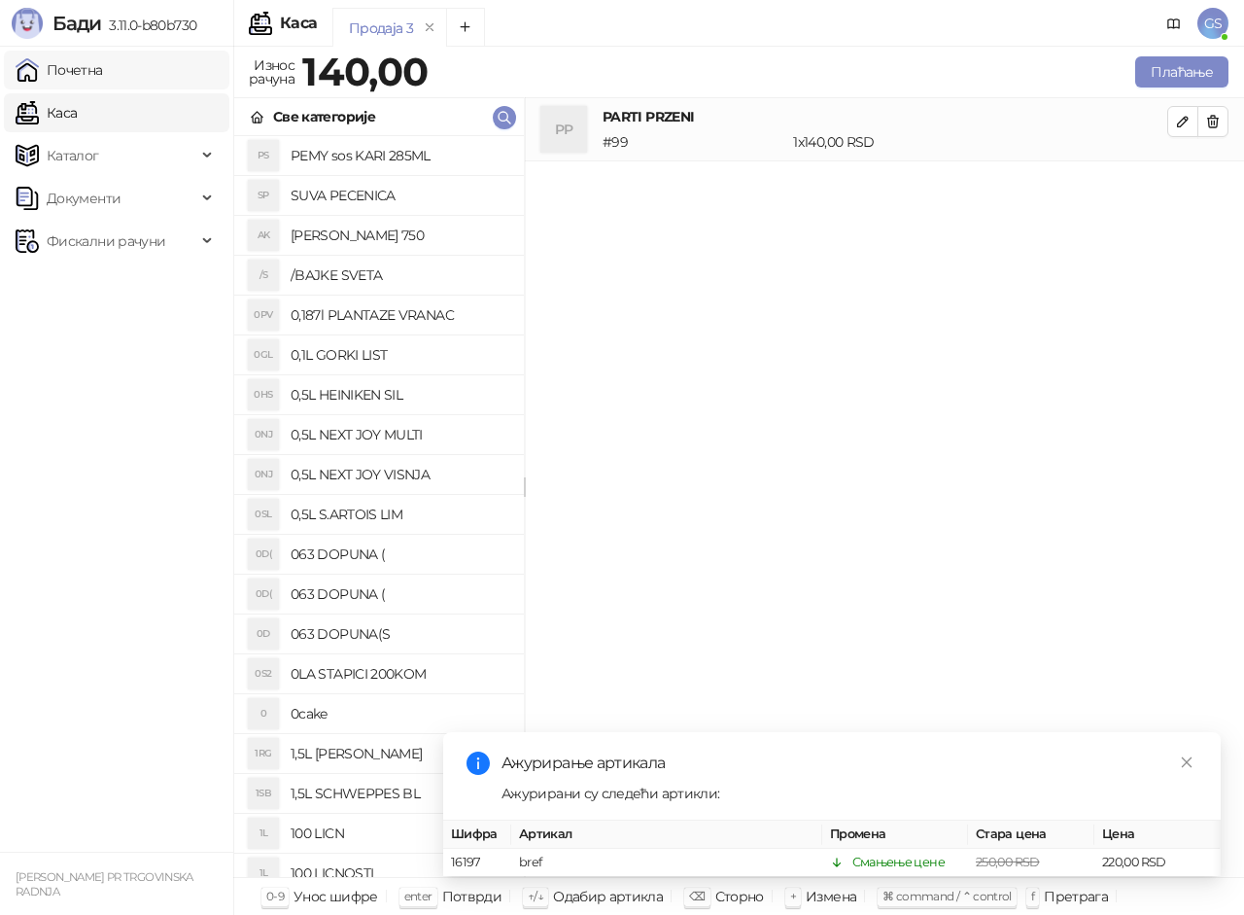
click at [103, 70] on link "Почетна" at bounding box center [59, 70] width 87 height 39
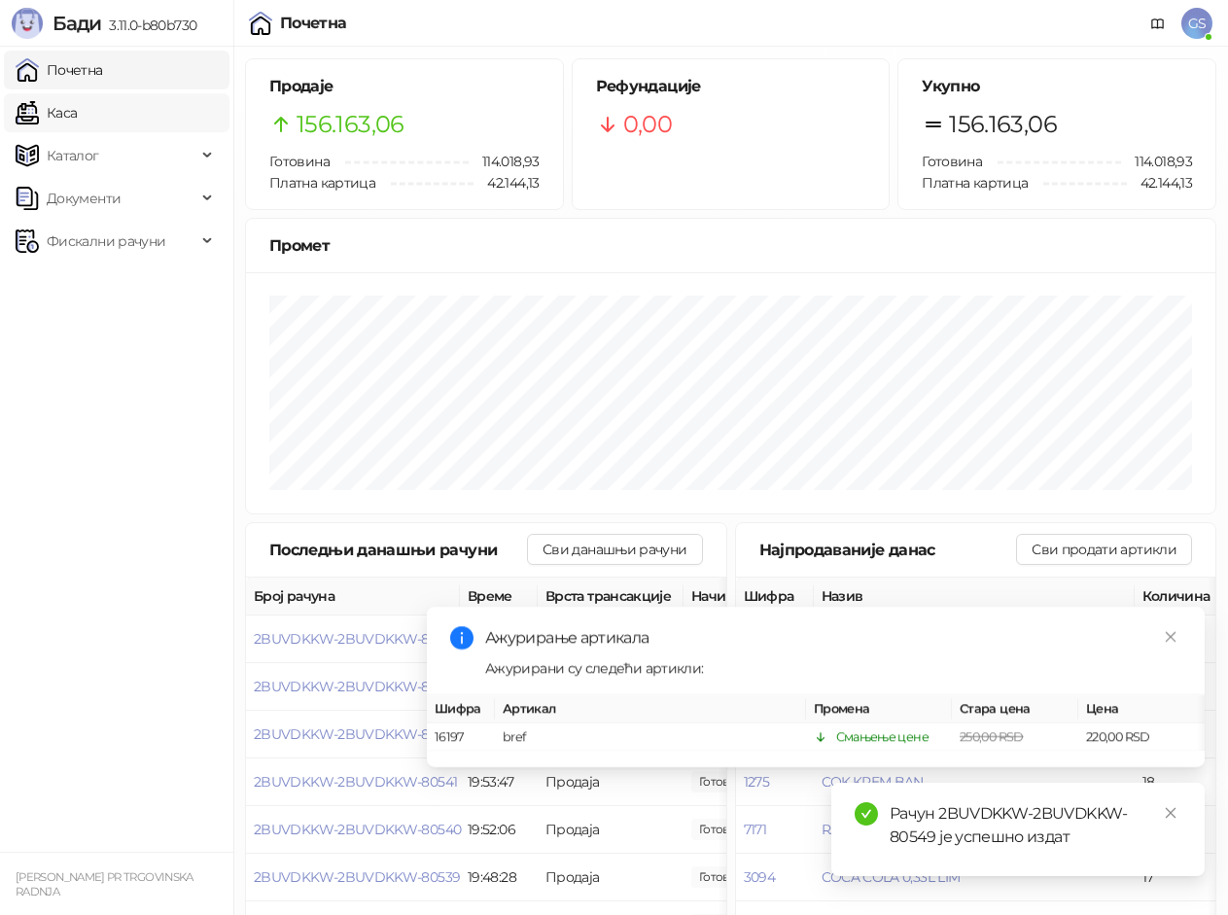
click at [77, 120] on link "Каса" at bounding box center [46, 112] width 61 height 39
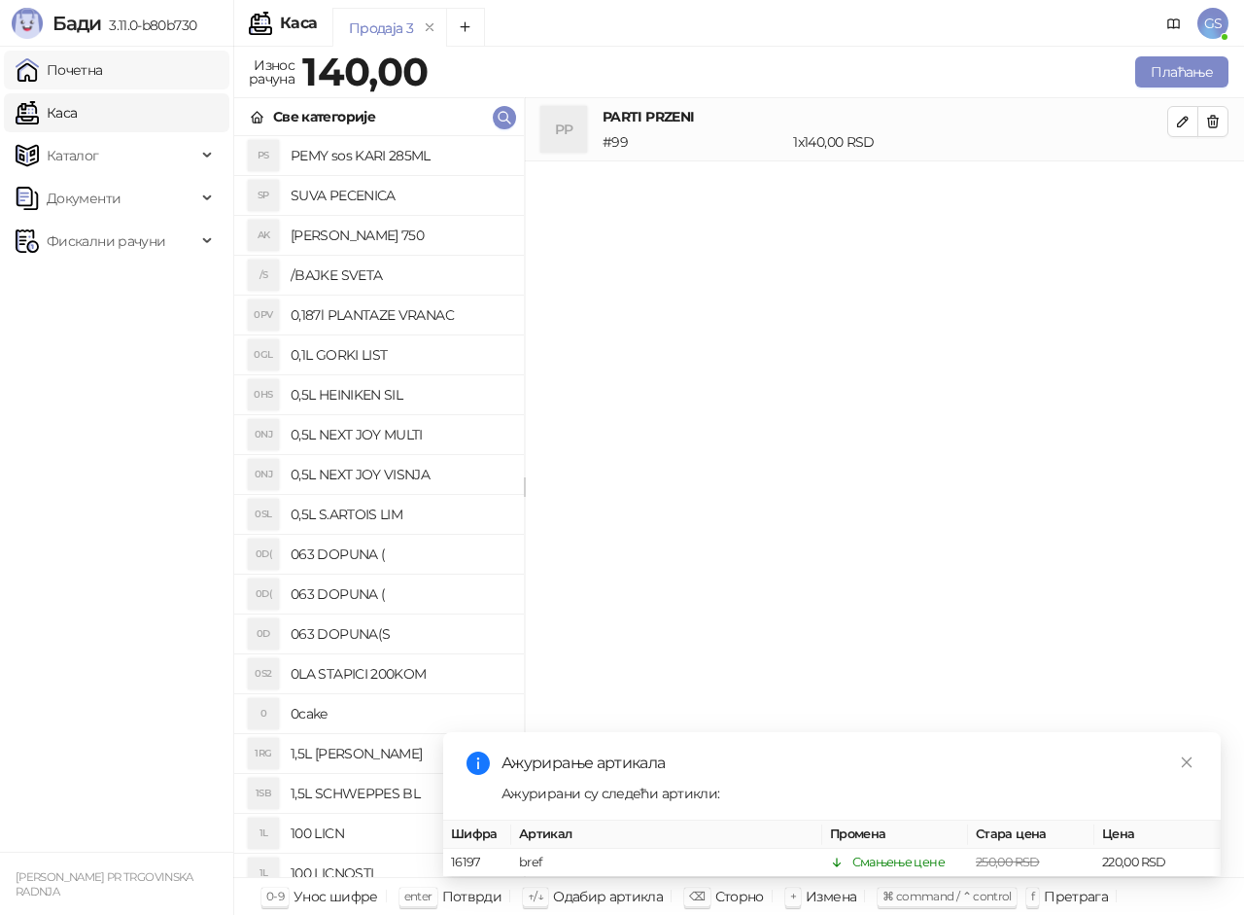
click at [103, 66] on link "Почетна" at bounding box center [59, 70] width 87 height 39
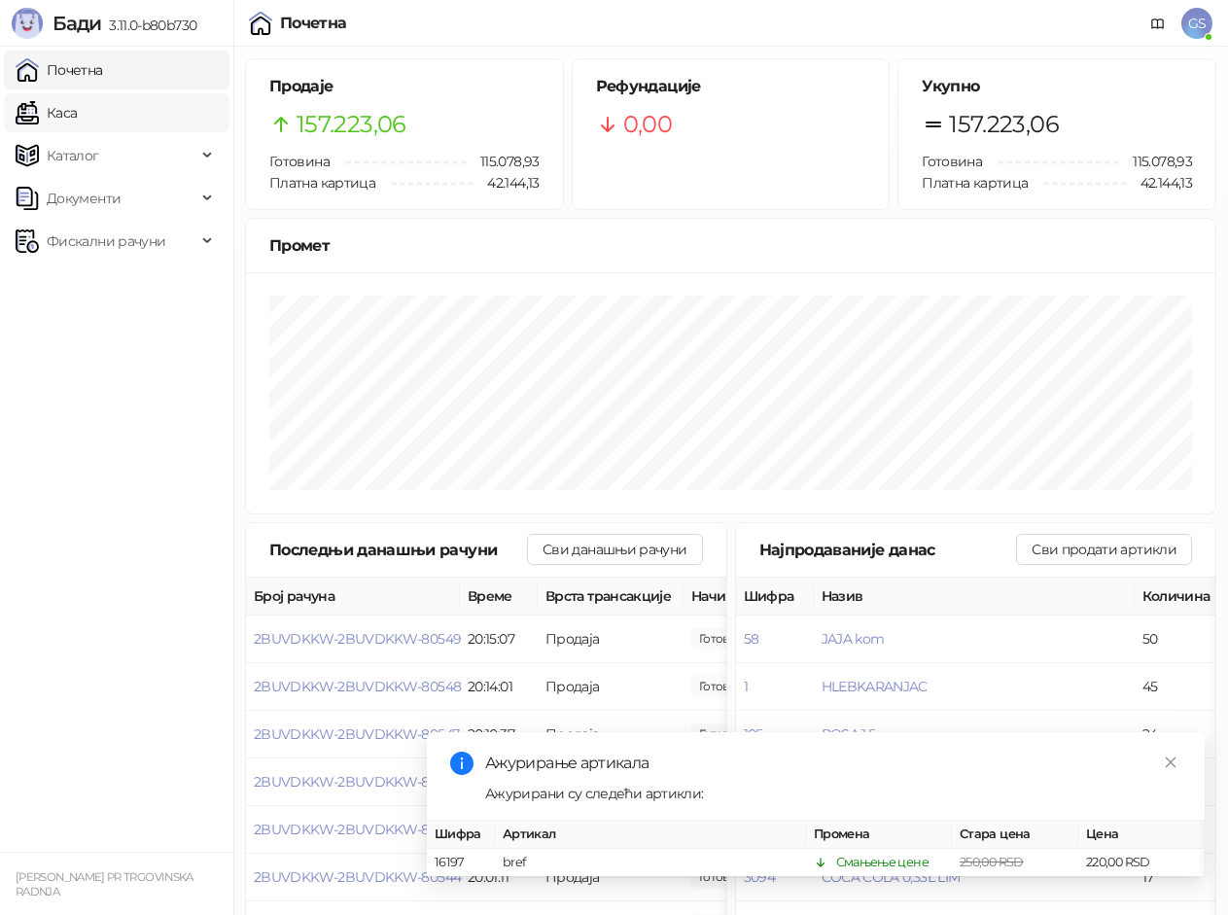
click at [77, 101] on link "Каса" at bounding box center [46, 112] width 61 height 39
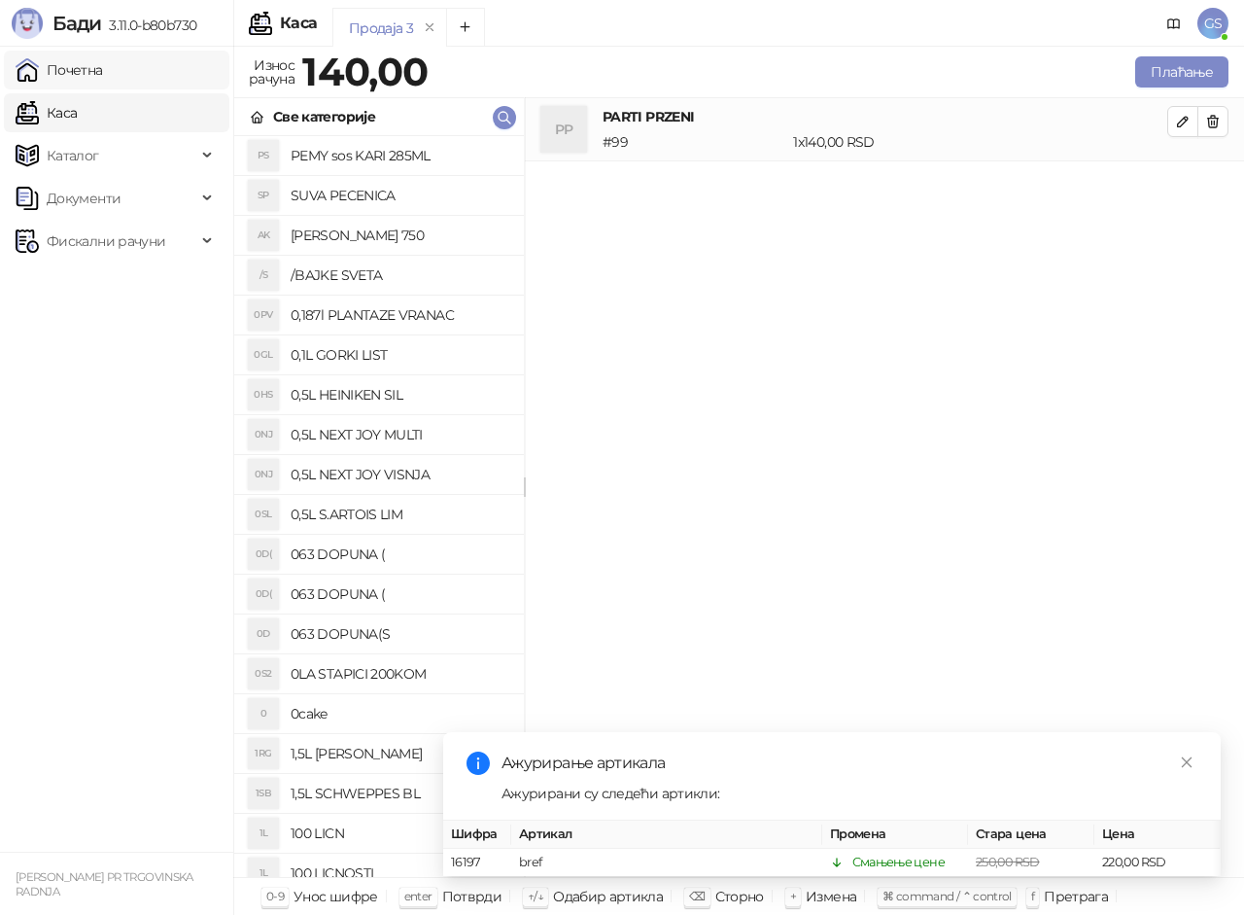
click at [103, 67] on link "Почетна" at bounding box center [59, 70] width 87 height 39
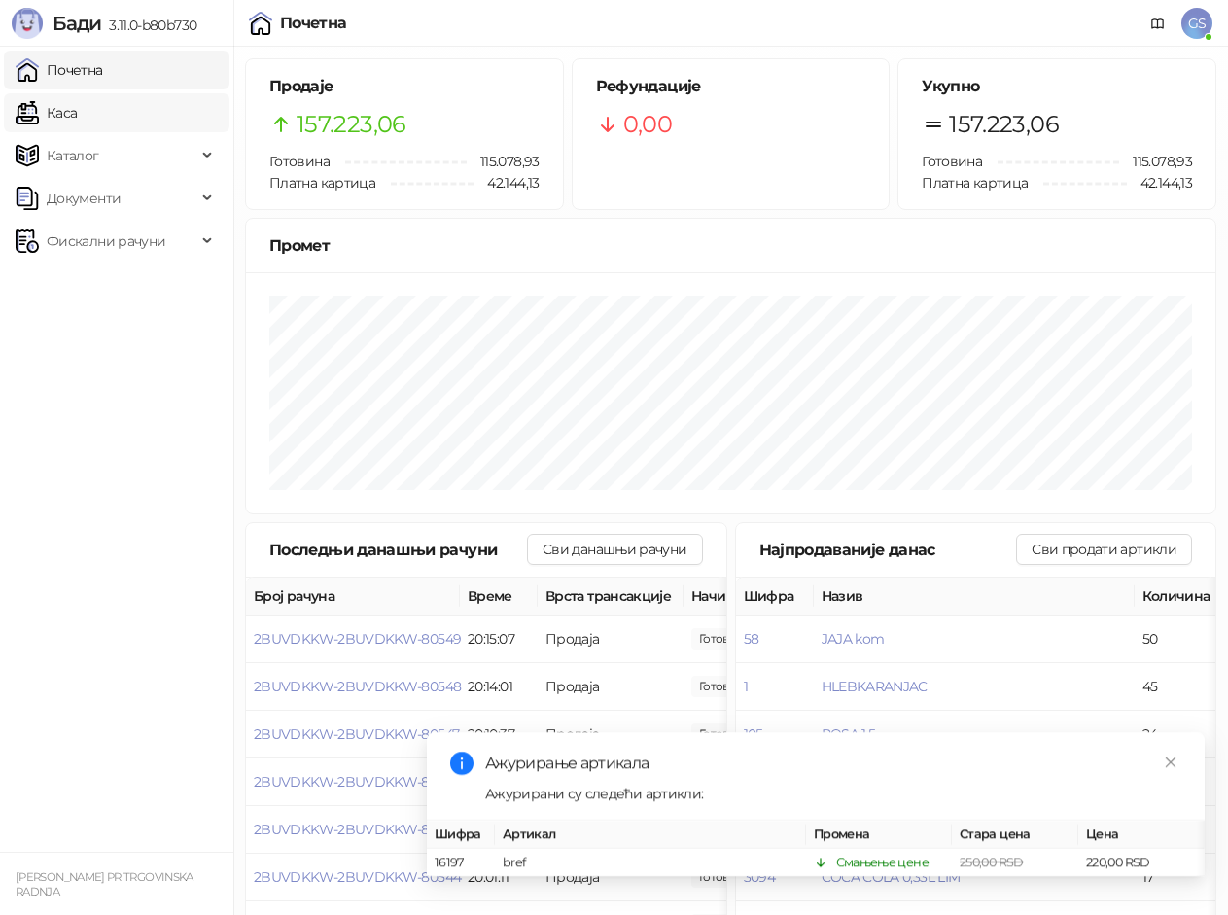
click at [77, 118] on link "Каса" at bounding box center [46, 112] width 61 height 39
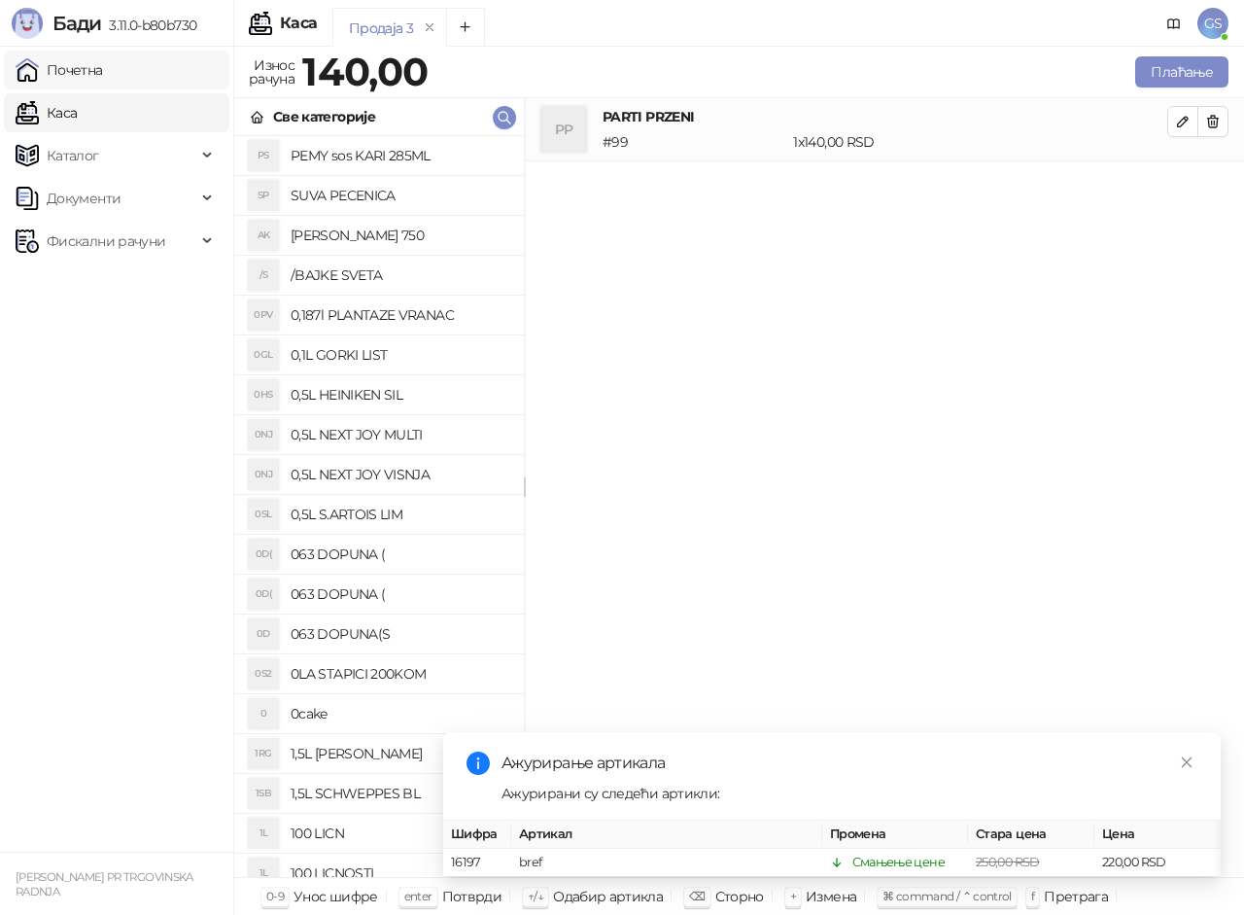
click at [103, 74] on link "Почетна" at bounding box center [59, 70] width 87 height 39
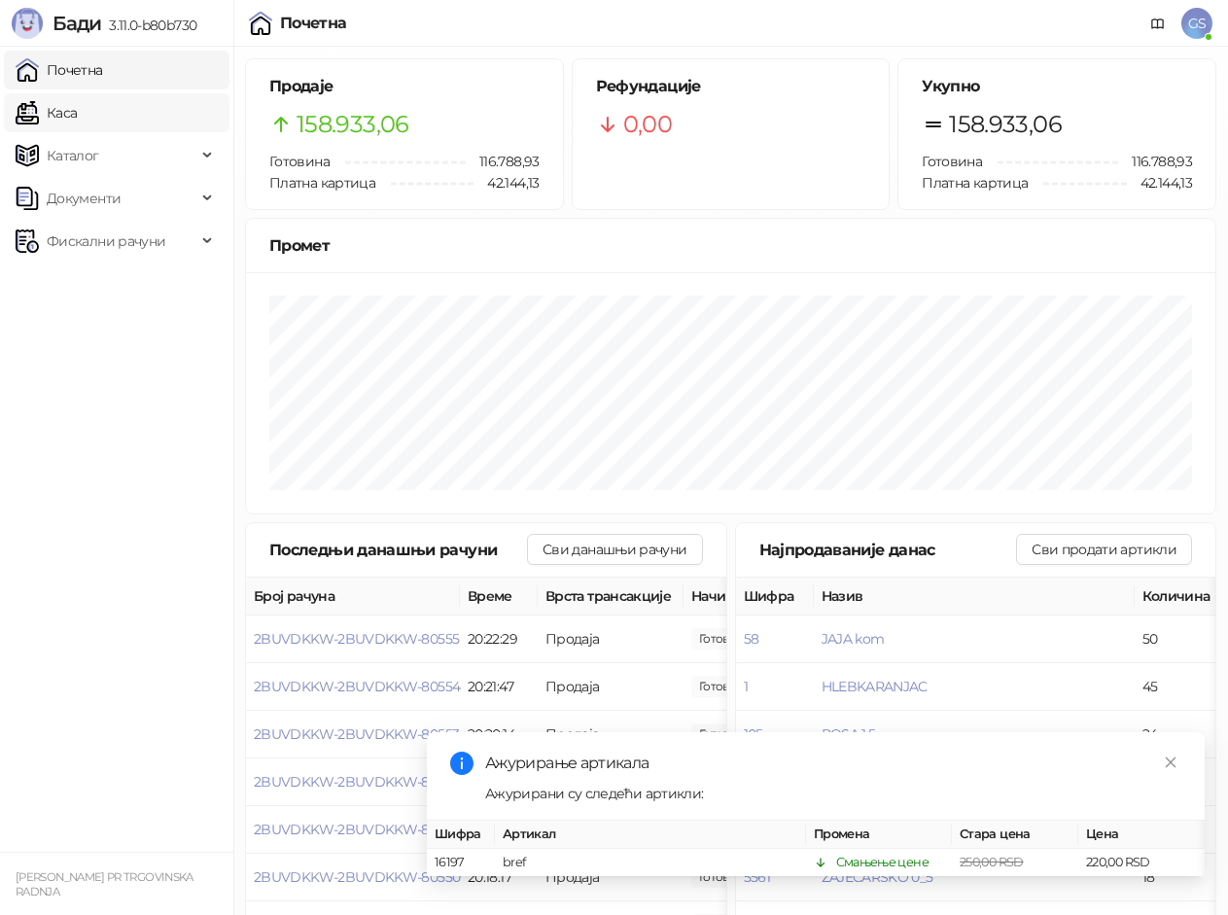
click at [77, 99] on link "Каса" at bounding box center [46, 112] width 61 height 39
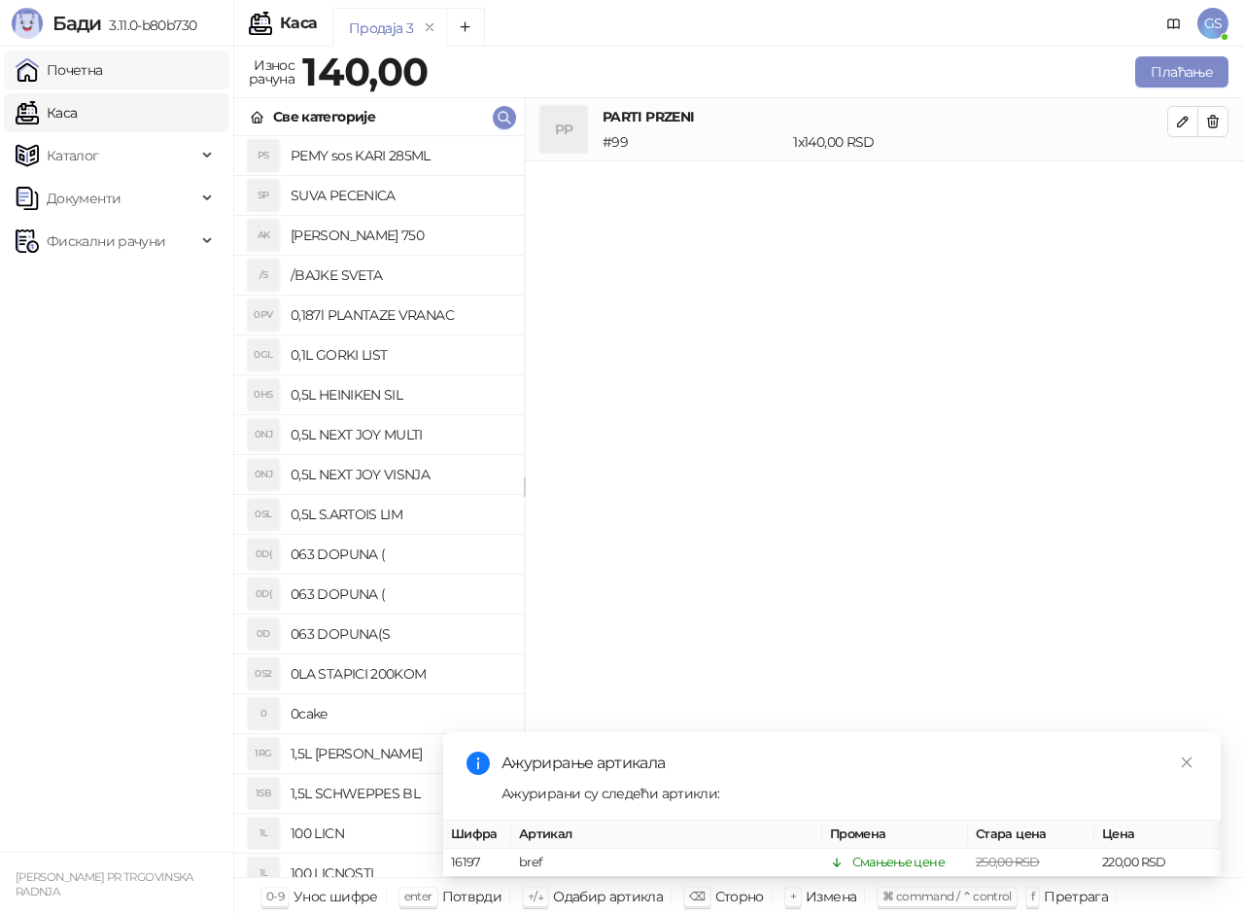
click at [103, 78] on link "Почетна" at bounding box center [59, 70] width 87 height 39
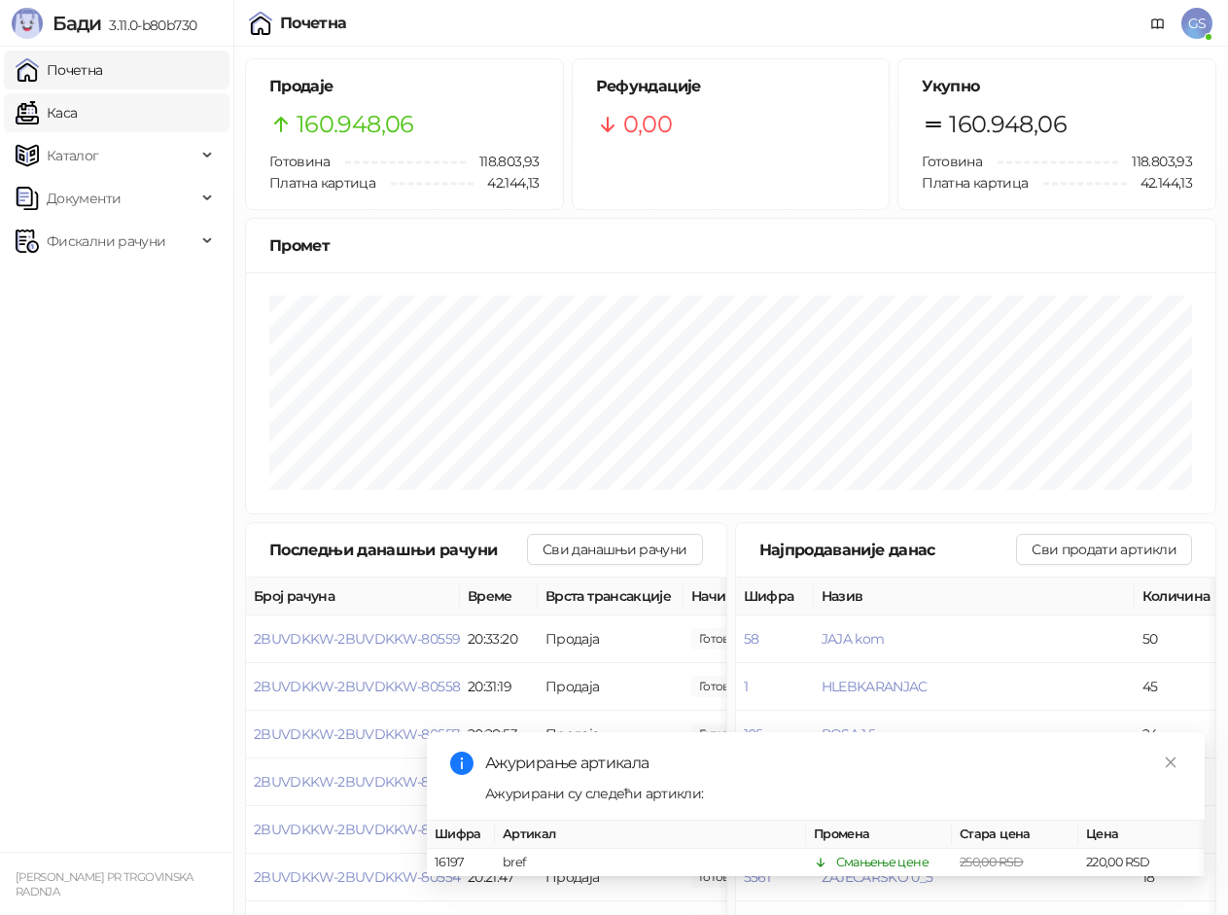
click at [77, 112] on link "Каса" at bounding box center [46, 112] width 61 height 39
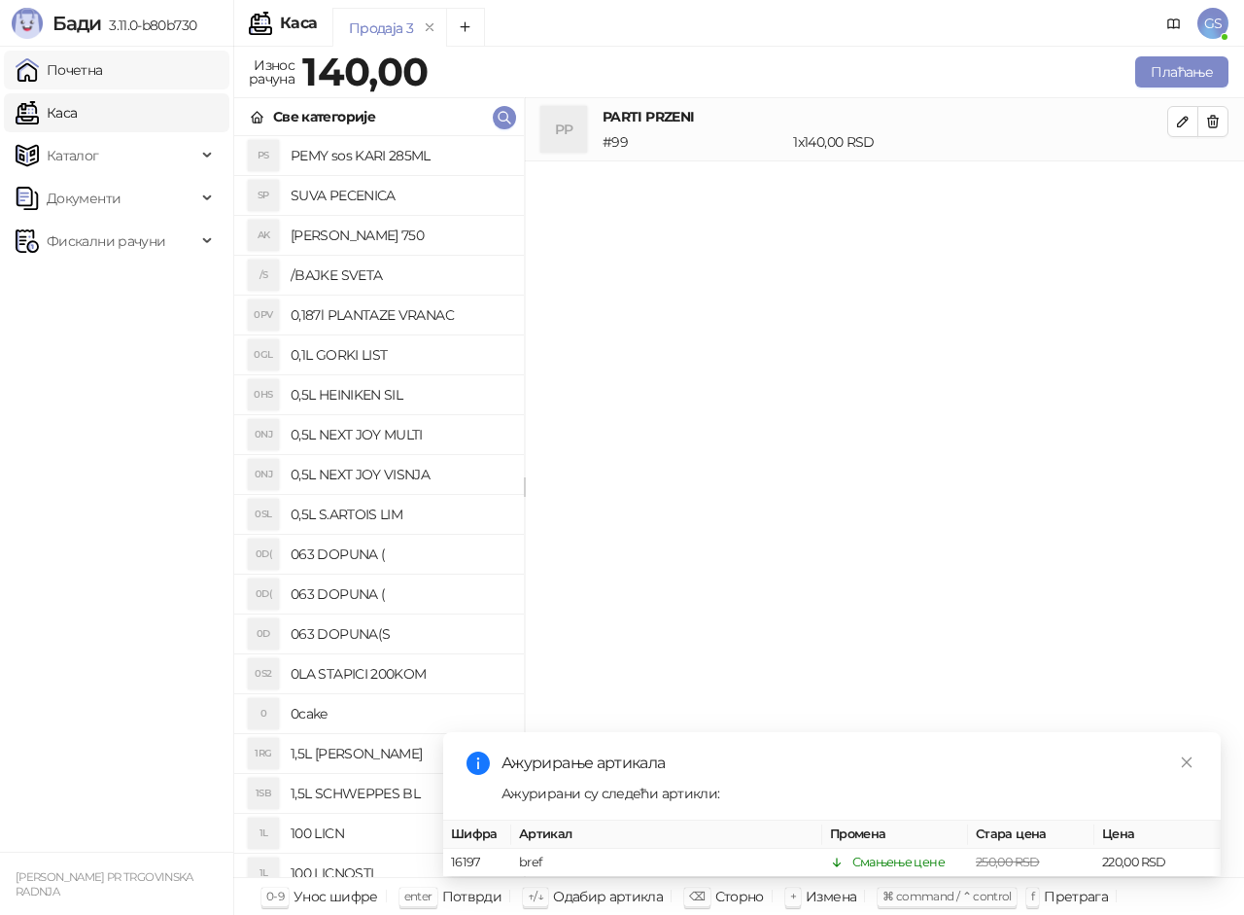
click at [103, 76] on link "Почетна" at bounding box center [59, 70] width 87 height 39
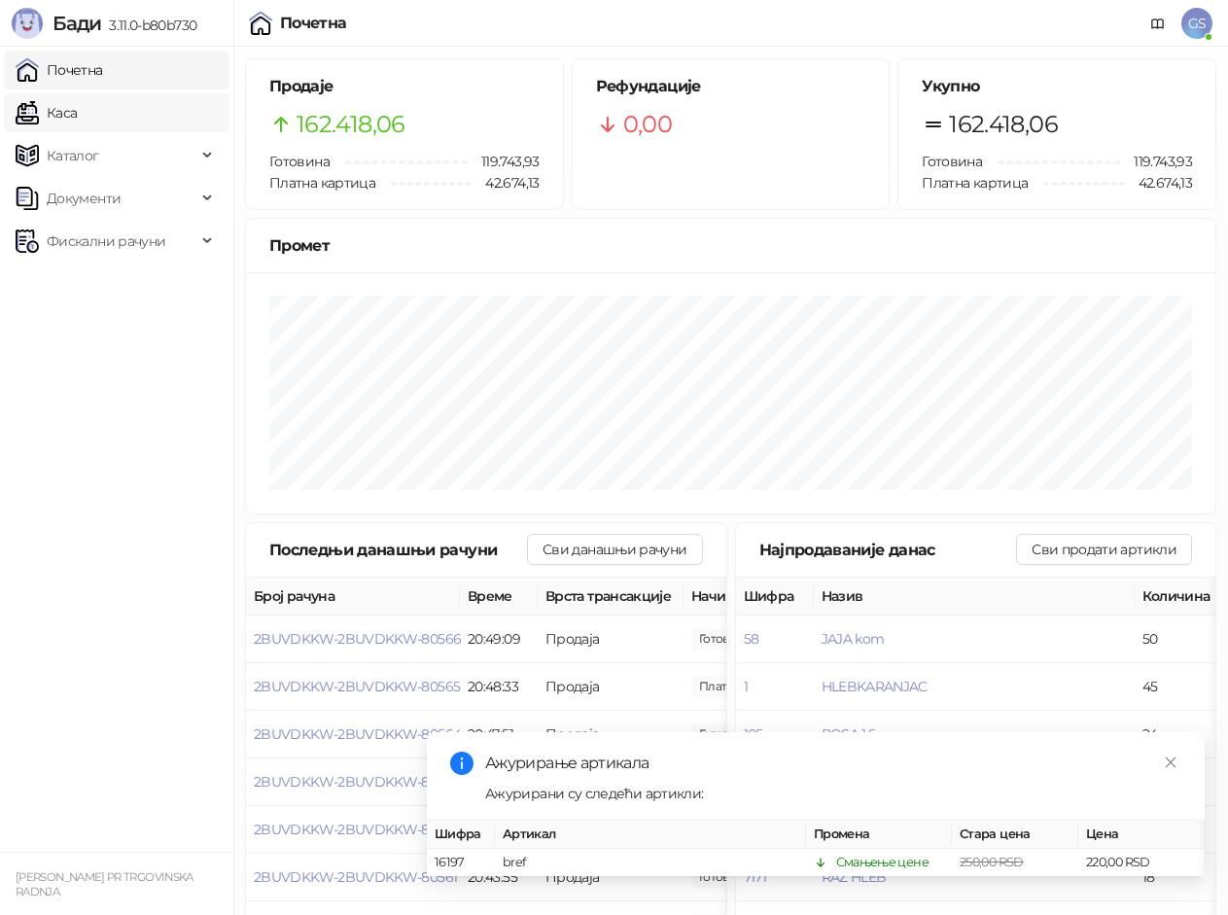
click at [77, 109] on link "Каса" at bounding box center [46, 112] width 61 height 39
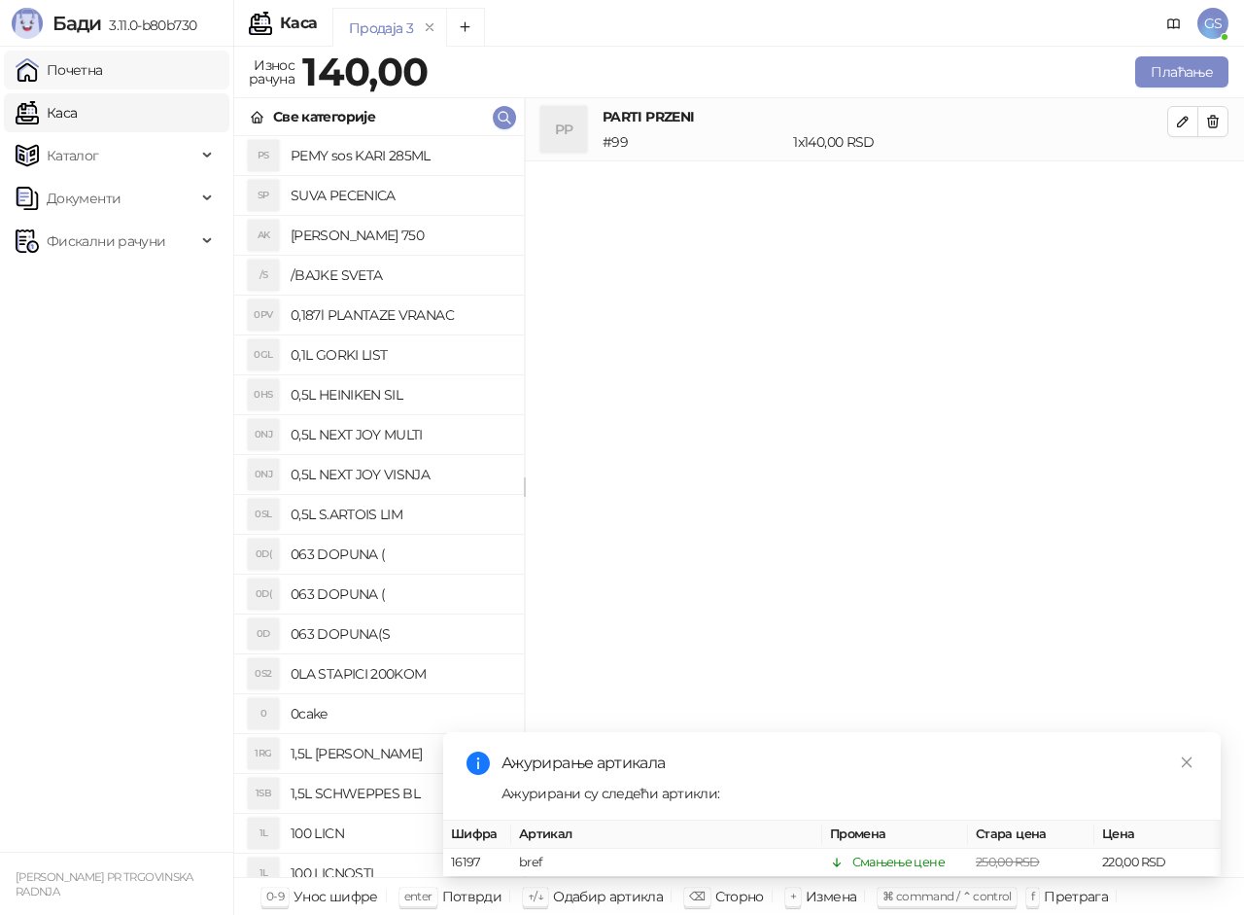
click at [103, 69] on link "Почетна" at bounding box center [59, 70] width 87 height 39
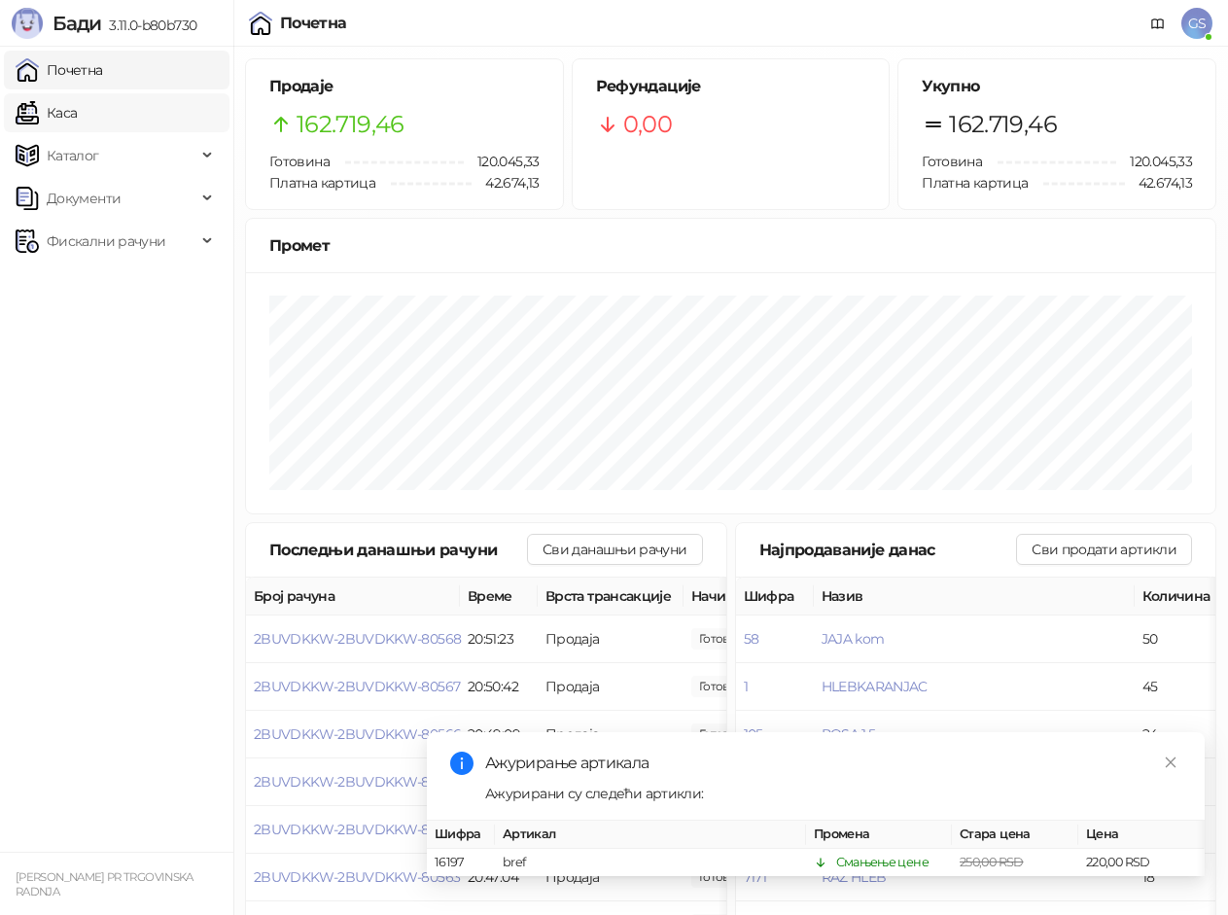
click at [77, 102] on link "Каса" at bounding box center [46, 112] width 61 height 39
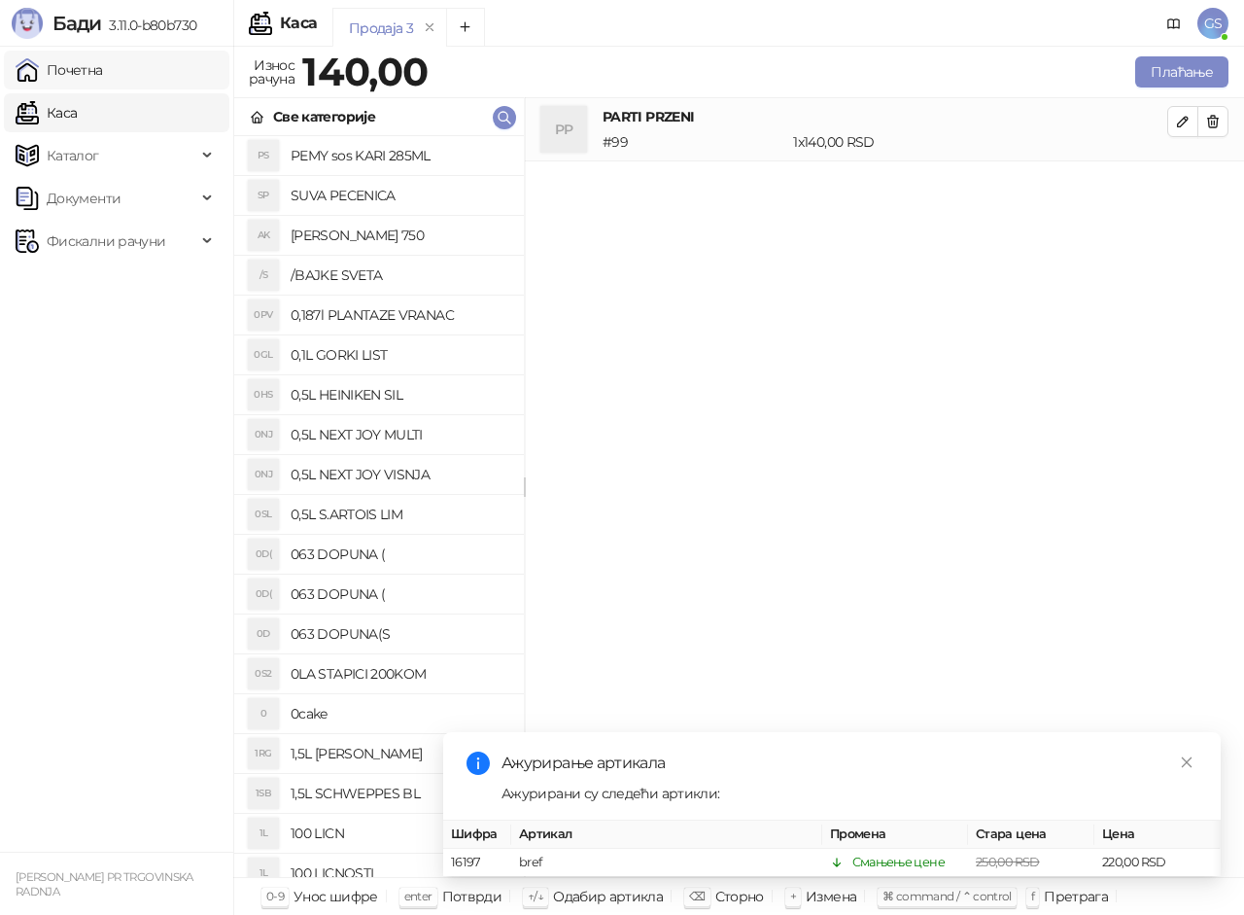
click at [103, 72] on link "Почетна" at bounding box center [59, 70] width 87 height 39
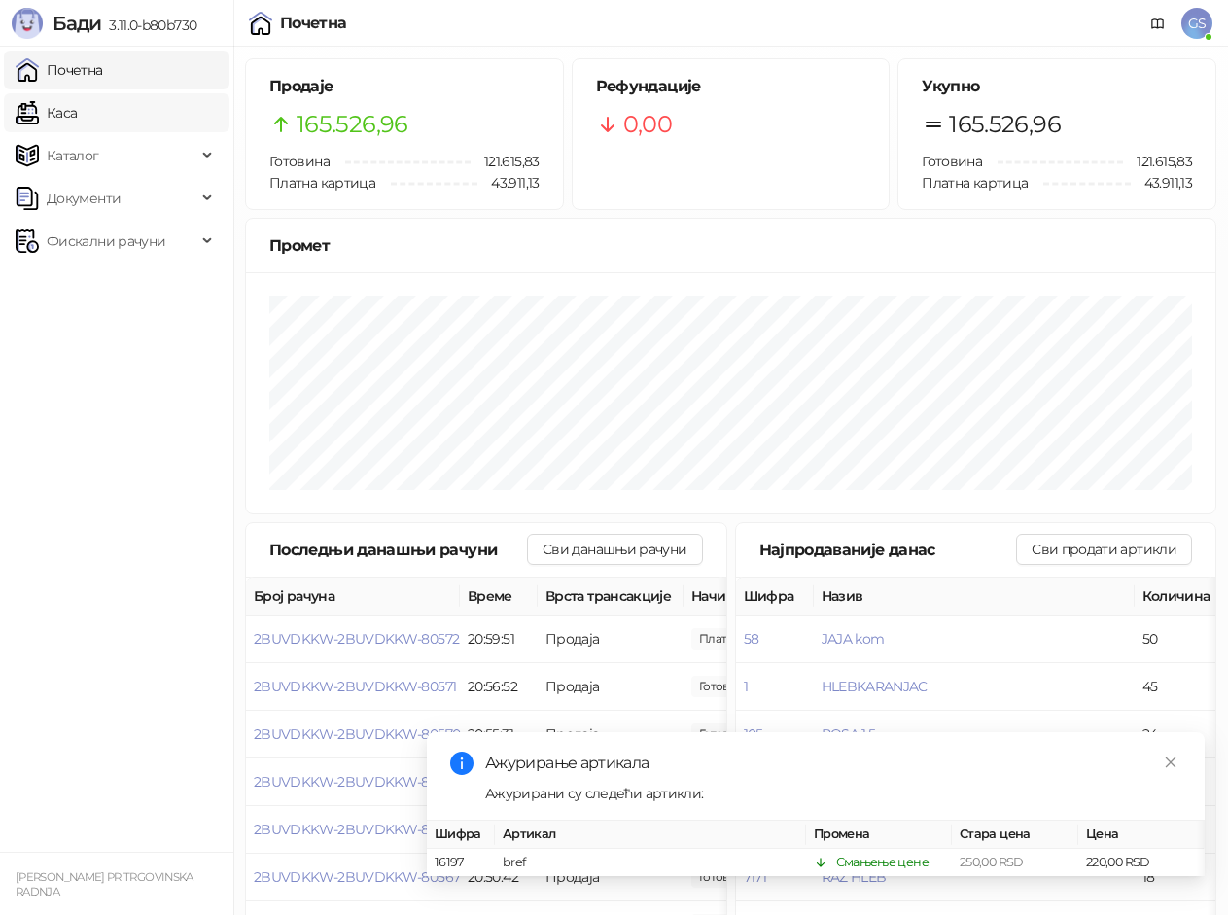
click at [77, 113] on link "Каса" at bounding box center [46, 112] width 61 height 39
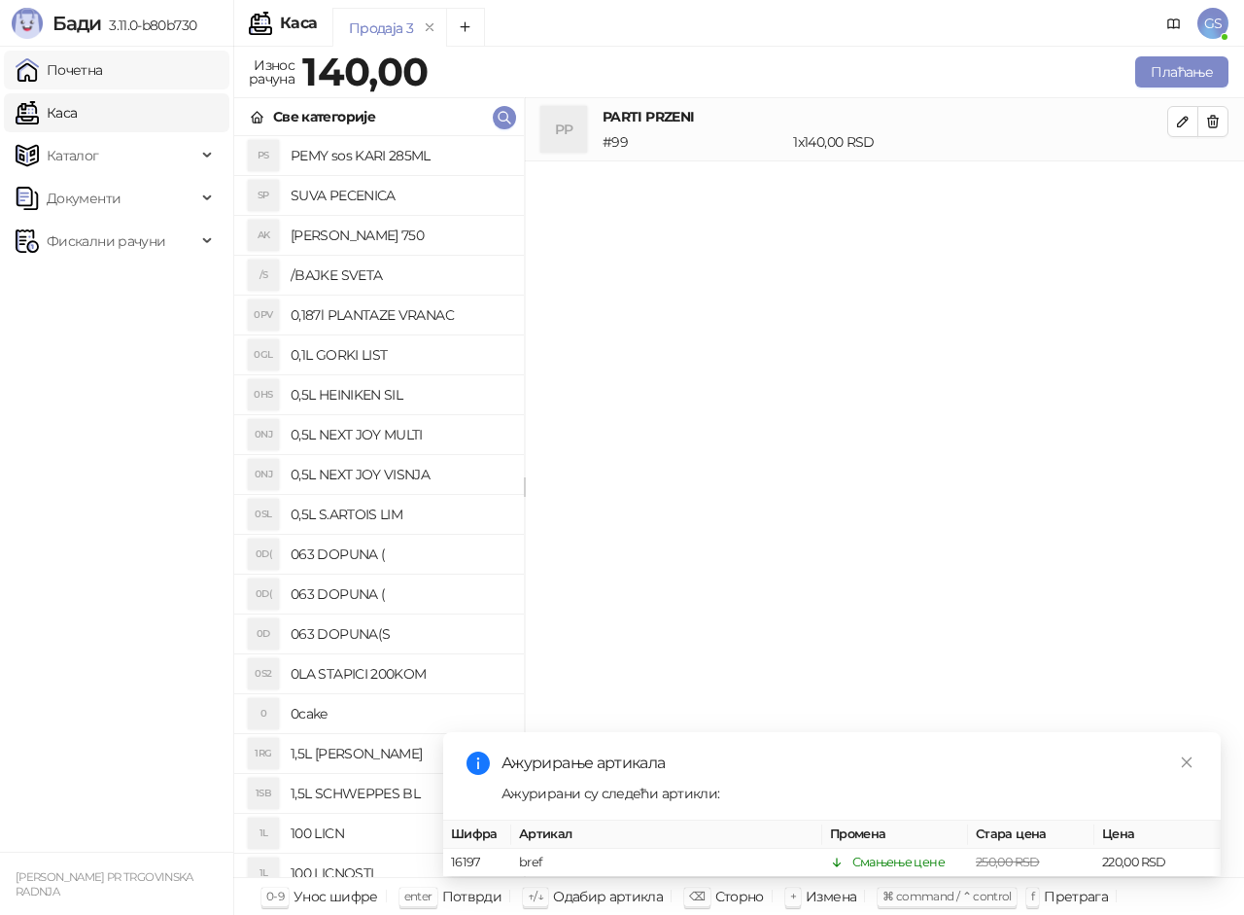
click at [103, 73] on link "Почетна" at bounding box center [59, 70] width 87 height 39
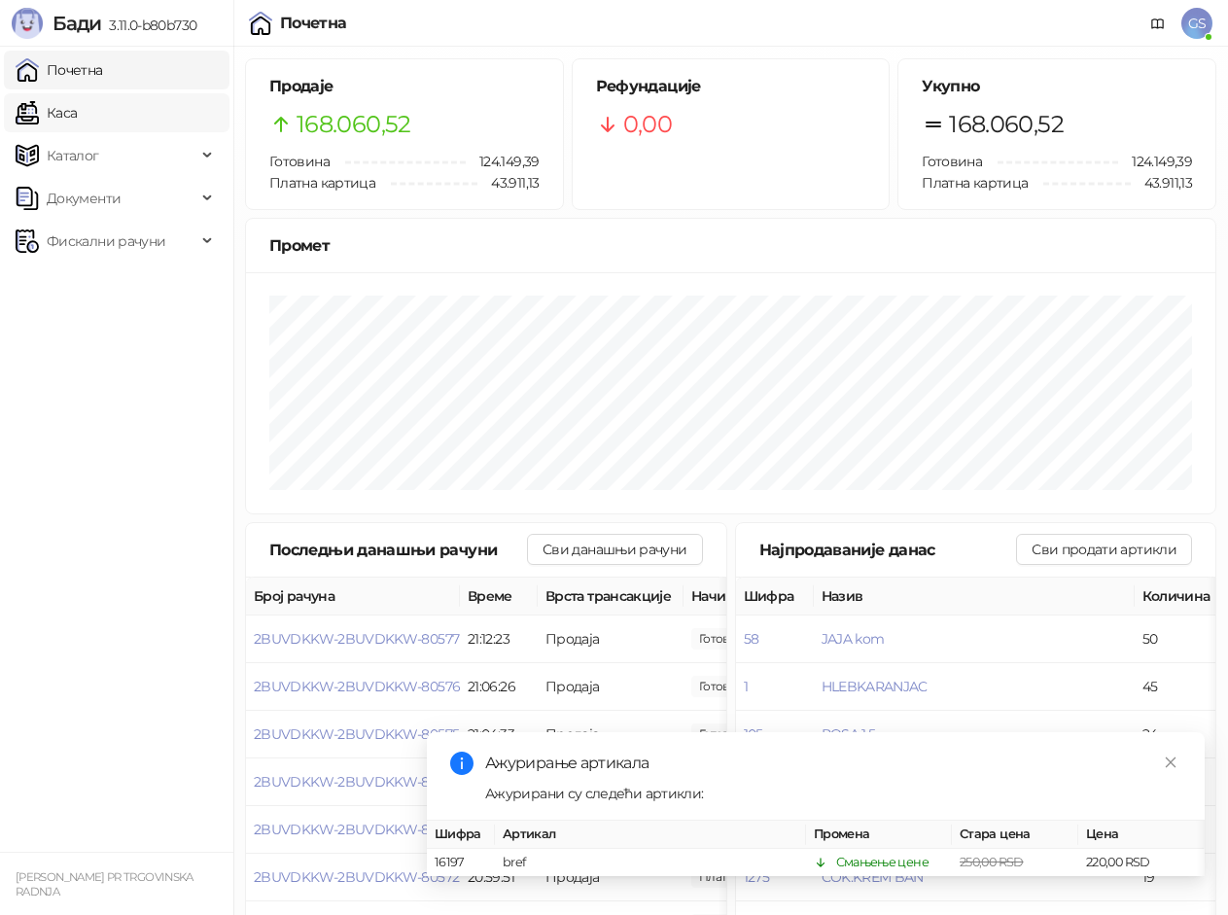
click at [77, 109] on link "Каса" at bounding box center [46, 112] width 61 height 39
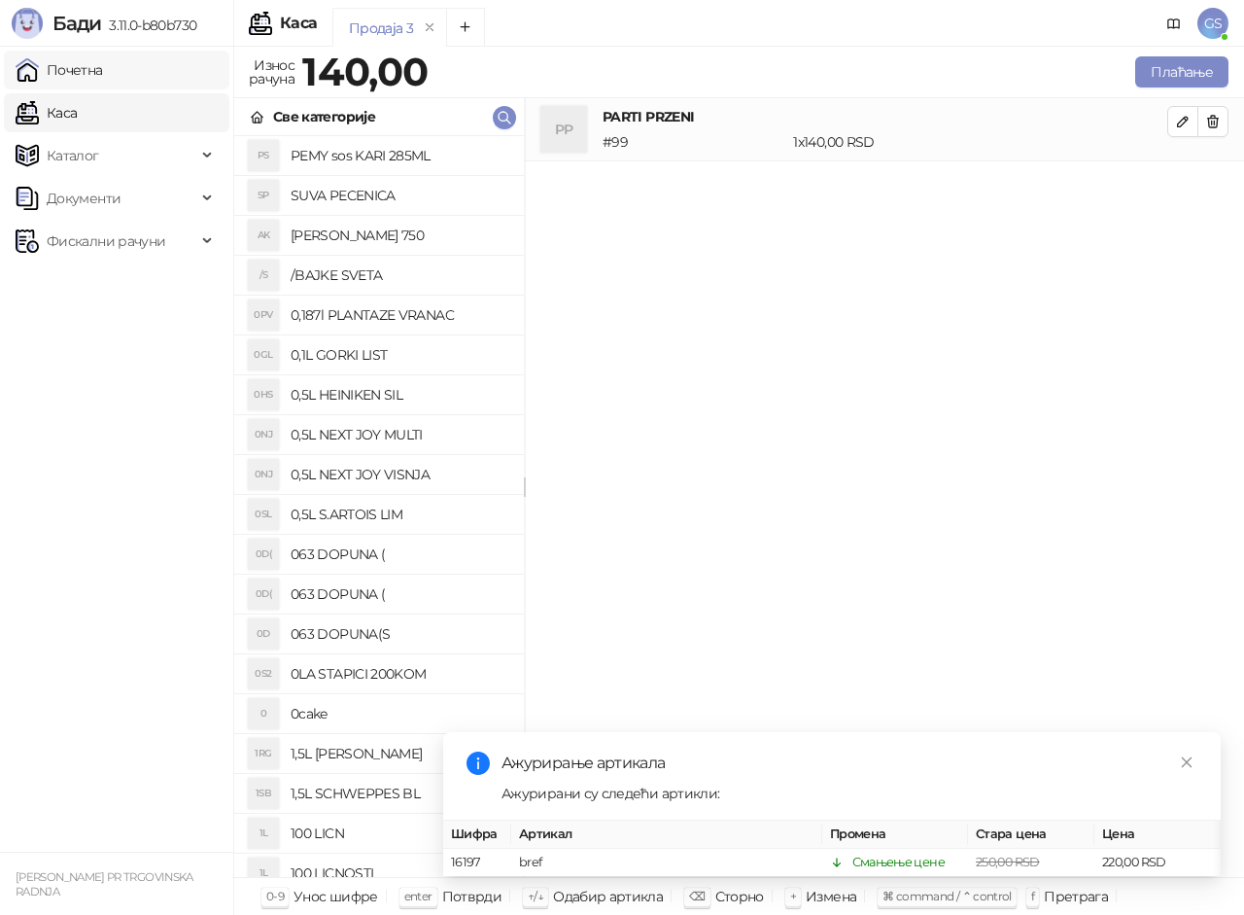
click at [103, 70] on link "Почетна" at bounding box center [59, 70] width 87 height 39
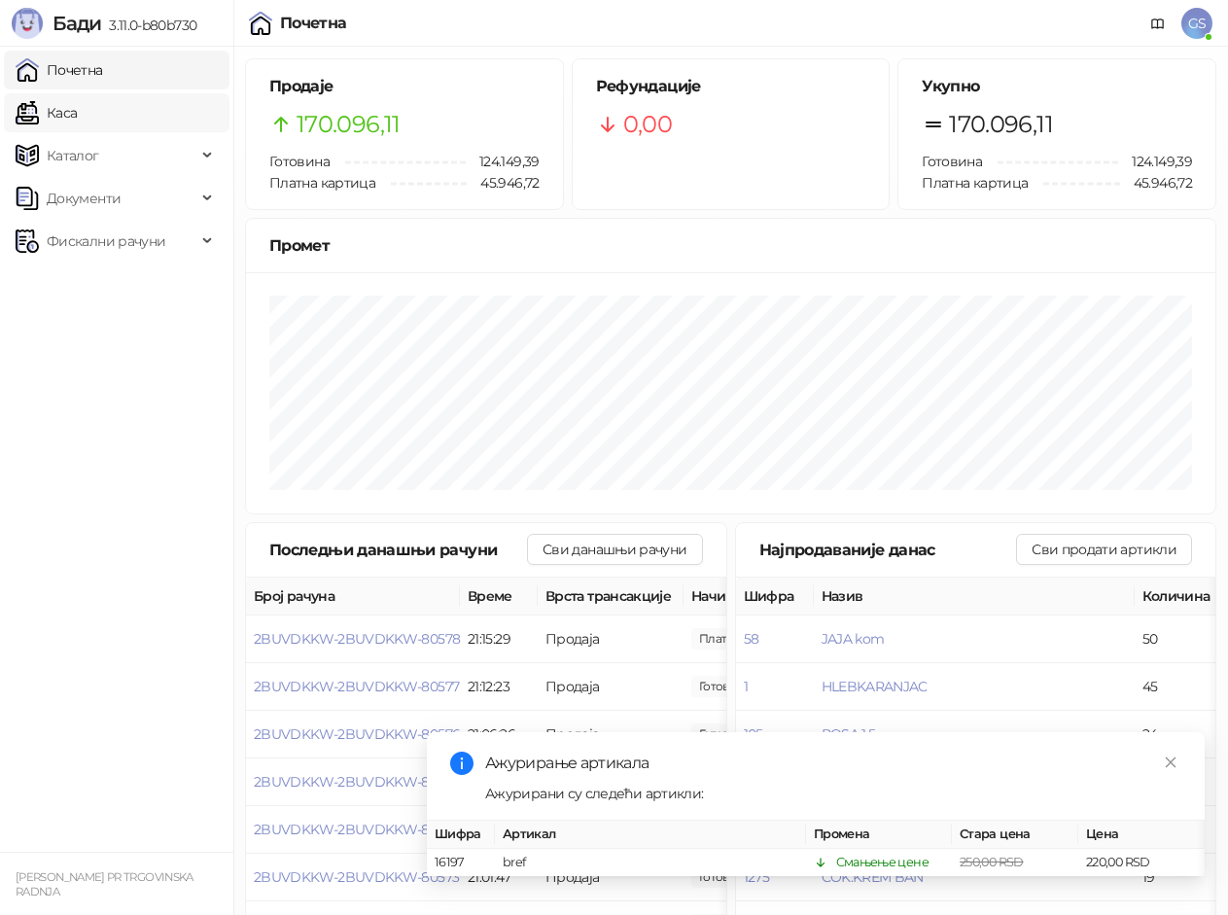
click at [77, 104] on link "Каса" at bounding box center [46, 112] width 61 height 39
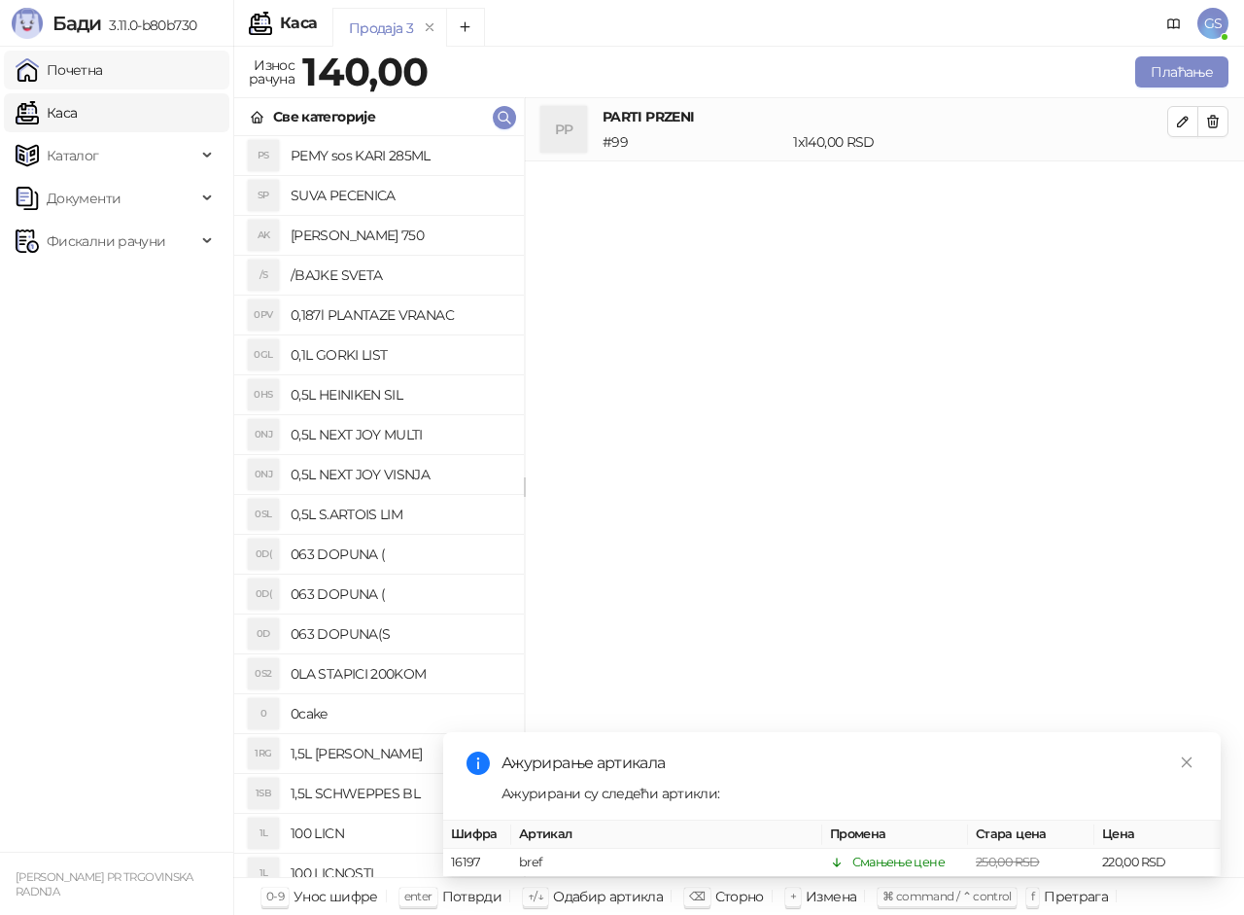
click at [103, 73] on link "Почетна" at bounding box center [59, 70] width 87 height 39
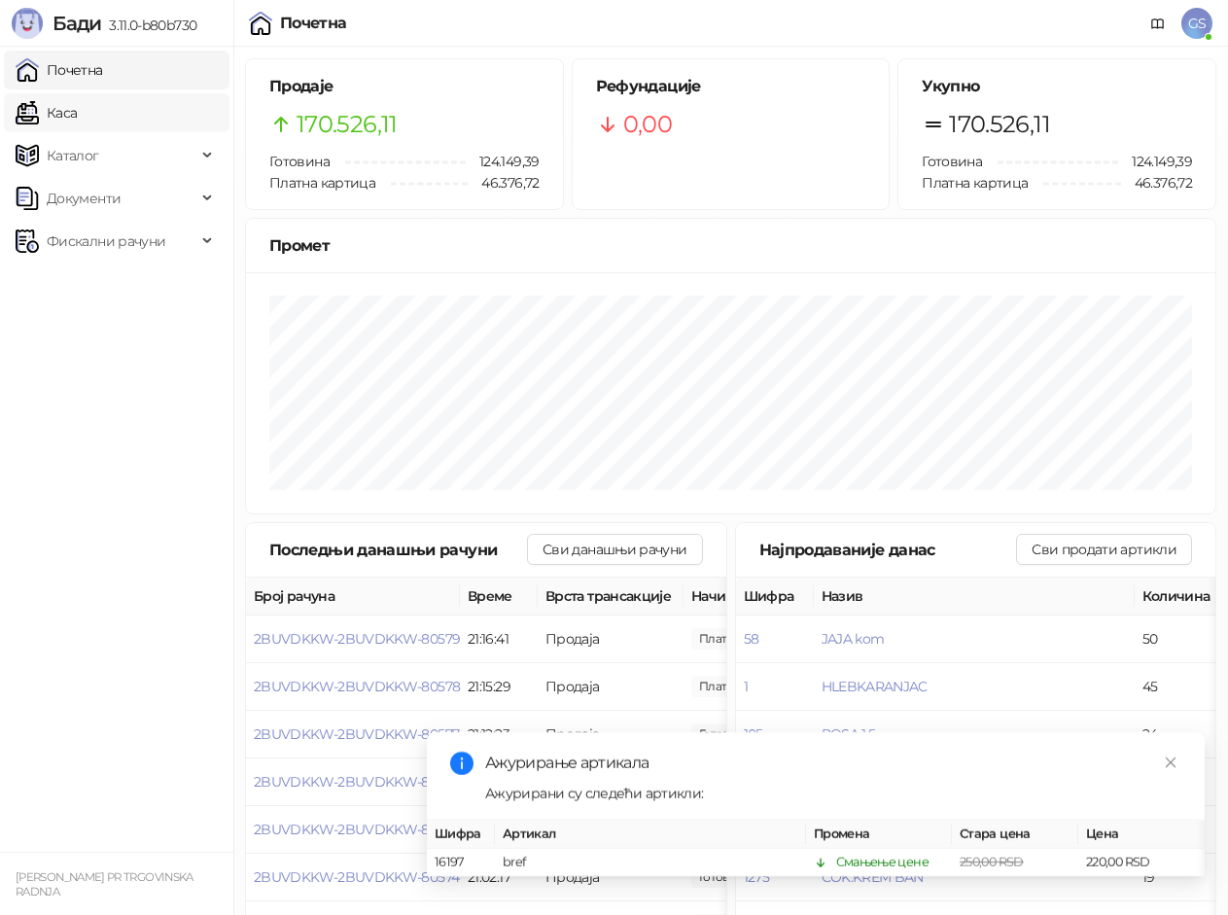
click at [77, 113] on link "Каса" at bounding box center [46, 112] width 61 height 39
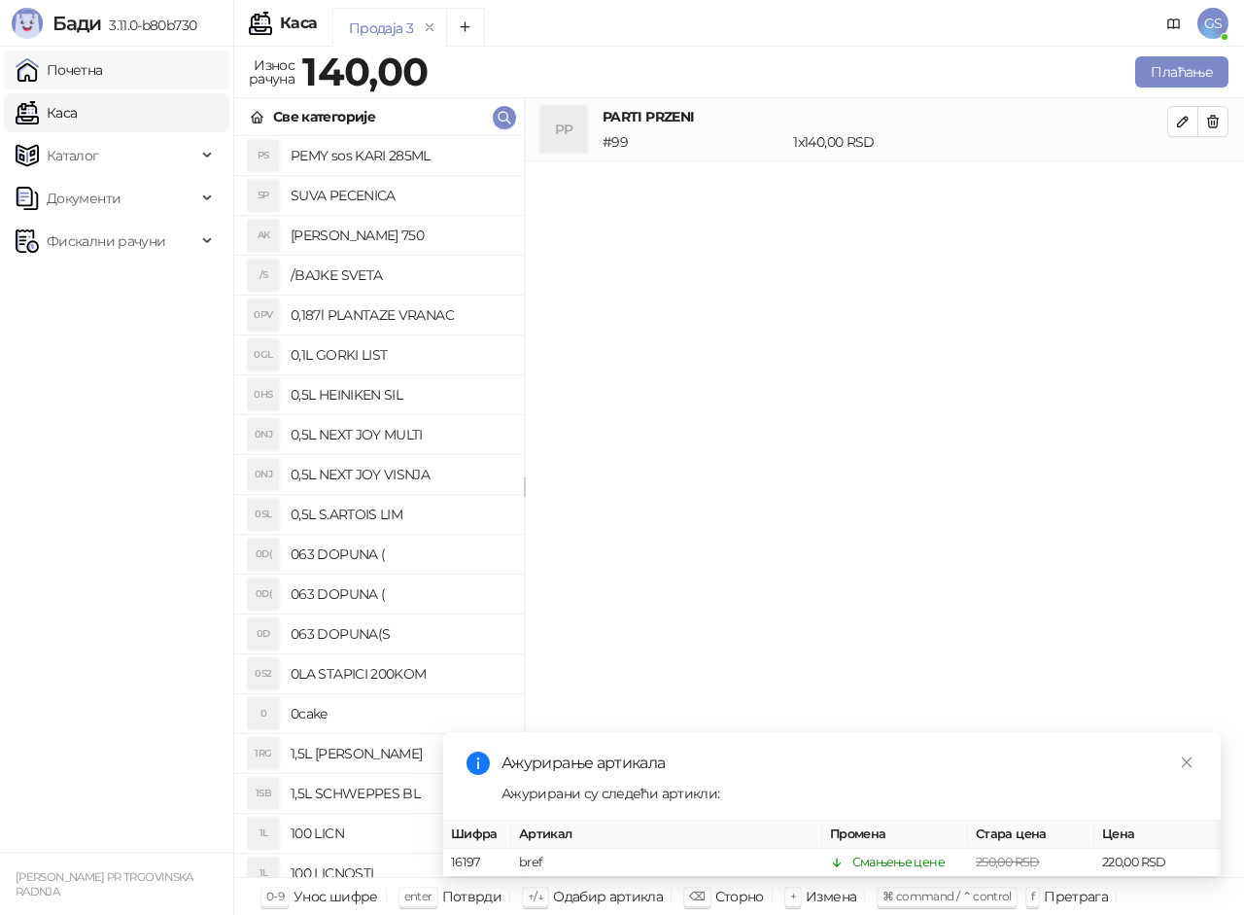
click at [103, 70] on link "Почетна" at bounding box center [59, 70] width 87 height 39
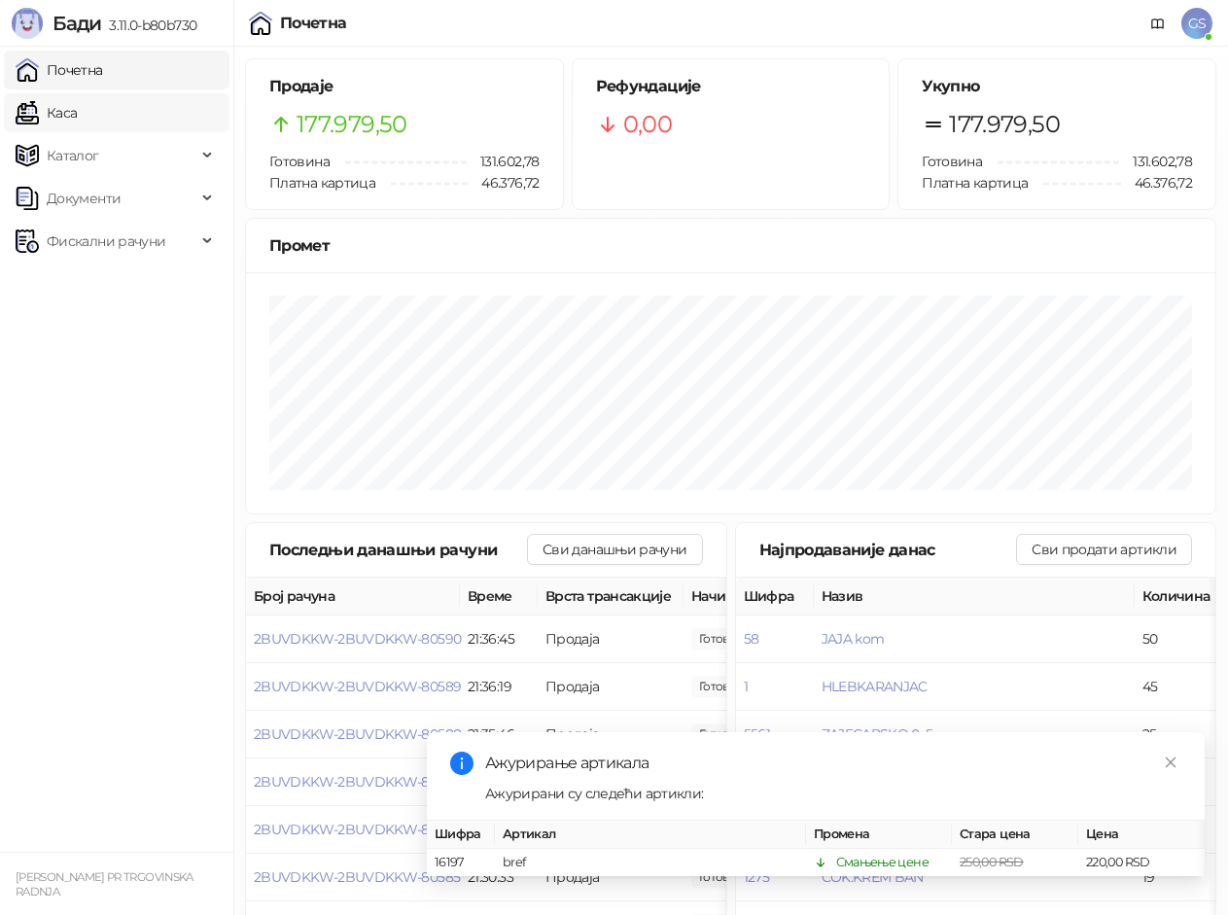
click at [77, 120] on link "Каса" at bounding box center [46, 112] width 61 height 39
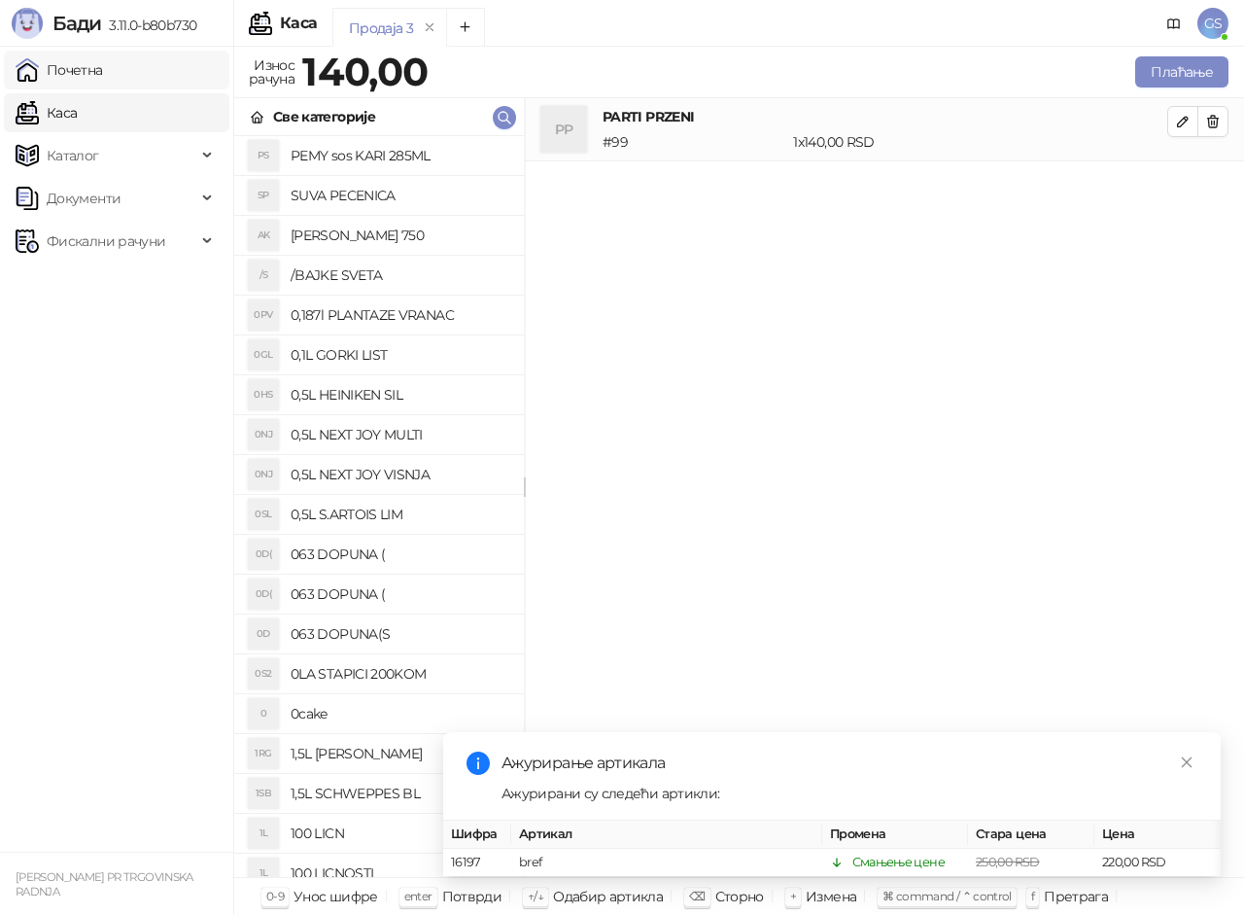
click at [103, 75] on link "Почетна" at bounding box center [59, 70] width 87 height 39
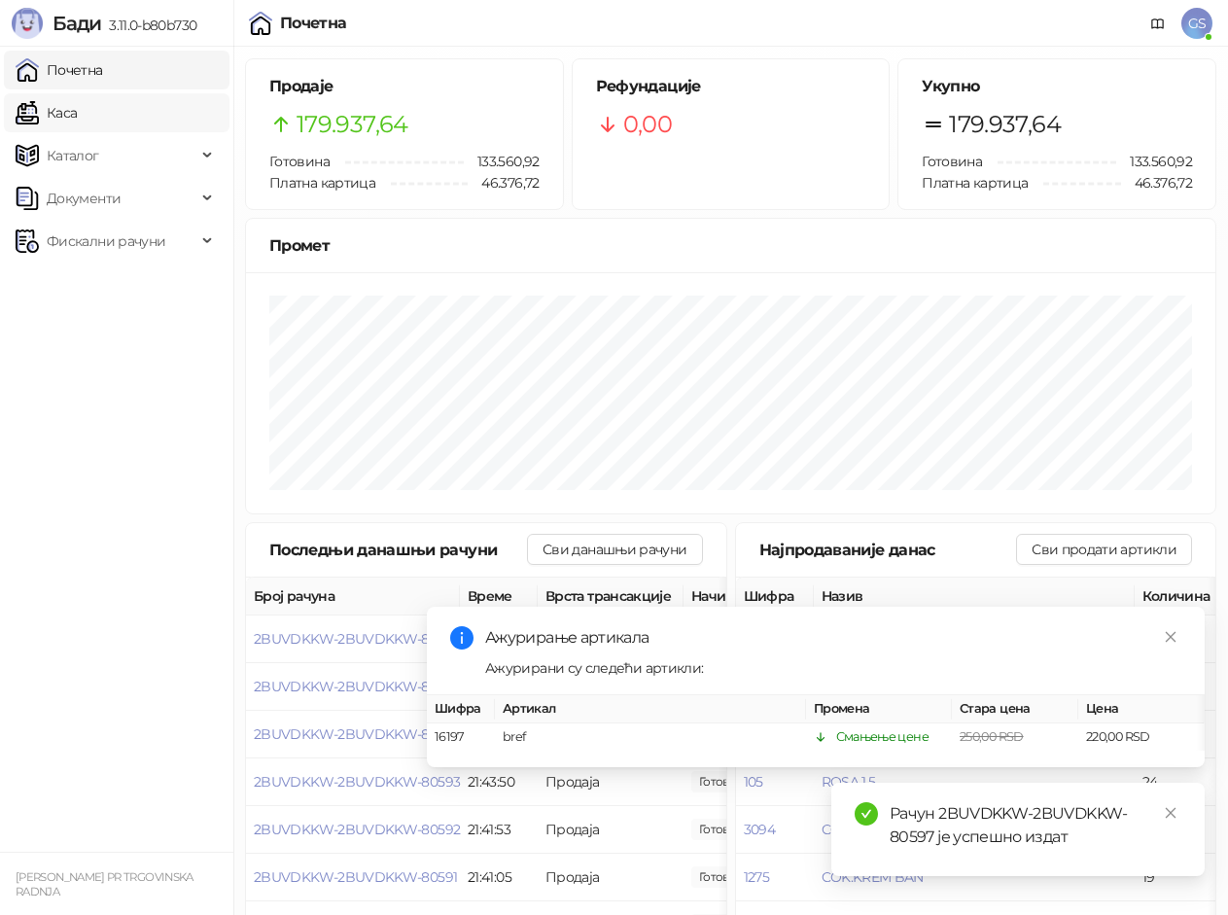
drag, startPoint x: 80, startPoint y: 95, endPoint x: 87, endPoint y: 63, distance: 32.8
click at [77, 94] on link "Каса" at bounding box center [46, 112] width 61 height 39
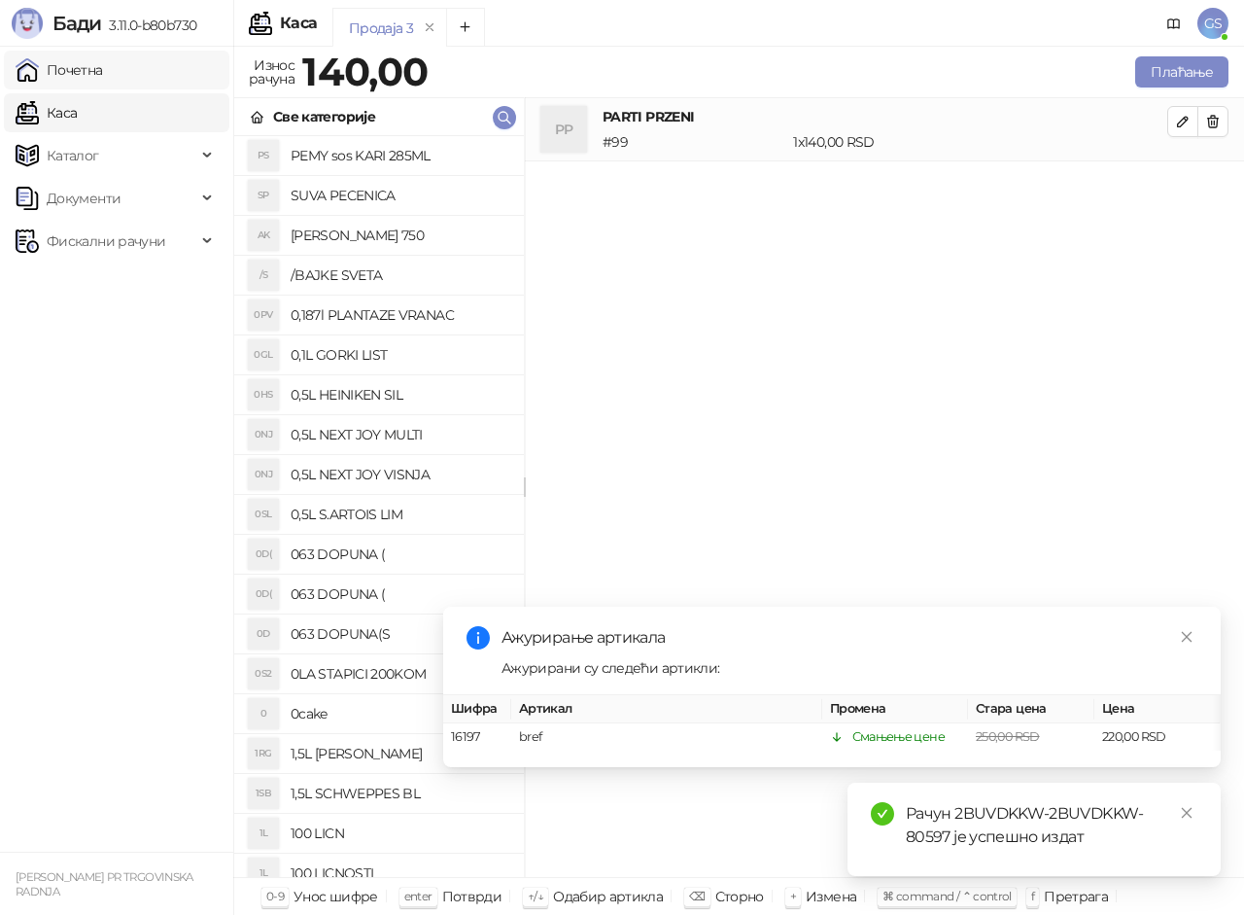
click at [87, 63] on link "Почетна" at bounding box center [59, 70] width 87 height 39
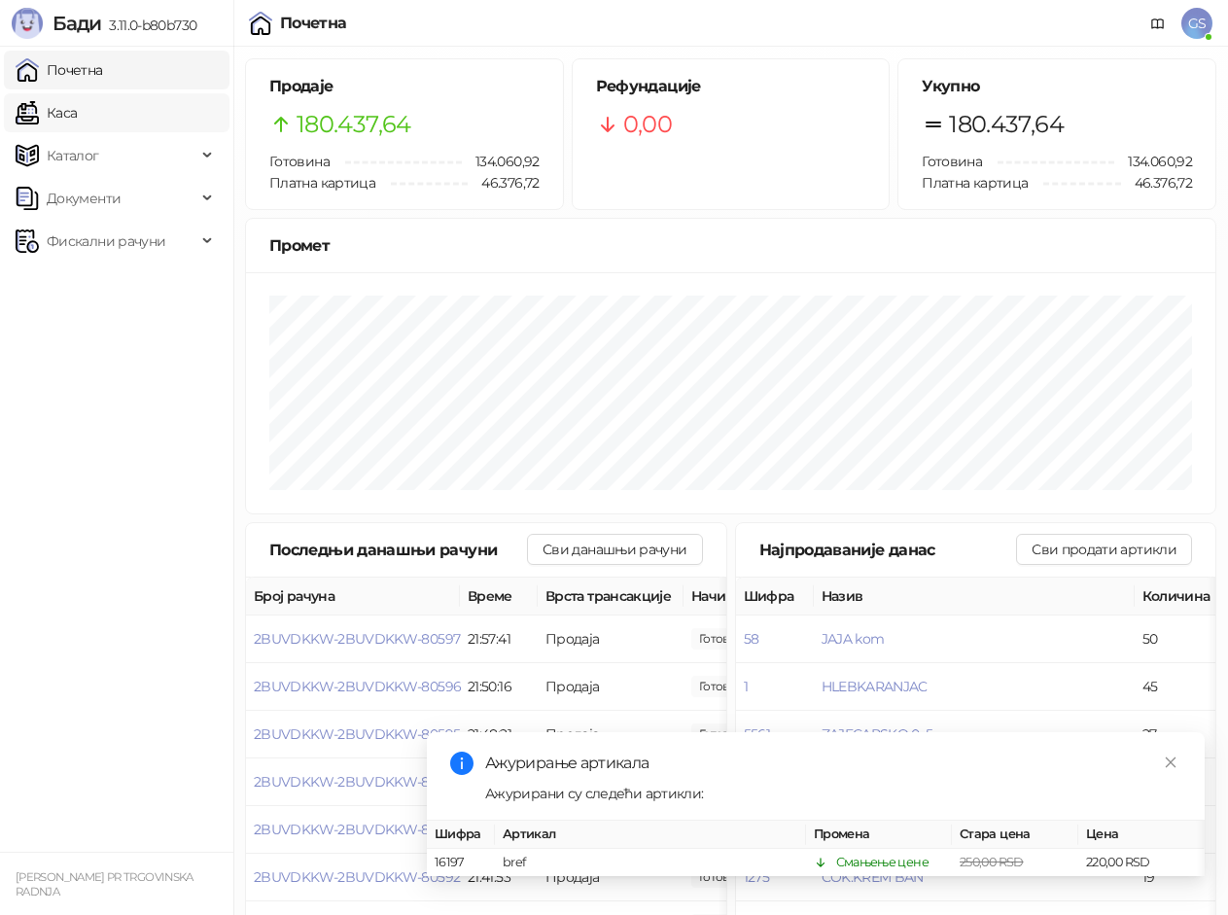
click at [77, 101] on link "Каса" at bounding box center [46, 112] width 61 height 39
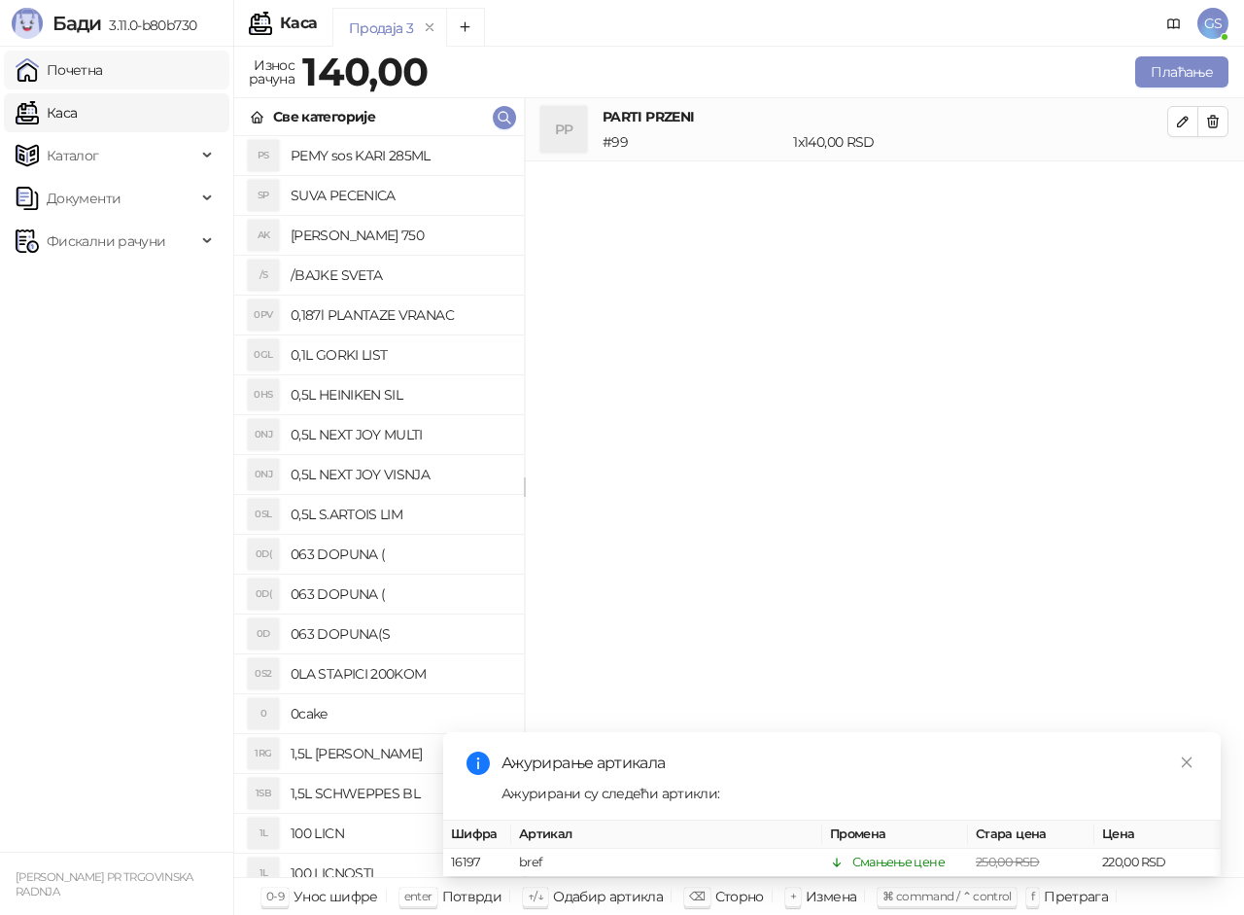
click at [103, 75] on link "Почетна" at bounding box center [59, 70] width 87 height 39
